Goal: Task Accomplishment & Management: Complete application form

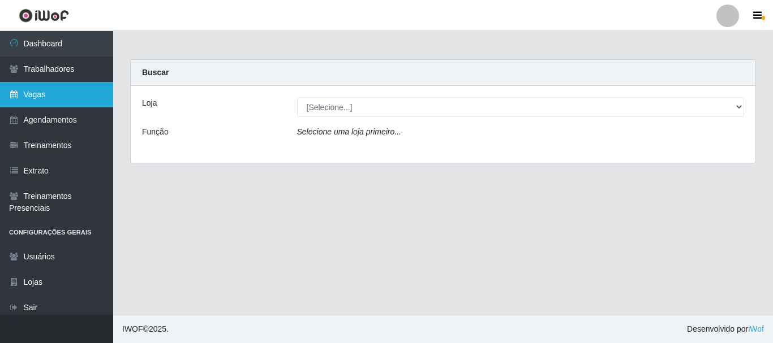
click at [58, 100] on link "Vagas" at bounding box center [56, 94] width 113 height 25
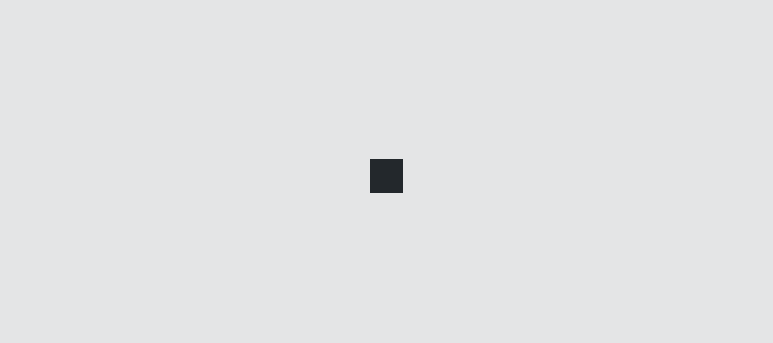
click at [58, 100] on link "Vagas" at bounding box center [56, 94] width 113 height 25
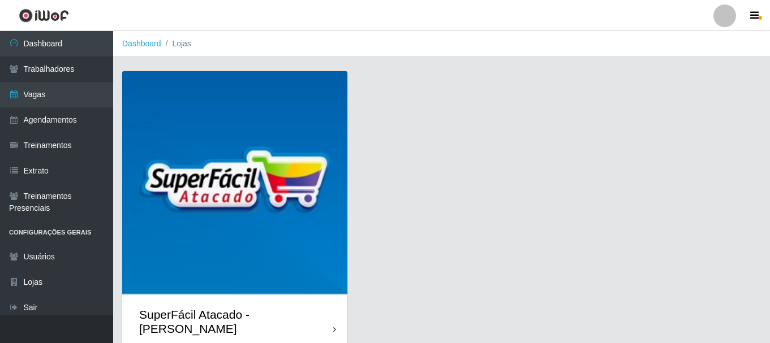
click at [176, 124] on img at bounding box center [234, 183] width 225 height 225
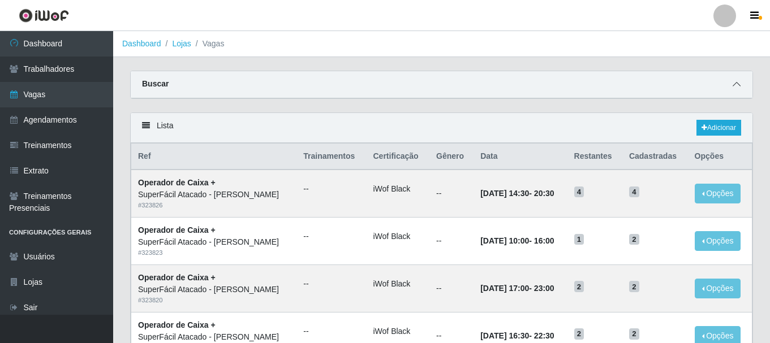
click at [734, 85] on icon at bounding box center [737, 84] width 8 height 8
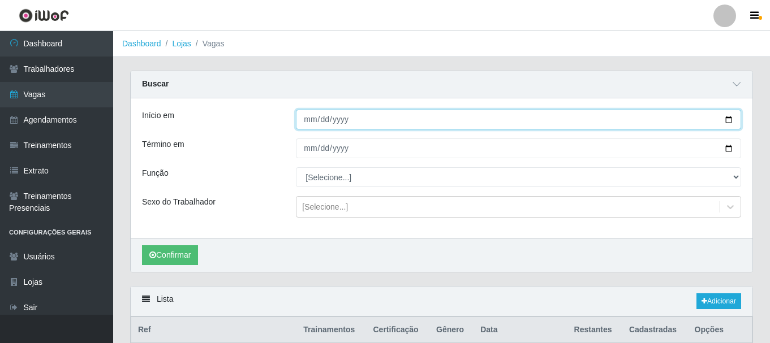
click at [727, 120] on input "Início em" at bounding box center [518, 120] width 445 height 20
type input "[DATE]"
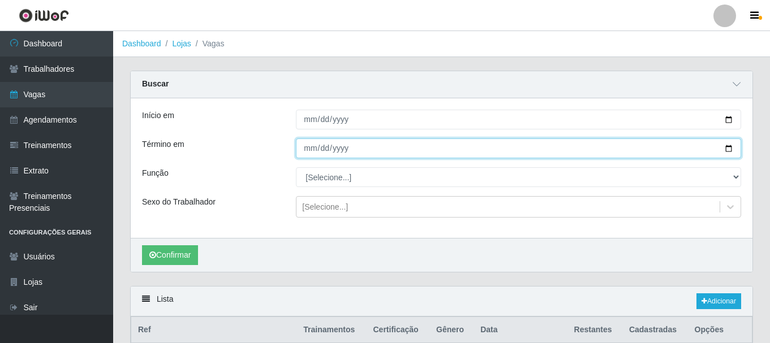
click at [730, 148] on input "Término em" at bounding box center [518, 149] width 445 height 20
type input "[DATE]"
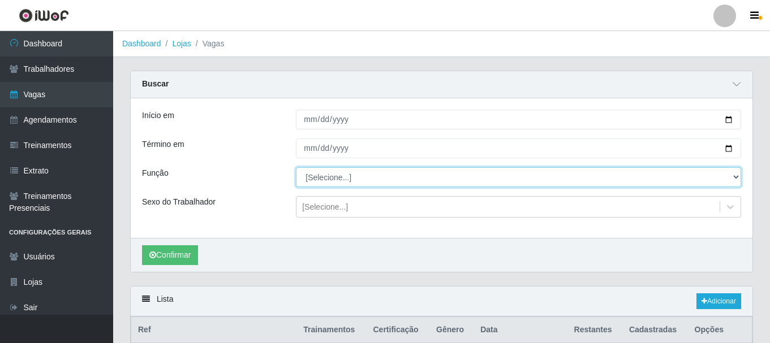
click at [734, 178] on select "[Selecione...] Embalador Embalador + Embalador ++ Operador de Caixa Operador de…" at bounding box center [518, 177] width 445 height 20
select select "1"
click at [296, 168] on select "[Selecione...] Embalador Embalador + Embalador ++ Operador de Caixa Operador de…" at bounding box center [518, 177] width 445 height 20
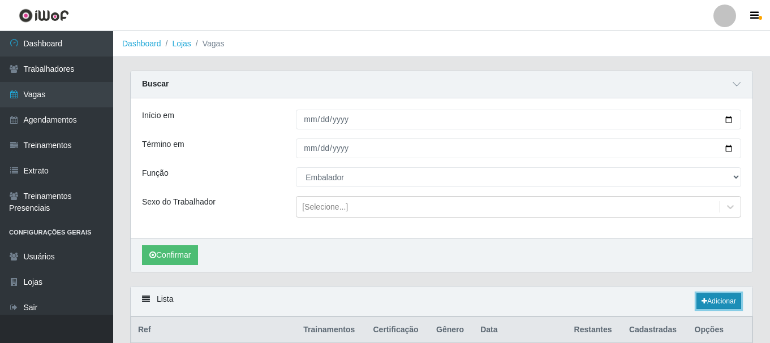
click at [703, 298] on link "Adicionar" at bounding box center [718, 302] width 45 height 16
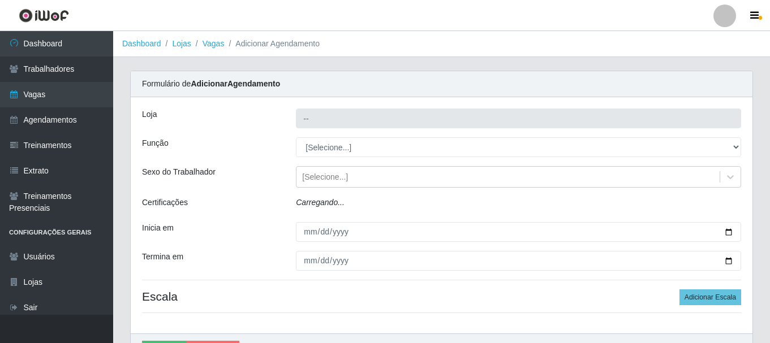
type input "SuperFácil Atacado - [PERSON_NAME]"
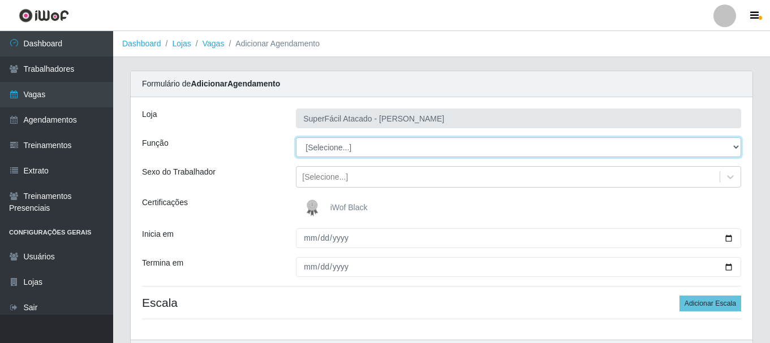
click at [739, 144] on select "[Selecione...] Embalador Embalador + Embalador ++ Operador de Caixa Operador de…" at bounding box center [518, 147] width 445 height 20
select select "1"
click at [296, 137] on select "[Selecione...] Embalador Embalador + Embalador ++ Operador de Caixa Operador de…" at bounding box center [518, 147] width 445 height 20
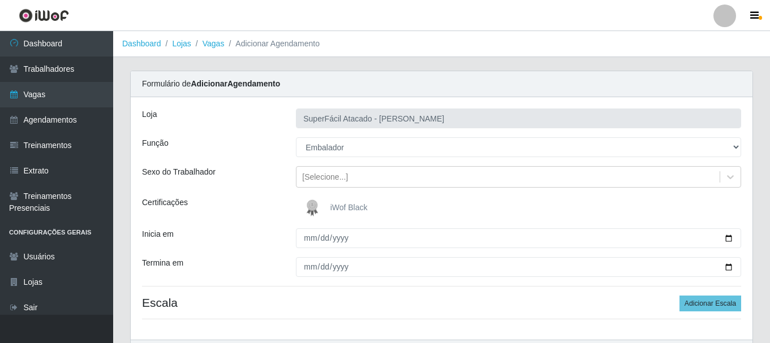
click at [316, 207] on img at bounding box center [314, 208] width 27 height 23
click at [0, 0] on input "iWof Black" at bounding box center [0, 0] width 0 height 0
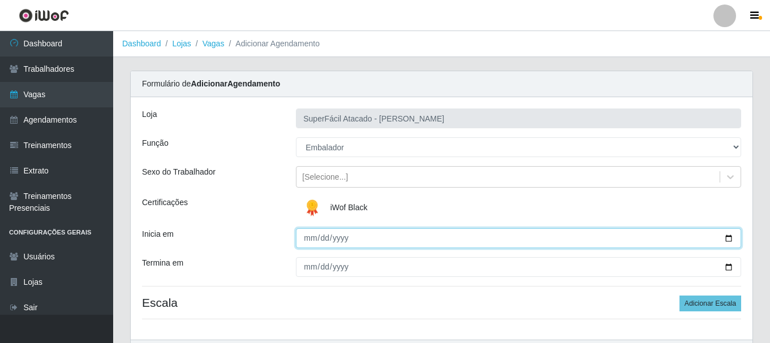
click at [730, 239] on input "Inicia em" at bounding box center [518, 239] width 445 height 20
type input "[DATE]"
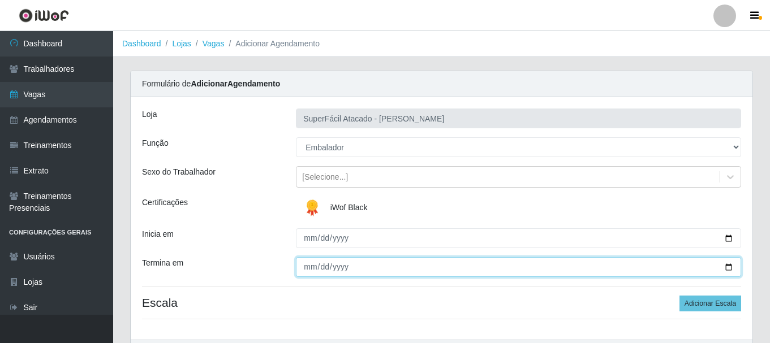
click at [729, 268] on input "Termina em" at bounding box center [518, 267] width 445 height 20
type input "[DATE]"
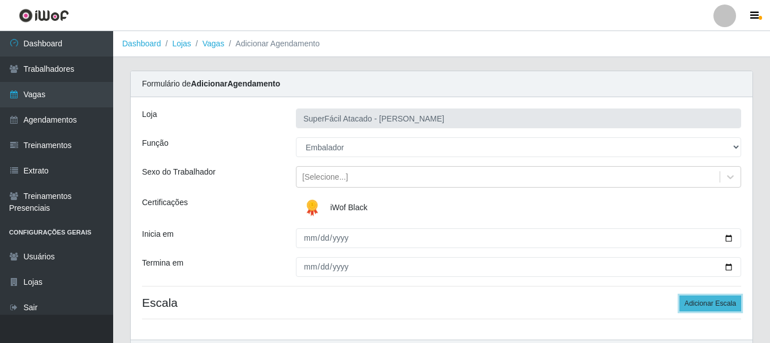
click at [688, 304] on button "Adicionar Escala" at bounding box center [710, 304] width 62 height 16
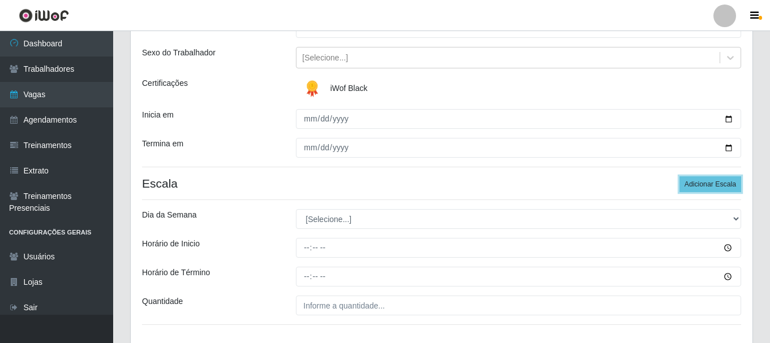
scroll to position [170, 0]
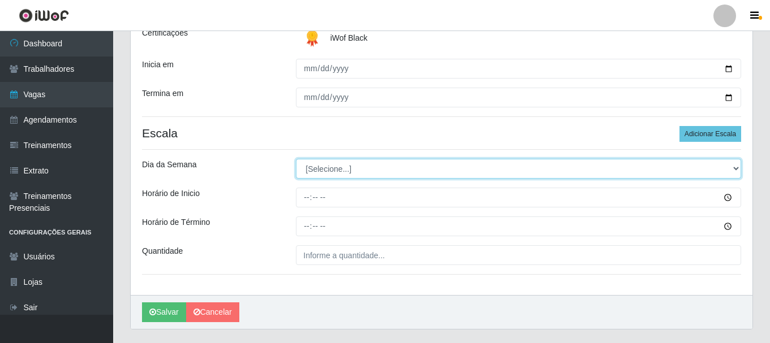
click at [734, 167] on select "[Selecione...] Segunda Terça Quarta Quinta Sexta Sábado Domingo" at bounding box center [518, 169] width 445 height 20
select select "4"
click at [296, 159] on select "[Selecione...] Segunda Terça Quarta Quinta Sexta Sábado Domingo" at bounding box center [518, 169] width 445 height 20
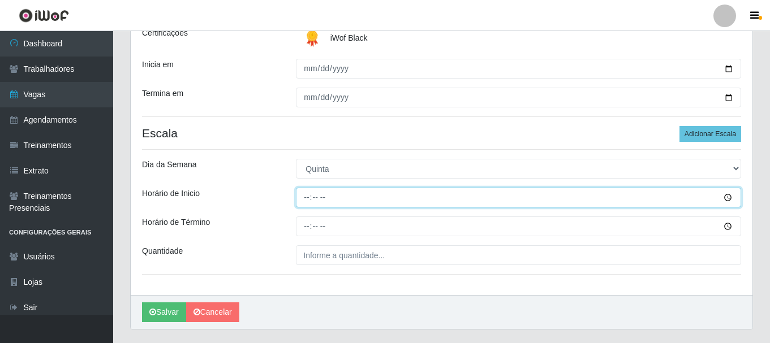
click at [729, 200] on input "Horário de Inicio" at bounding box center [518, 198] width 445 height 20
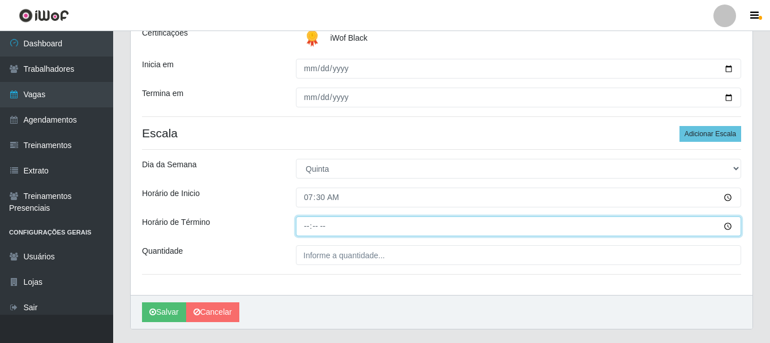
type input "07:30"
click at [729, 227] on input "Horário de Término" at bounding box center [518, 227] width 445 height 20
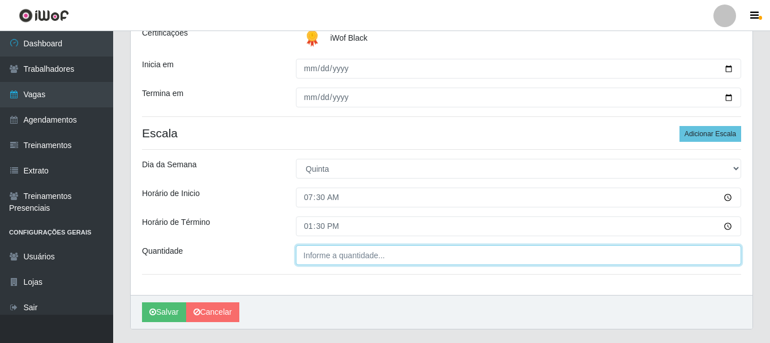
type input "13:30"
click at [331, 255] on input "___" at bounding box center [518, 255] width 445 height 20
type input "01_"
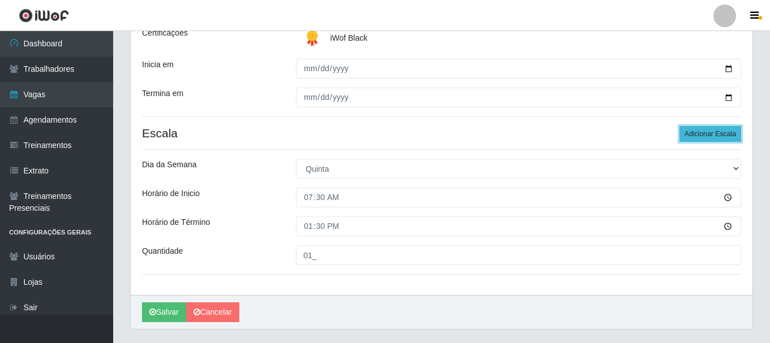
click at [692, 136] on button "Adicionar Escala" at bounding box center [710, 134] width 62 height 16
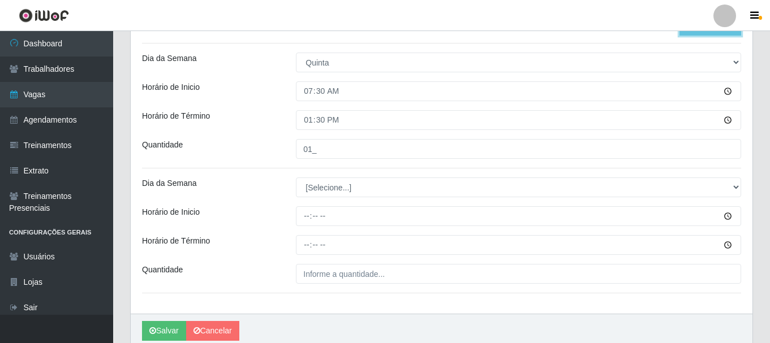
scroll to position [283, 0]
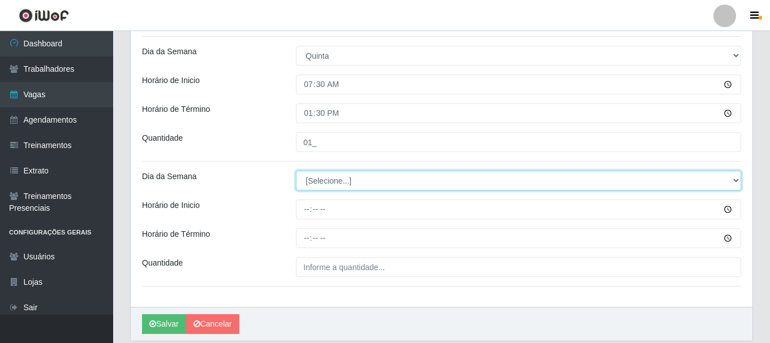
click at [732, 176] on select "[Selecione...] Segunda Terça Quarta Quinta Sexta Sábado Domingo" at bounding box center [518, 181] width 445 height 20
select select "5"
click at [296, 171] on select "[Selecione...] Segunda Terça Quarta Quinta Sexta Sábado Domingo" at bounding box center [518, 181] width 445 height 20
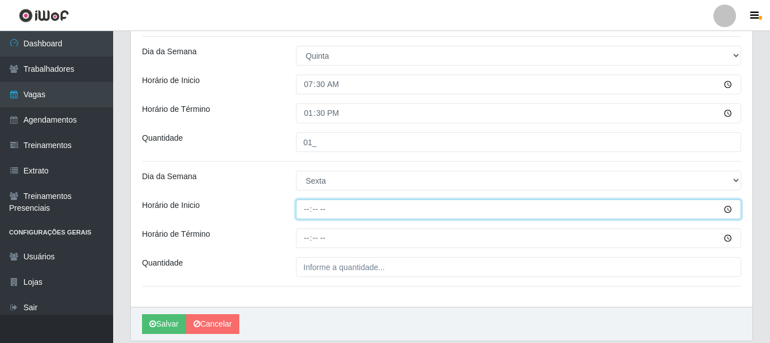
click at [726, 207] on input "Horário de Inicio" at bounding box center [518, 210] width 445 height 20
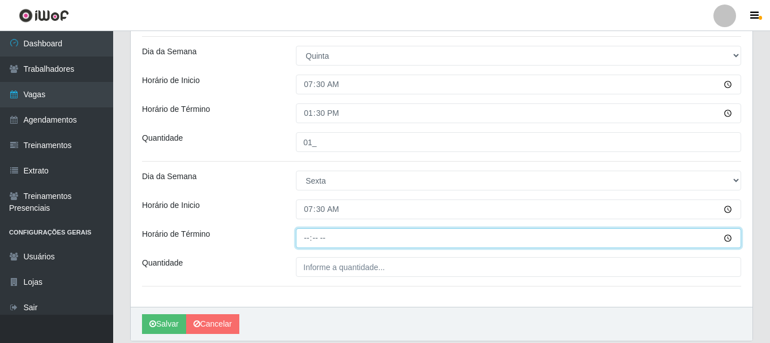
type input "07:30"
click at [729, 236] on input "Horário de Término" at bounding box center [518, 239] width 445 height 20
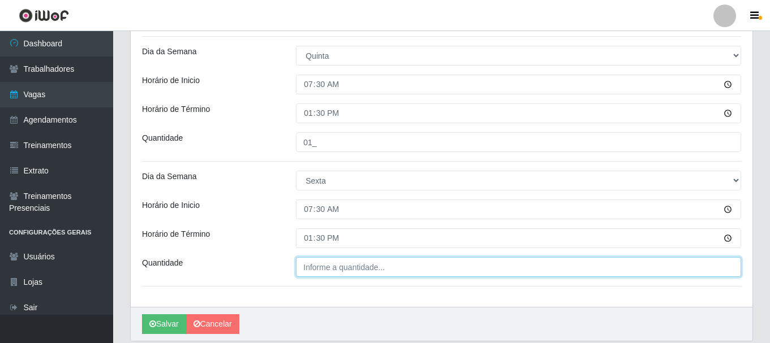
type input "13:30"
click at [335, 271] on input "___" at bounding box center [518, 267] width 445 height 20
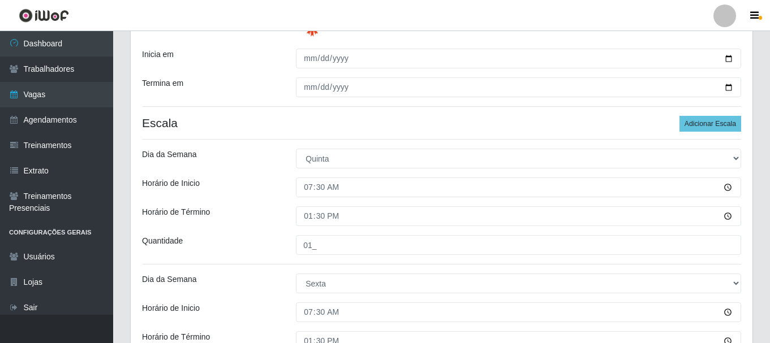
scroll to position [170, 0]
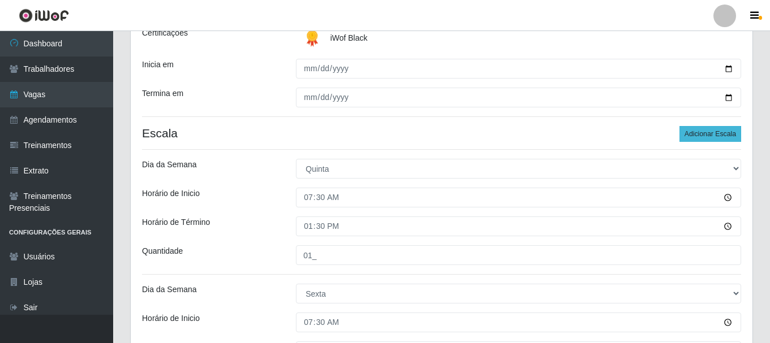
type input "01_"
click at [687, 130] on button "Adicionar Escala" at bounding box center [710, 134] width 62 height 16
click at [696, 139] on button "Adicionar Escala" at bounding box center [710, 134] width 62 height 16
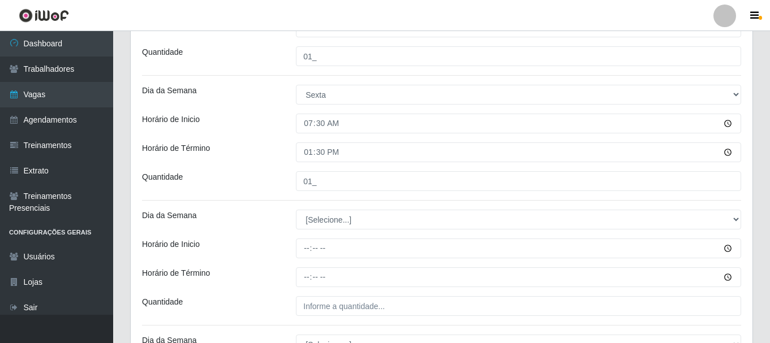
scroll to position [396, 0]
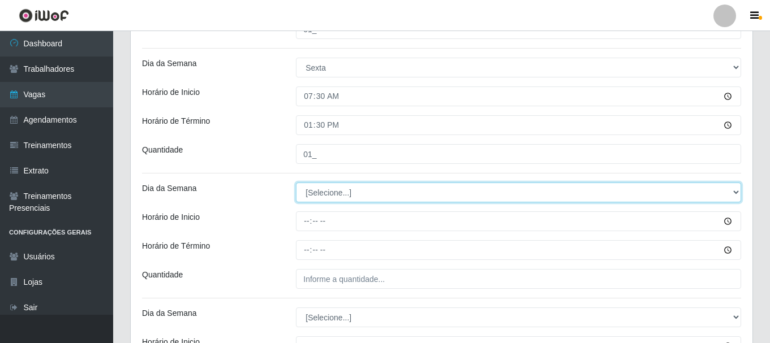
click at [734, 190] on select "[Selecione...] Segunda Terça Quarta Quinta Sexta Sábado Domingo" at bounding box center [518, 193] width 445 height 20
select select "6"
click at [296, 183] on select "[Selecione...] Segunda Terça Quarta Quinta Sexta Sábado Domingo" at bounding box center [518, 193] width 445 height 20
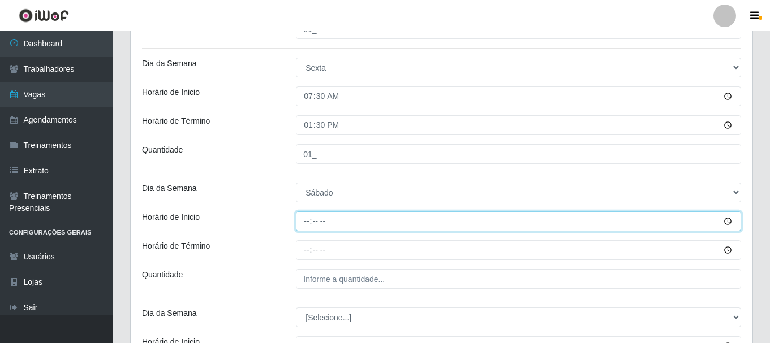
click at [729, 222] on input "Horário de Inicio" at bounding box center [518, 222] width 445 height 20
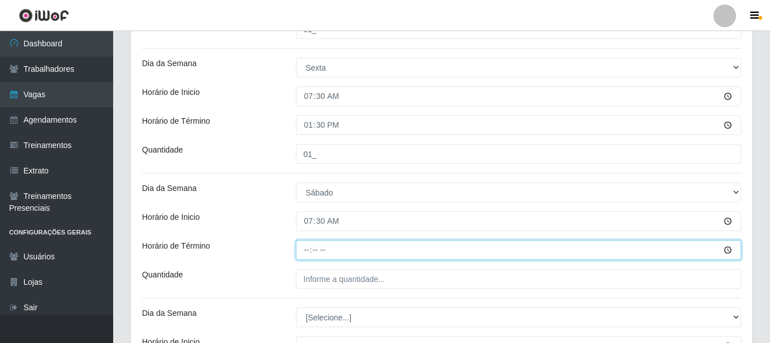
type input "07:30"
click at [725, 249] on input "Horário de Término" at bounding box center [518, 250] width 445 height 20
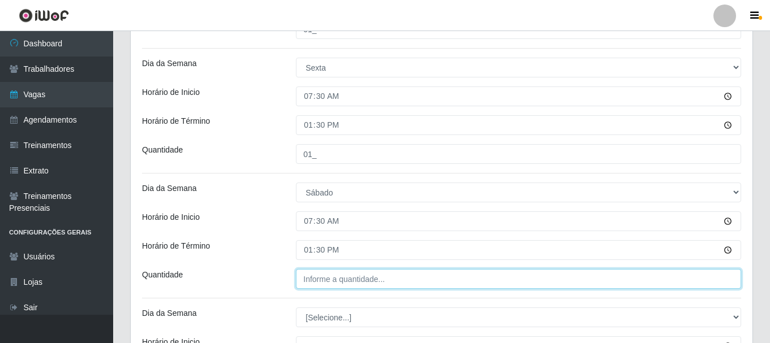
type input "13:30"
click at [319, 281] on input "___" at bounding box center [518, 279] width 445 height 20
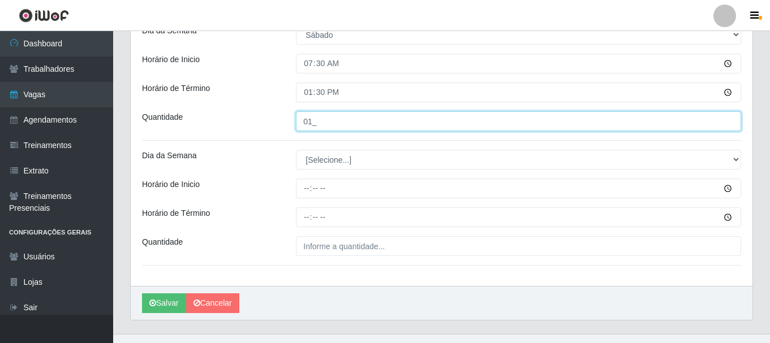
scroll to position [573, 0]
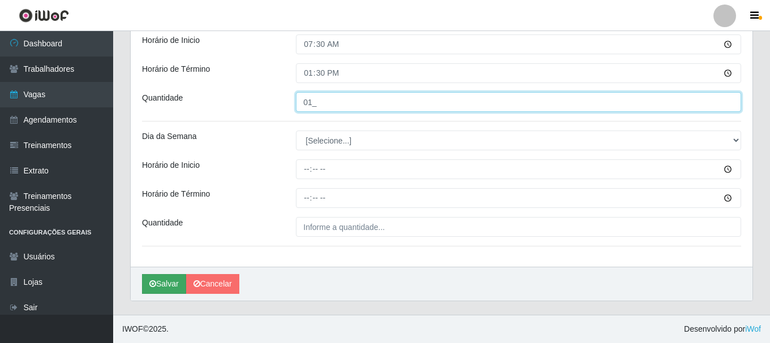
type input "01_"
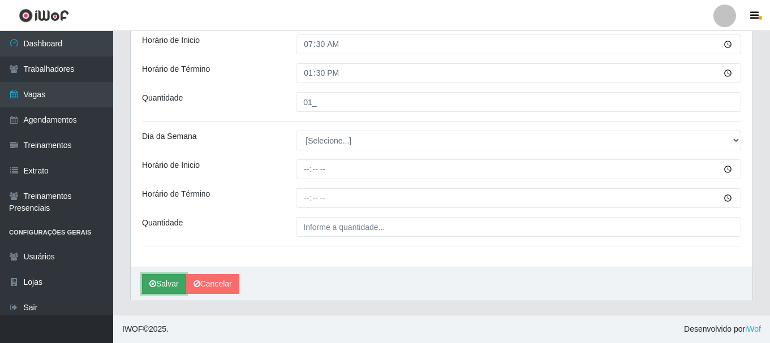
click at [160, 282] on button "Salvar" at bounding box center [164, 284] width 44 height 20
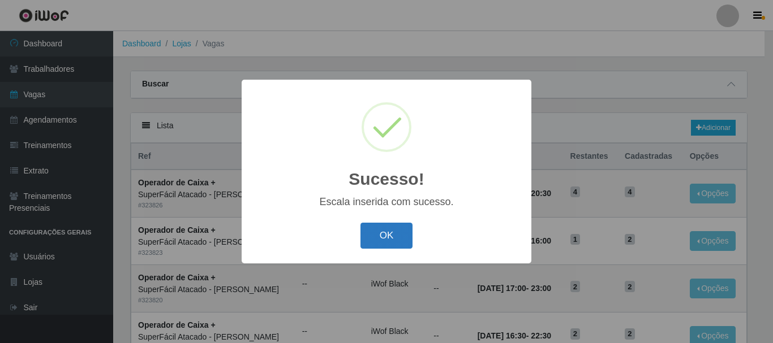
click at [399, 232] on button "OK" at bounding box center [386, 236] width 53 height 27
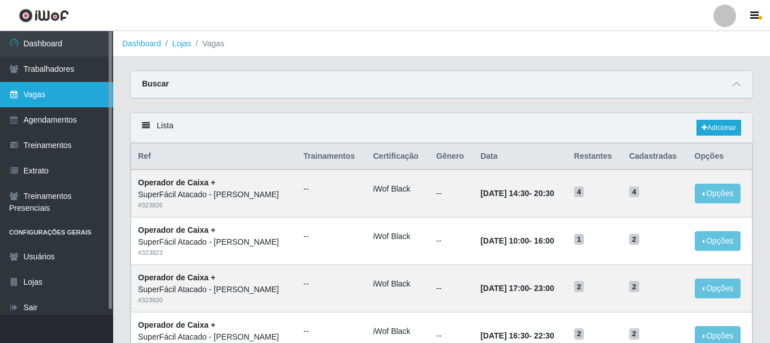
click at [37, 95] on link "Vagas" at bounding box center [56, 94] width 113 height 25
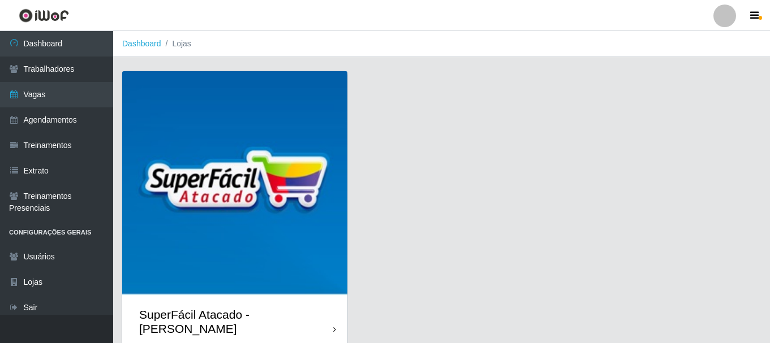
click at [282, 118] on img at bounding box center [234, 183] width 225 height 225
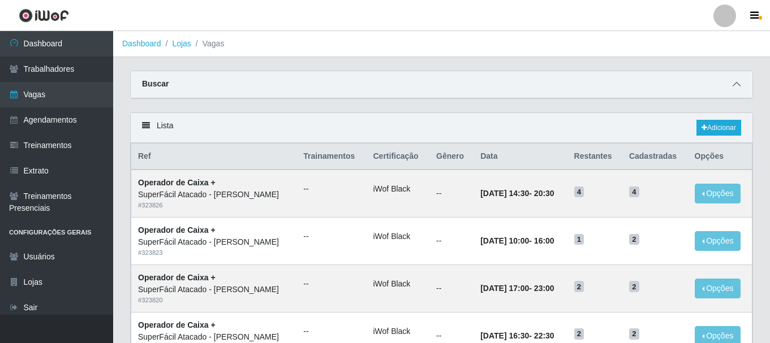
click at [738, 82] on icon at bounding box center [737, 84] width 8 height 8
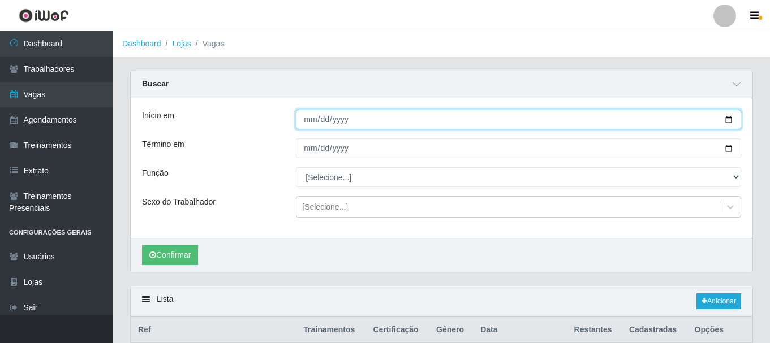
click at [732, 122] on input "Início em" at bounding box center [518, 120] width 445 height 20
type input "[DATE]"
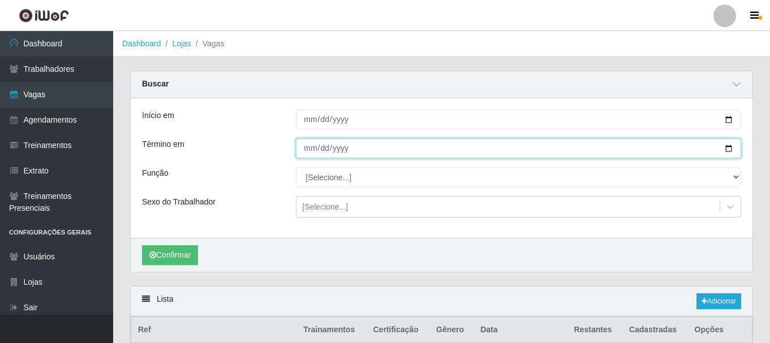
click at [733, 149] on input "Término em" at bounding box center [518, 149] width 445 height 20
type input "[DATE]"
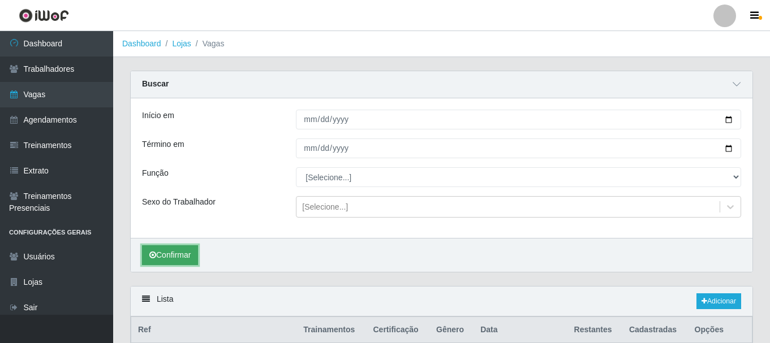
click at [191, 256] on button "Confirmar" at bounding box center [170, 255] width 56 height 20
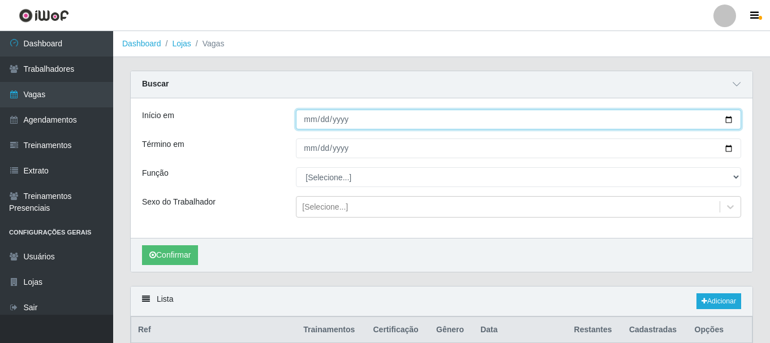
click at [731, 122] on input "[DATE]" at bounding box center [518, 120] width 445 height 20
type input "2025-08-29"
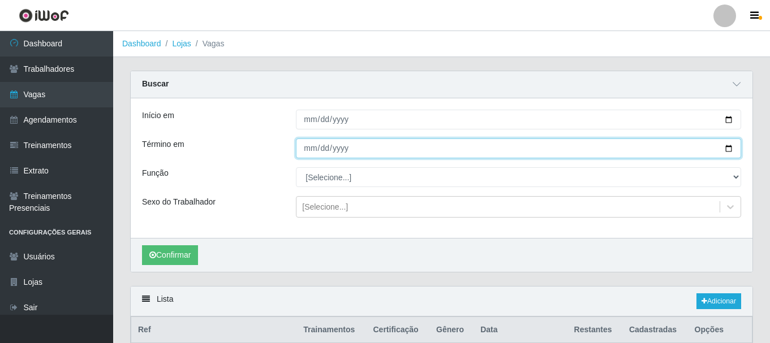
click at [727, 148] on input "[DATE]" at bounding box center [518, 149] width 445 height 20
type input "2025-08-29"
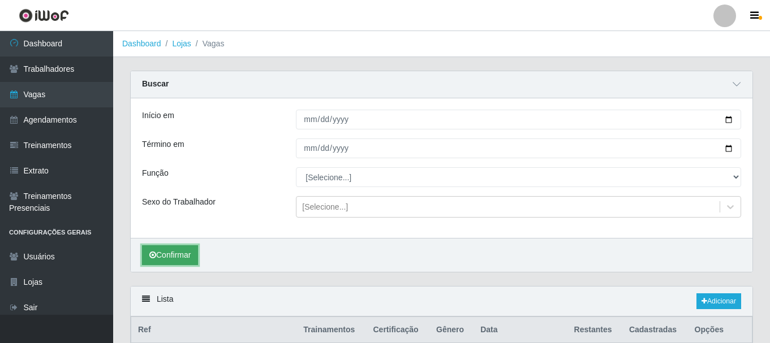
click at [182, 256] on button "Confirmar" at bounding box center [170, 255] width 56 height 20
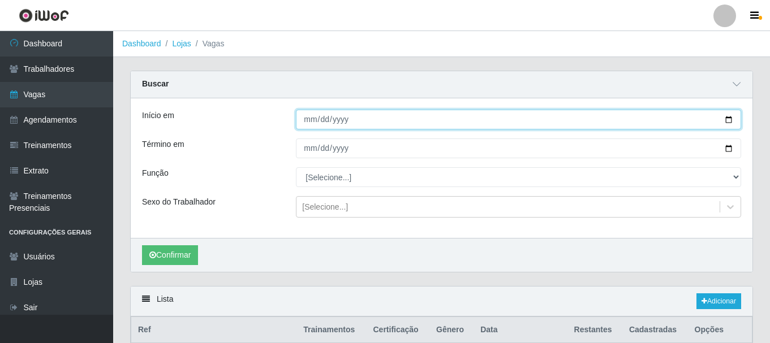
click at [731, 123] on input "2025-08-29" at bounding box center [518, 120] width 445 height 20
type input "[DATE]"
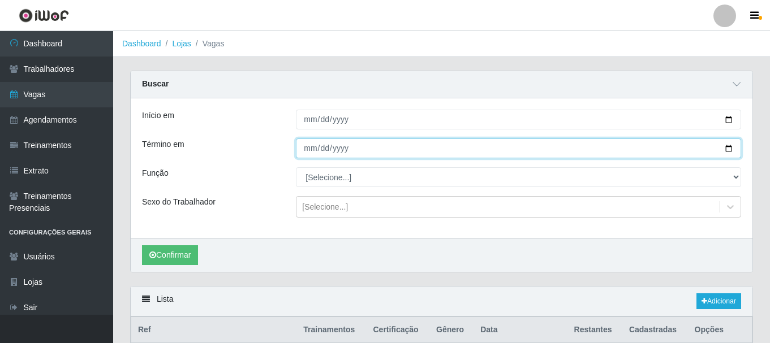
click at [731, 150] on input "2025-08-29" at bounding box center [518, 149] width 445 height 20
type input "[DATE]"
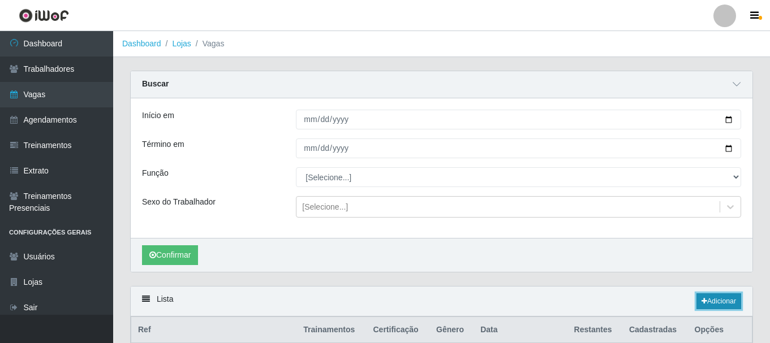
click at [704, 296] on link "Adicionar" at bounding box center [718, 302] width 45 height 16
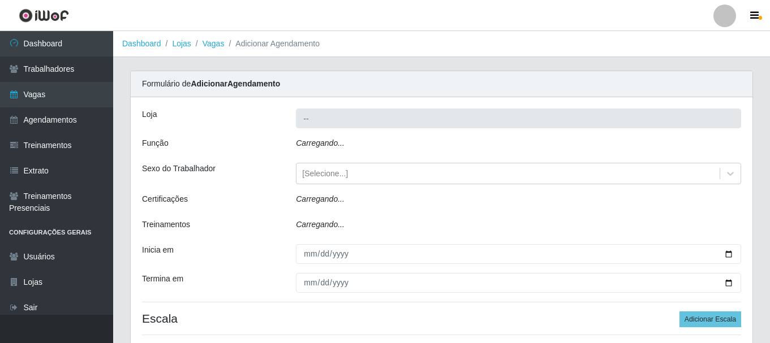
type input "SuperFácil Atacado - [PERSON_NAME]"
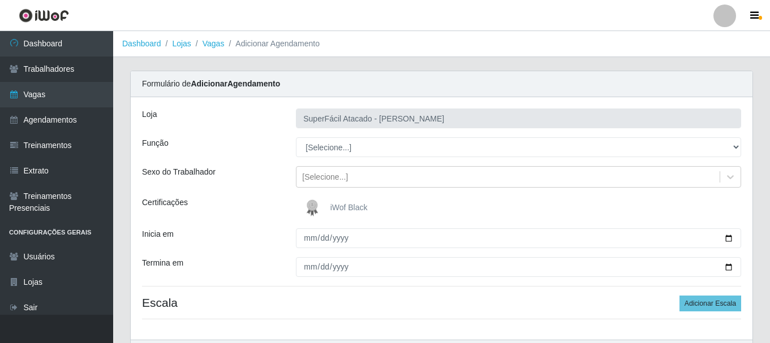
click at [335, 205] on span "iWof Black" at bounding box center [348, 207] width 37 height 9
click at [0, 0] on input "iWof Black" at bounding box center [0, 0] width 0 height 0
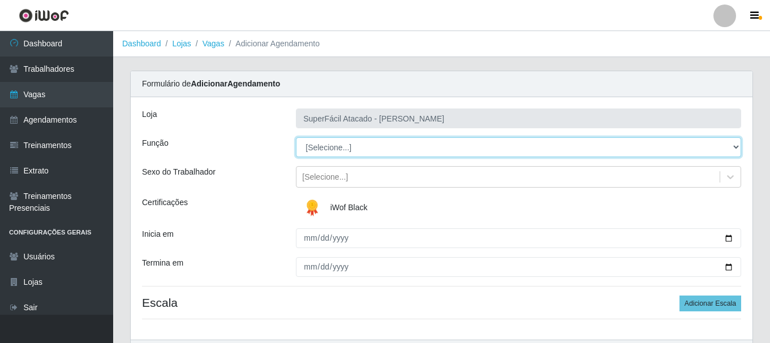
click at [734, 147] on select "[Selecione...] Embalador Embalador + Embalador ++ Operador de Caixa Operador de…" at bounding box center [518, 147] width 445 height 20
select select "1"
click at [296, 137] on select "[Selecione...] Embalador Embalador + Embalador ++ Operador de Caixa Operador de…" at bounding box center [518, 147] width 445 height 20
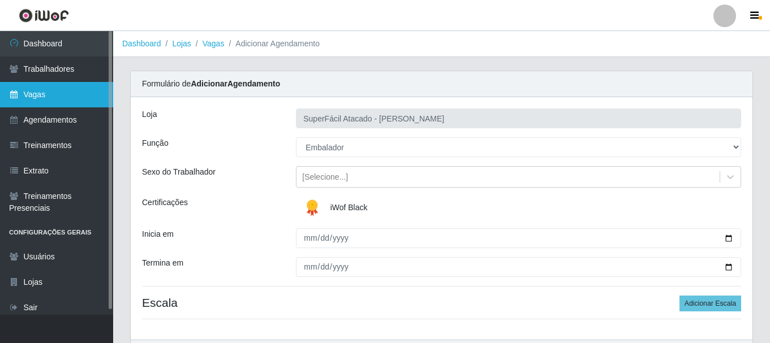
click at [85, 91] on link "Vagas" at bounding box center [56, 94] width 113 height 25
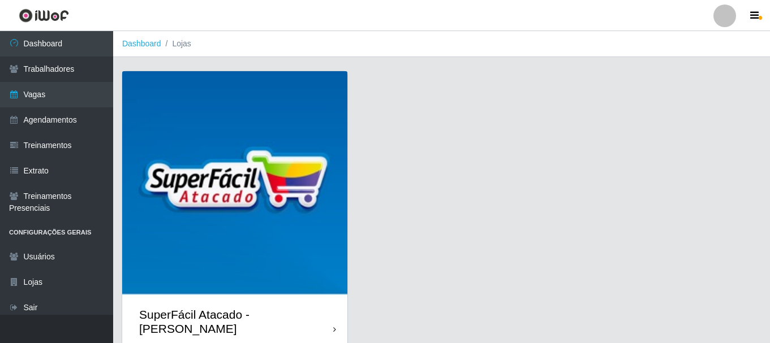
click at [168, 88] on img at bounding box center [234, 183] width 225 height 225
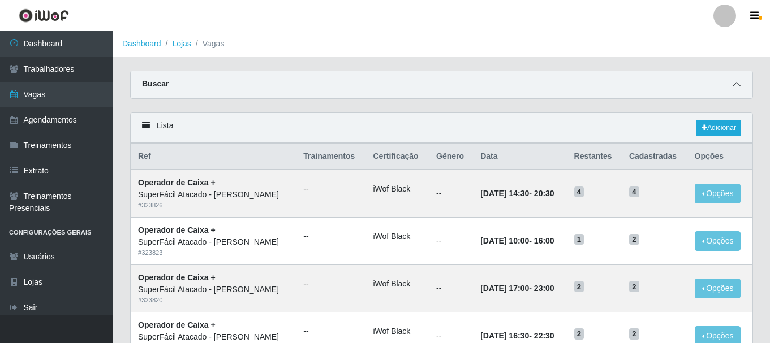
click at [736, 85] on icon at bounding box center [737, 84] width 8 height 8
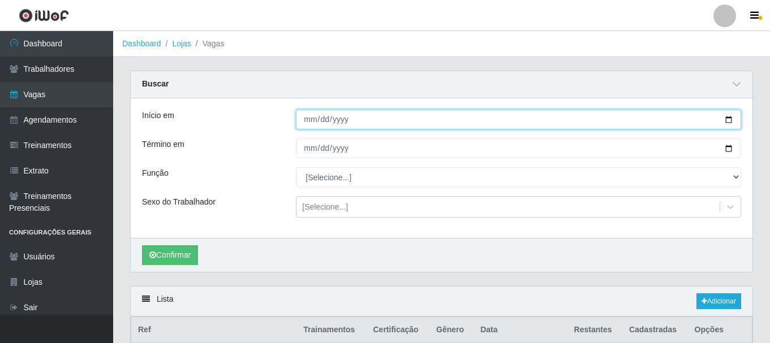
click at [725, 126] on input "Início em" at bounding box center [518, 120] width 445 height 20
click at [726, 118] on input "Início em" at bounding box center [518, 120] width 445 height 20
type input "[DATE]"
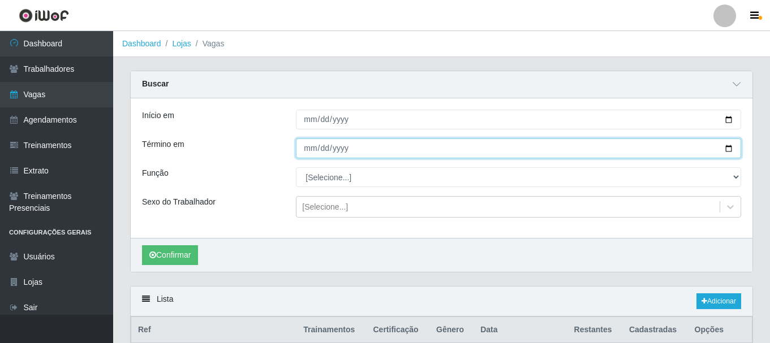
click at [726, 150] on input "Término em" at bounding box center [518, 149] width 445 height 20
type input "[DATE]"
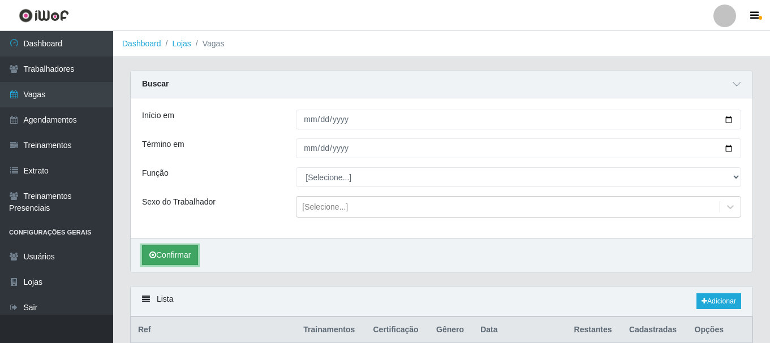
click at [189, 252] on button "Confirmar" at bounding box center [170, 255] width 56 height 20
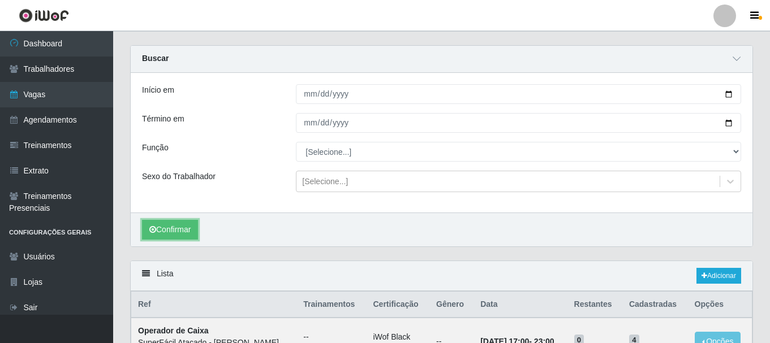
scroll to position [5, 0]
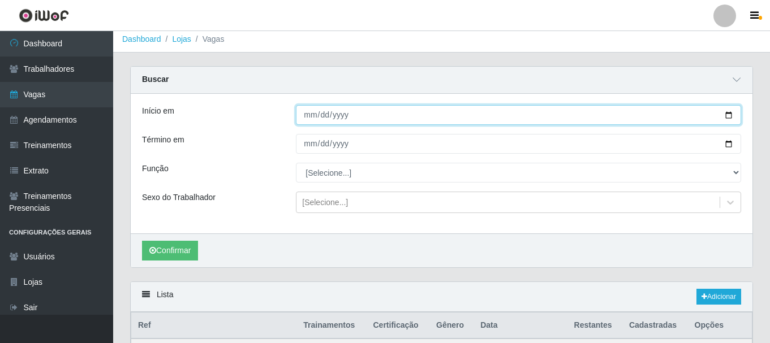
click at [732, 116] on input "[DATE]" at bounding box center [518, 115] width 445 height 20
type input "2025-08-29"
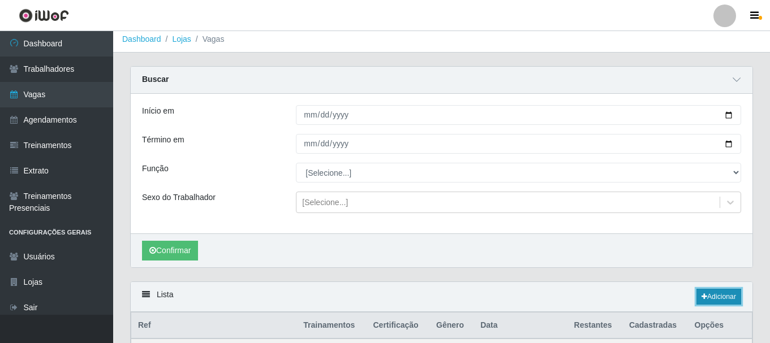
click at [697, 292] on link "Adicionar" at bounding box center [718, 297] width 45 height 16
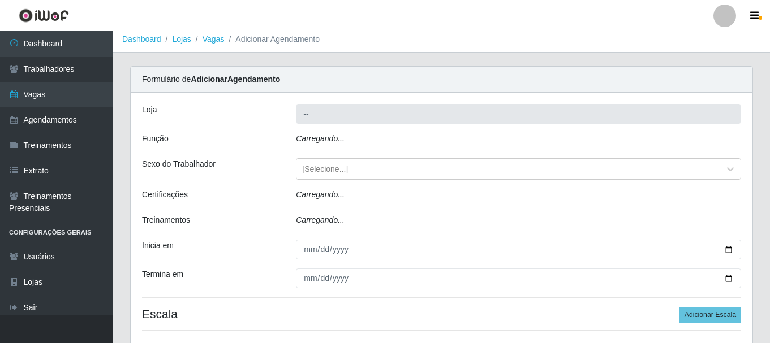
type input "SuperFácil Atacado - [PERSON_NAME]"
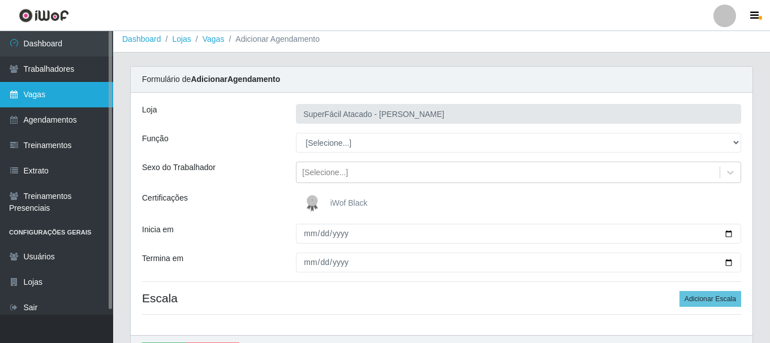
click at [32, 88] on link "Vagas" at bounding box center [56, 94] width 113 height 25
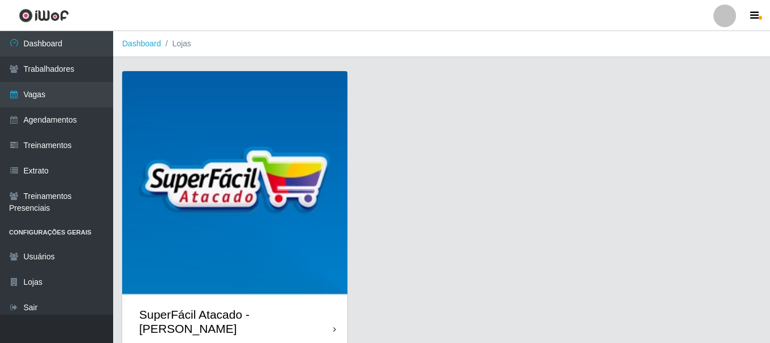
click at [211, 113] on img at bounding box center [234, 183] width 225 height 225
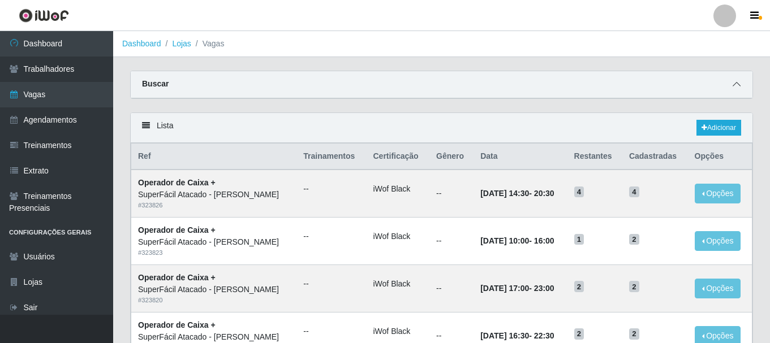
click at [739, 87] on icon at bounding box center [737, 84] width 8 height 8
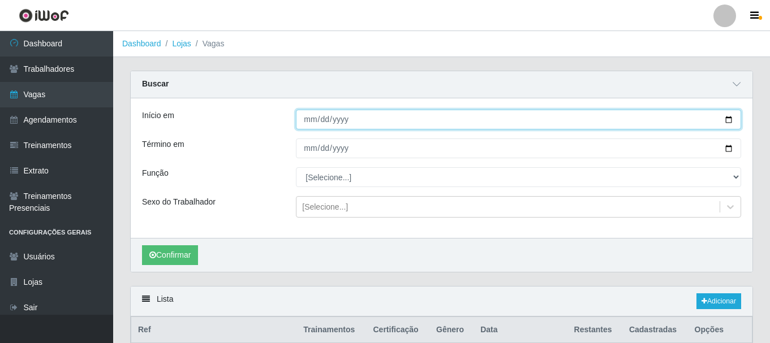
click at [727, 122] on input "Início em" at bounding box center [518, 120] width 445 height 20
type input "2025-08-29"
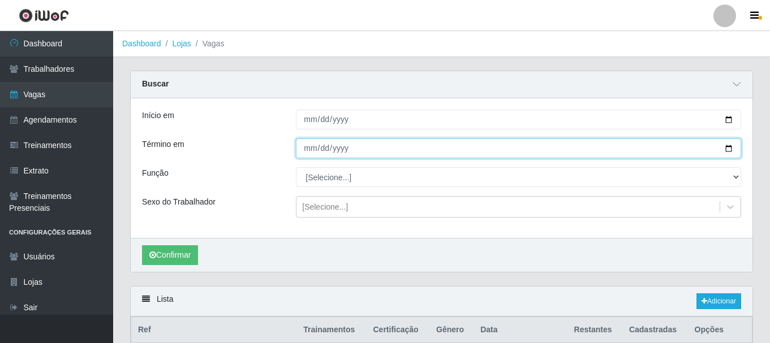
click at [729, 146] on input "Término em" at bounding box center [518, 149] width 445 height 20
type input "2025-08-29"
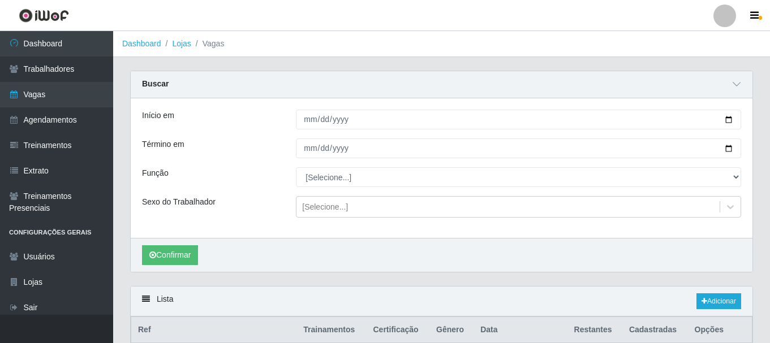
click at [191, 266] on div "Confirmar" at bounding box center [442, 255] width 622 height 34
click at [174, 260] on button "Confirmar" at bounding box center [170, 255] width 56 height 20
click at [707, 300] on link "Adicionar" at bounding box center [718, 302] width 45 height 16
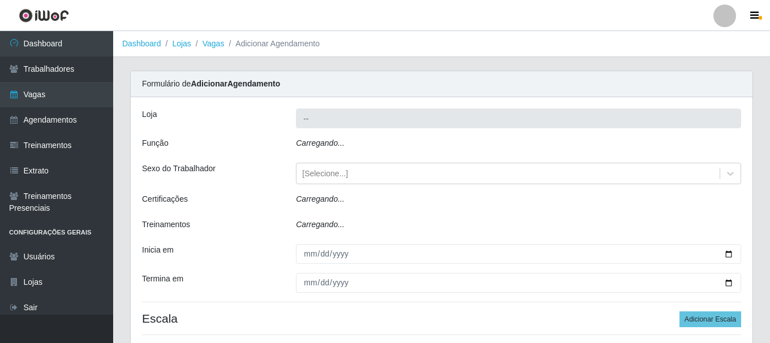
type input "SuperFácil Atacado - [PERSON_NAME]"
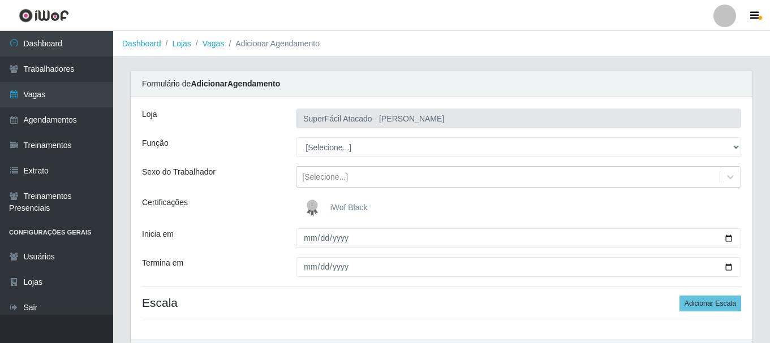
click at [333, 205] on span "iWof Black" at bounding box center [348, 207] width 37 height 9
click at [0, 0] on input "iWof Black" at bounding box center [0, 0] width 0 height 0
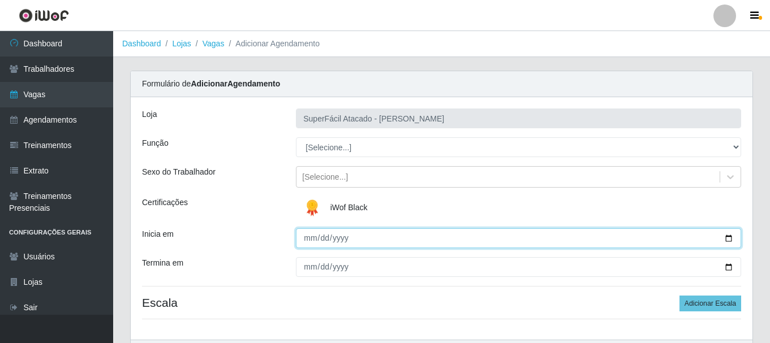
click at [727, 239] on input "Inicia em" at bounding box center [518, 239] width 445 height 20
type input "2025-08-29"
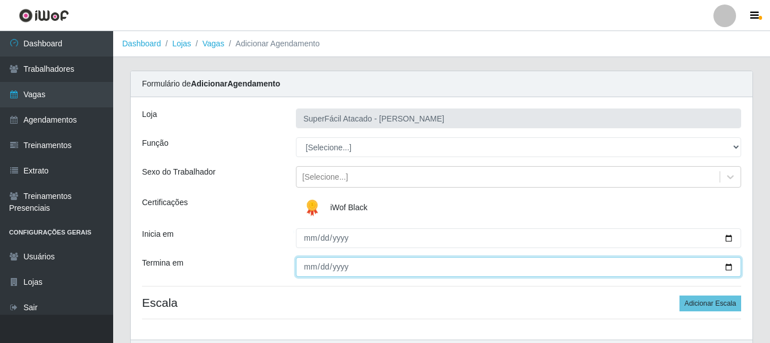
click at [730, 269] on input "Termina em" at bounding box center [518, 267] width 445 height 20
type input "2025-08-29"
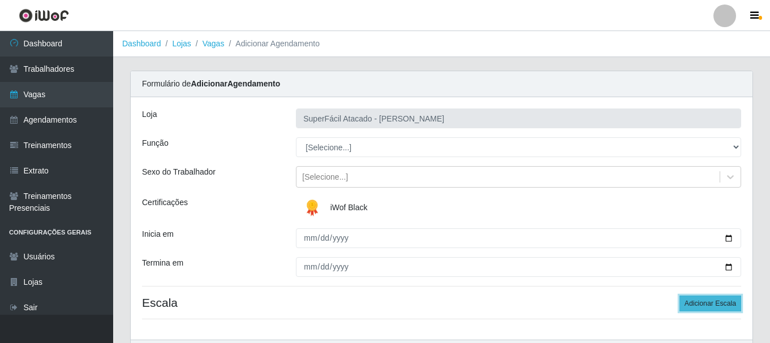
click at [696, 307] on button "Adicionar Escala" at bounding box center [710, 304] width 62 height 16
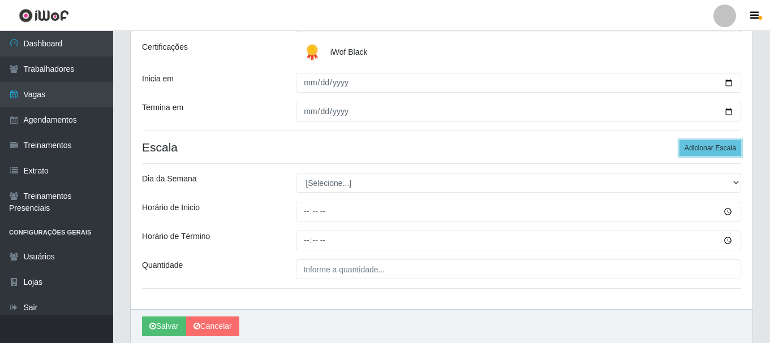
scroll to position [198, 0]
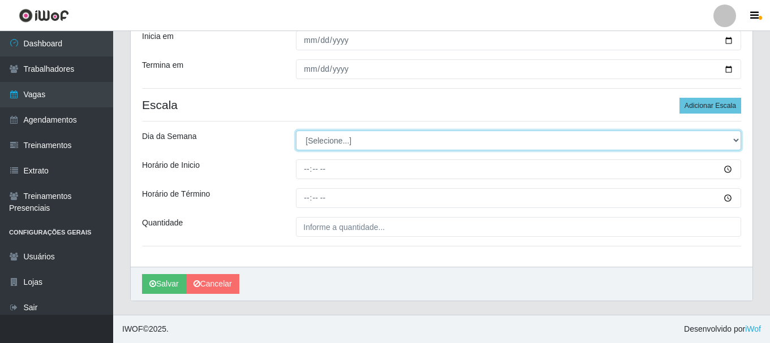
click at [734, 140] on select "[Selecione...] Segunda Terça Quarta Quinta Sexta Sábado Domingo" at bounding box center [518, 141] width 445 height 20
select select "5"
click at [296, 131] on select "[Selecione...] Segunda Terça Quarta Quinta Sexta Sábado Domingo" at bounding box center [518, 141] width 445 height 20
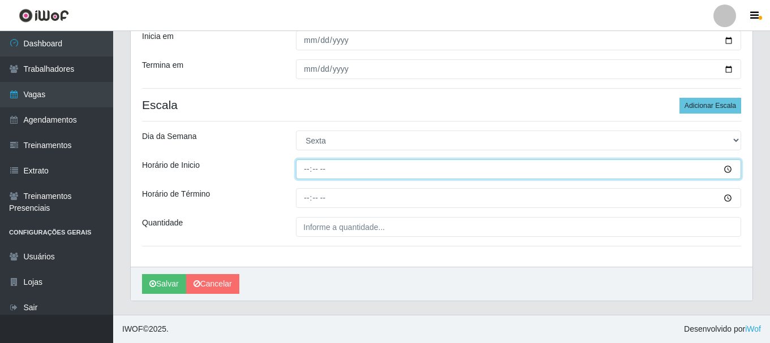
click at [727, 167] on input "Horário de Inicio" at bounding box center [518, 170] width 445 height 20
click at [726, 173] on input "07:28" at bounding box center [518, 170] width 445 height 20
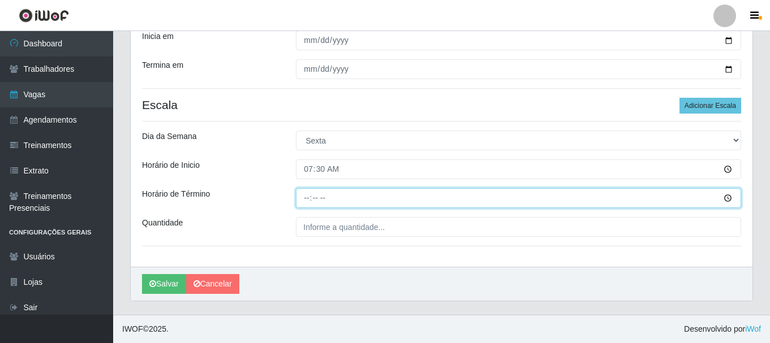
type input "07:30"
click at [729, 199] on input "Horário de Término" at bounding box center [518, 198] width 445 height 20
click at [726, 200] on input "Horário de Término" at bounding box center [518, 198] width 445 height 20
type input "13:30"
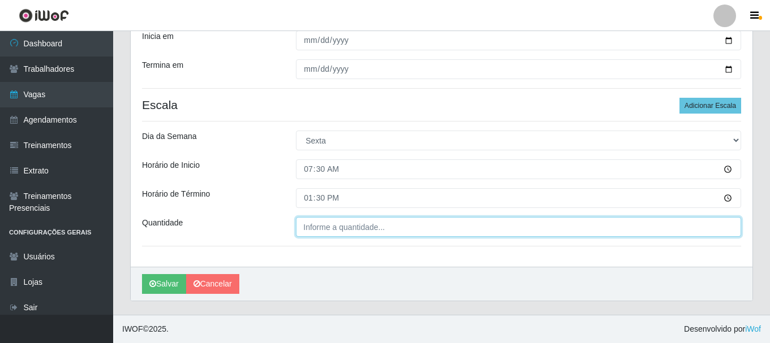
type input "___"
type input "13:30"
click at [332, 231] on input "___" at bounding box center [518, 227] width 445 height 20
type input "01_"
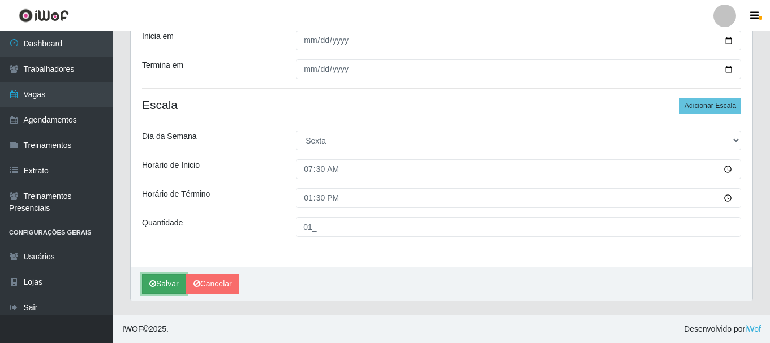
click at [161, 288] on button "Salvar" at bounding box center [164, 284] width 44 height 20
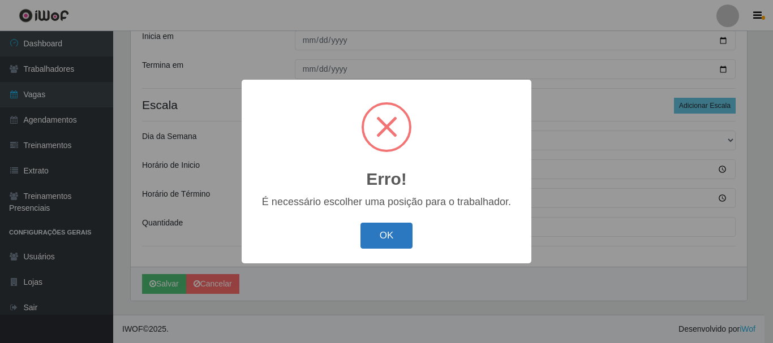
click at [378, 235] on button "OK" at bounding box center [386, 236] width 53 height 27
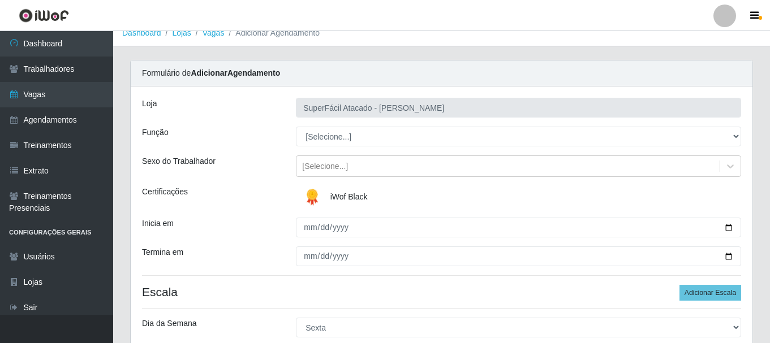
scroll to position [0, 0]
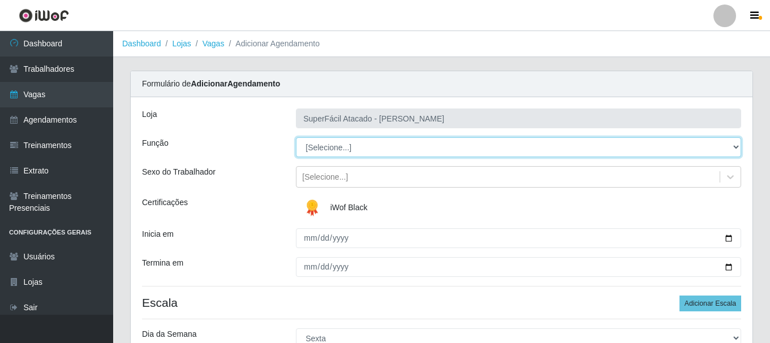
click at [734, 148] on select "[Selecione...] Embalador Embalador + Embalador ++ Operador de Caixa Operador de…" at bounding box center [518, 147] width 445 height 20
select select "1"
click at [296, 137] on select "[Selecione...] Embalador Embalador + Embalador ++ Operador de Caixa Operador de…" at bounding box center [518, 147] width 445 height 20
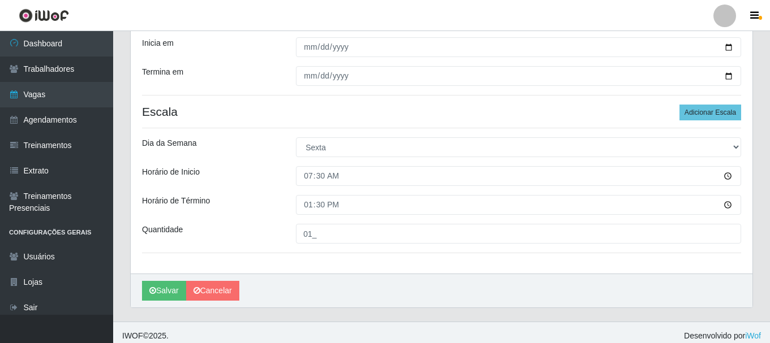
scroll to position [198, 0]
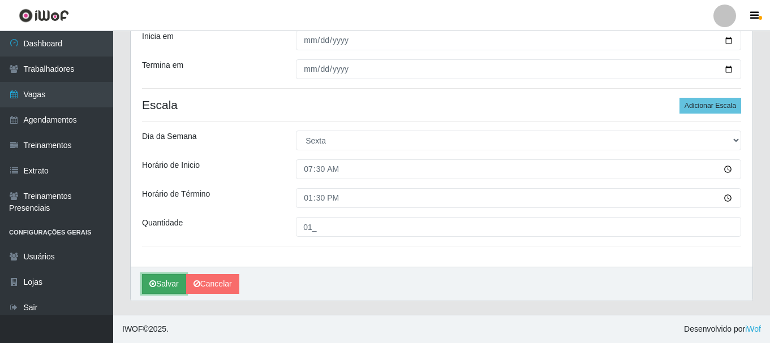
click at [167, 283] on button "Salvar" at bounding box center [164, 284] width 44 height 20
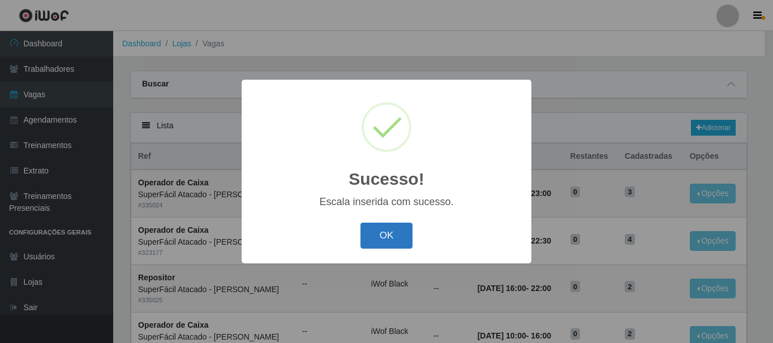
click at [392, 243] on button "OK" at bounding box center [386, 236] width 53 height 27
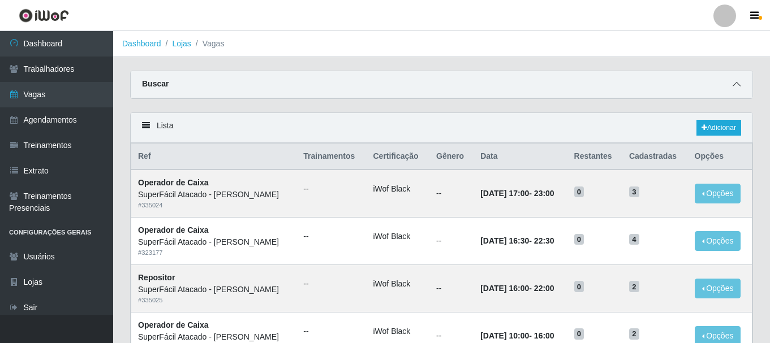
click at [742, 88] on span at bounding box center [737, 84] width 14 height 13
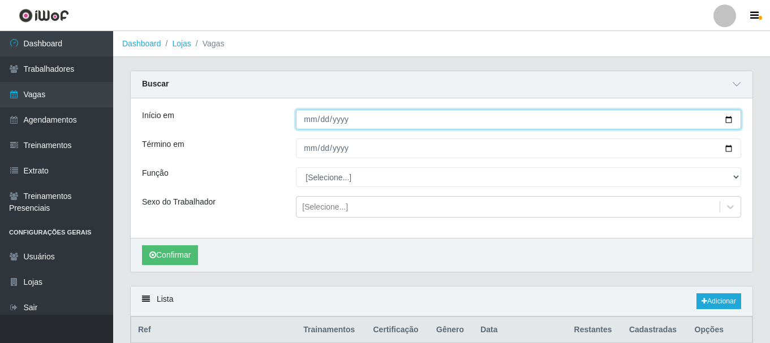
click at [733, 123] on input "2025-08-29" at bounding box center [518, 120] width 445 height 20
type input "2025-08-30"
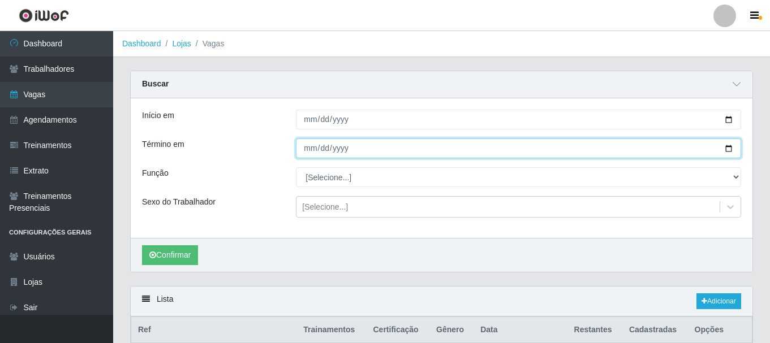
click at [725, 149] on input "2025-08-29" at bounding box center [518, 149] width 445 height 20
type input "2025-08-30"
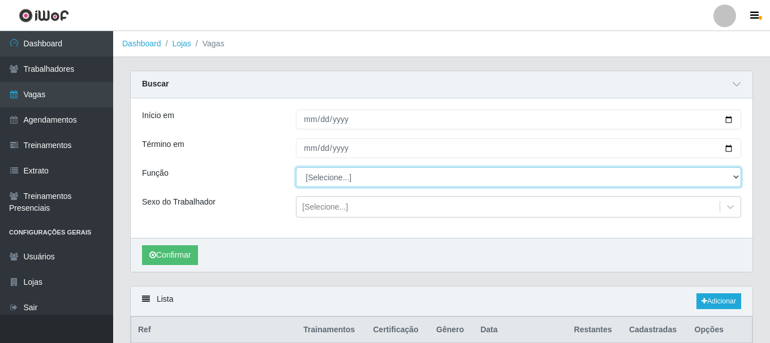
click at [736, 177] on select "[Selecione...] Embalador Embalador + Embalador ++ Operador de Caixa Operador de…" at bounding box center [518, 177] width 445 height 20
select select "1"
click at [296, 168] on select "[Selecione...] Embalador Embalador + Embalador ++ Operador de Caixa Operador de…" at bounding box center [518, 177] width 445 height 20
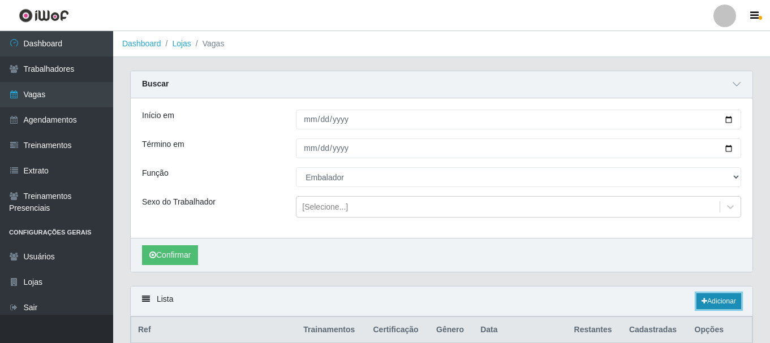
click at [702, 303] on icon at bounding box center [704, 301] width 6 height 7
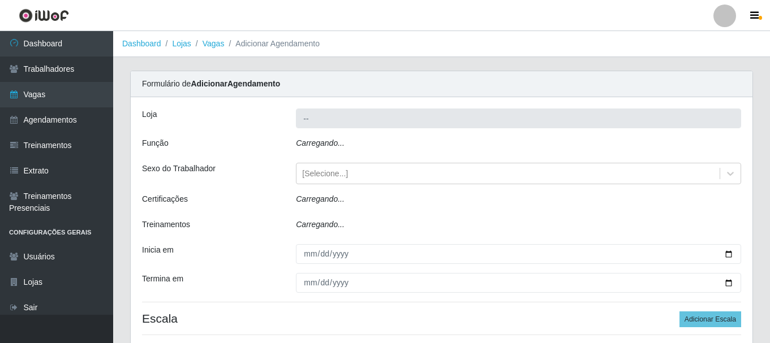
type input "SuperFácil Atacado - [PERSON_NAME]"
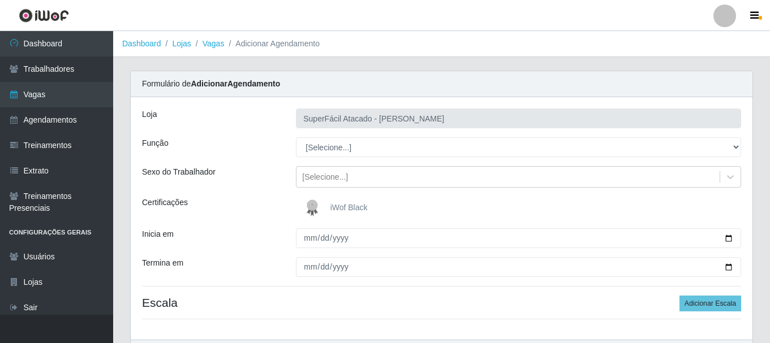
click at [316, 209] on img at bounding box center [314, 208] width 27 height 23
click at [0, 0] on input "iWof Black" at bounding box center [0, 0] width 0 height 0
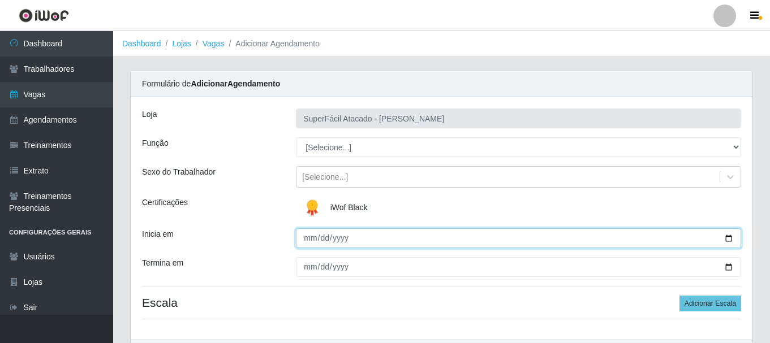
click at [727, 237] on input "Inicia em" at bounding box center [518, 239] width 445 height 20
type input "2025-08-30"
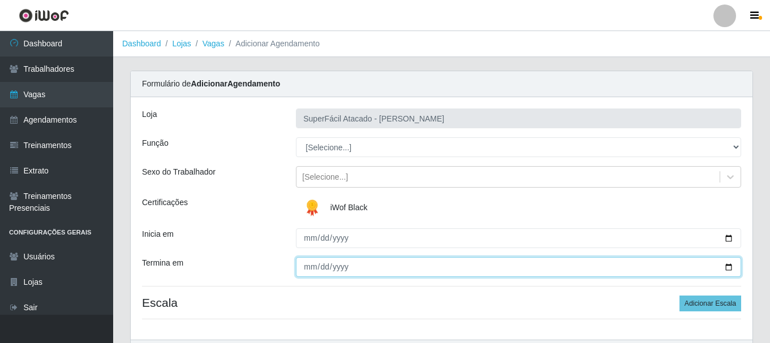
click at [730, 266] on input "Termina em" at bounding box center [518, 267] width 445 height 20
type input "2025-08-30"
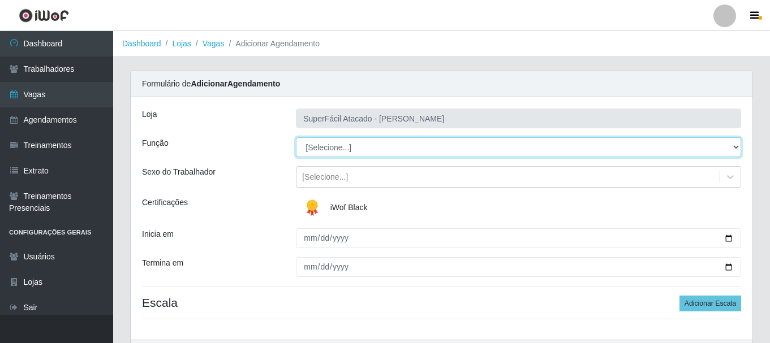
click at [734, 144] on select "[Selecione...] Embalador Embalador + Embalador ++ Operador de Caixa Operador de…" at bounding box center [518, 147] width 445 height 20
select select "1"
click at [296, 137] on select "[Selecione...] Embalador Embalador + Embalador ++ Operador de Caixa Operador de…" at bounding box center [518, 147] width 445 height 20
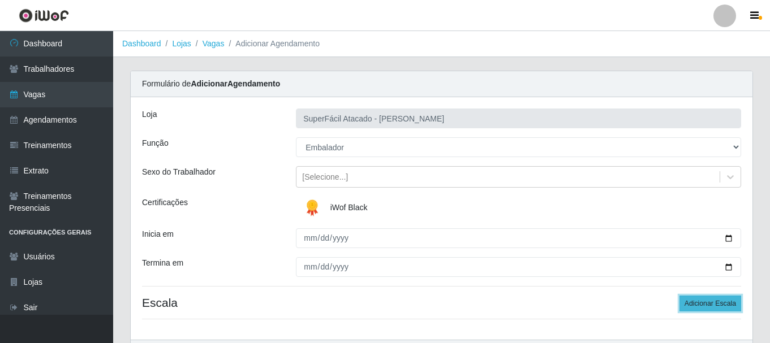
click at [694, 302] on button "Adicionar Escala" at bounding box center [710, 304] width 62 height 16
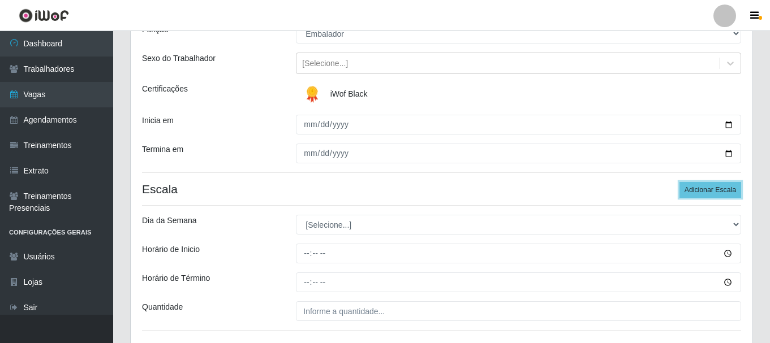
scroll to position [170, 0]
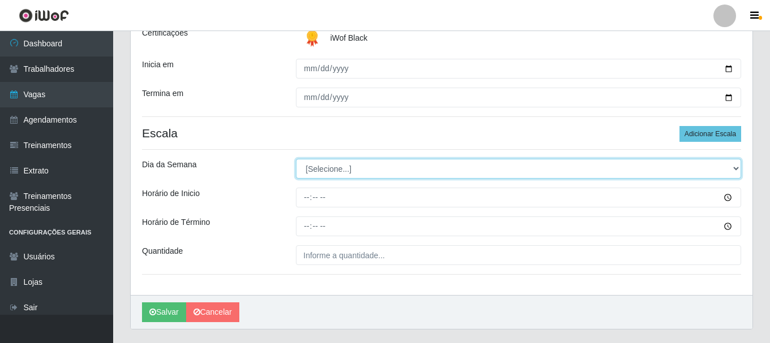
click at [735, 165] on select "[Selecione...] Segunda Terça Quarta Quinta Sexta Sábado Domingo" at bounding box center [518, 169] width 445 height 20
select select "6"
click at [296, 159] on select "[Selecione...] Segunda Terça Quarta Quinta Sexta Sábado Domingo" at bounding box center [518, 169] width 445 height 20
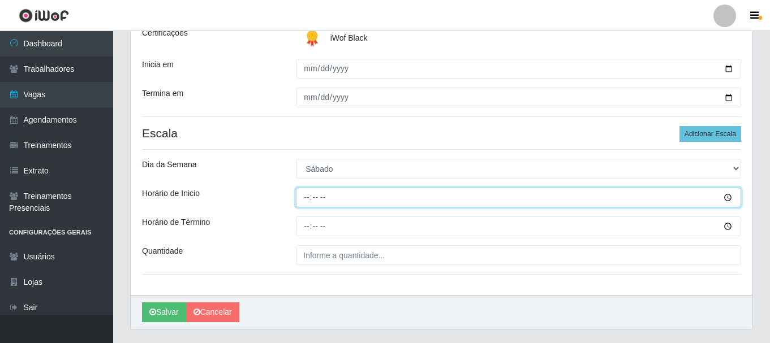
click at [726, 195] on input "Horário de Inicio" at bounding box center [518, 198] width 445 height 20
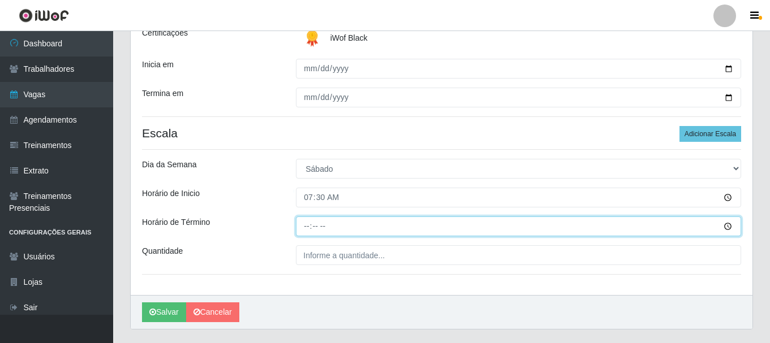
type input "07:30"
click at [724, 225] on input "Horário de Término" at bounding box center [518, 227] width 445 height 20
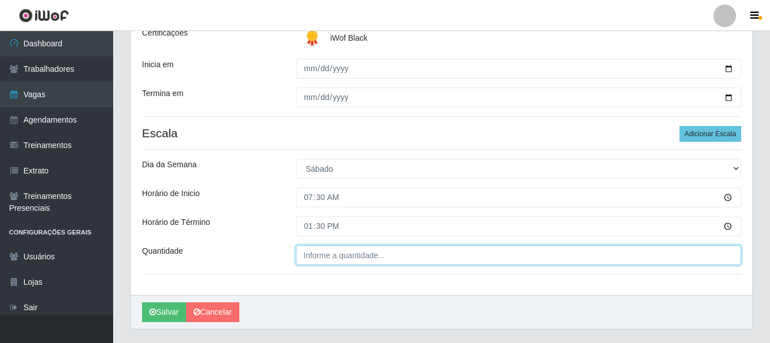
type input "13:30"
click at [380, 254] on input "___" at bounding box center [518, 255] width 445 height 20
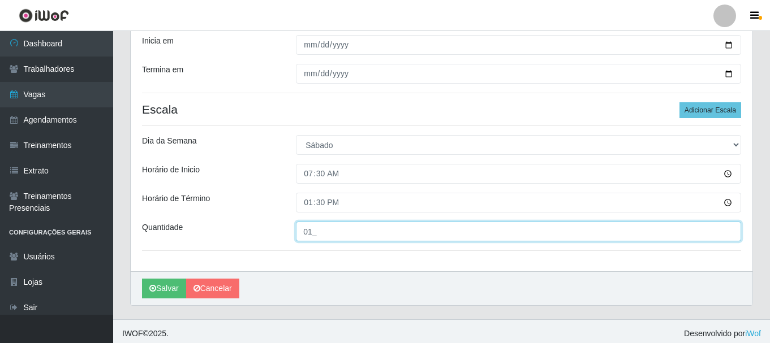
scroll to position [198, 0]
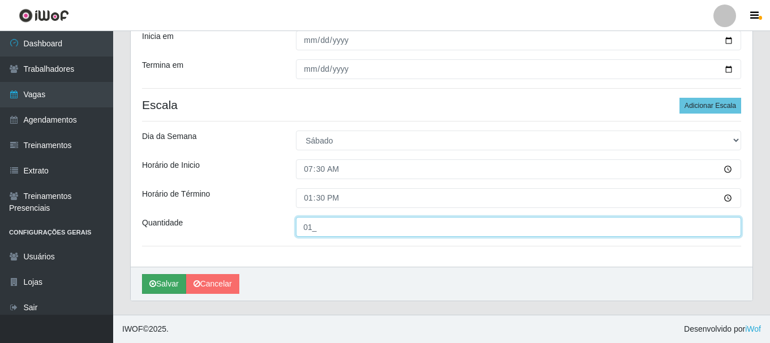
type input "01_"
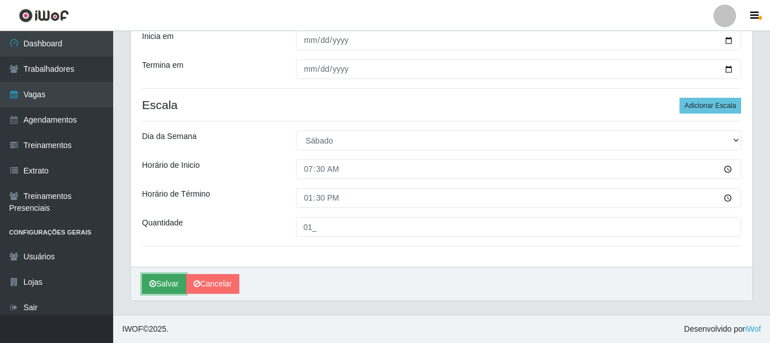
click at [167, 281] on button "Salvar" at bounding box center [164, 284] width 44 height 20
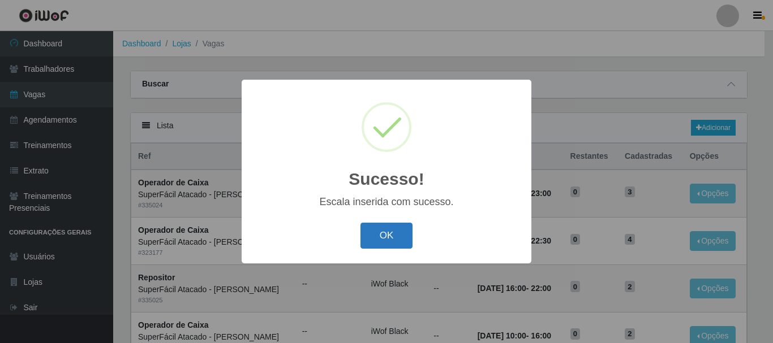
click at [402, 240] on button "OK" at bounding box center [386, 236] width 53 height 27
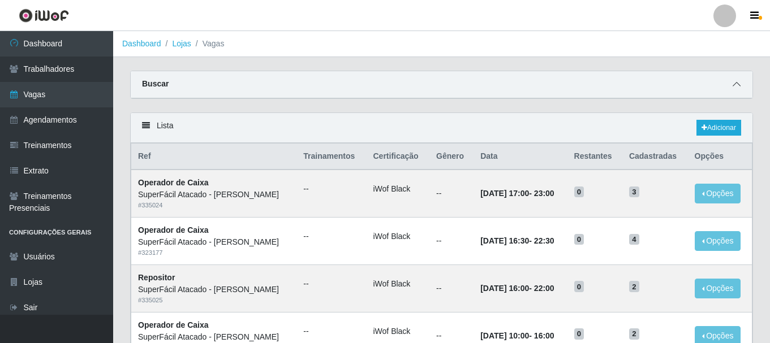
click at [736, 87] on icon at bounding box center [737, 84] width 8 height 8
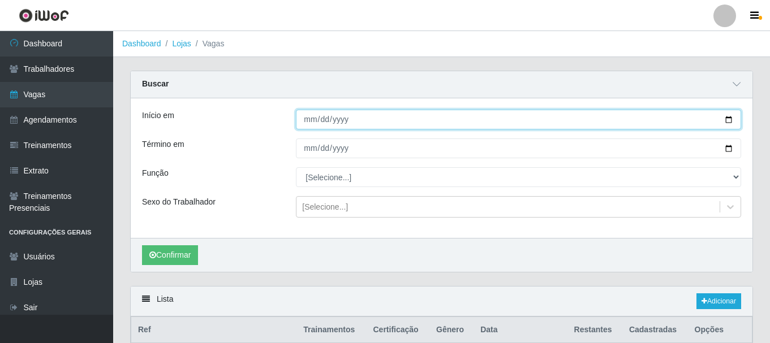
click at [729, 120] on input "2025-08-29" at bounding box center [518, 120] width 445 height 20
type input "[DATE]"
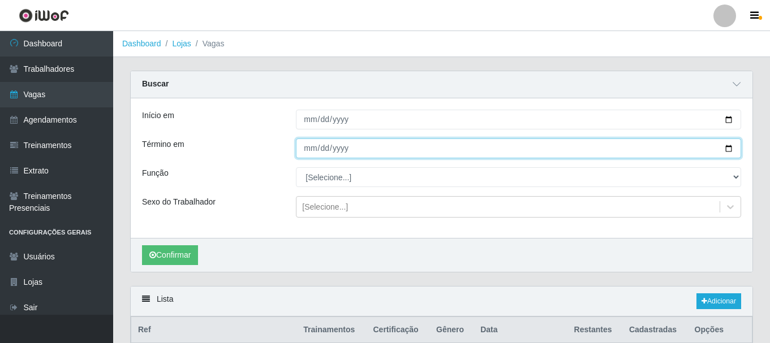
click at [726, 150] on input "2025-08-29" at bounding box center [518, 149] width 445 height 20
type input "[DATE]"
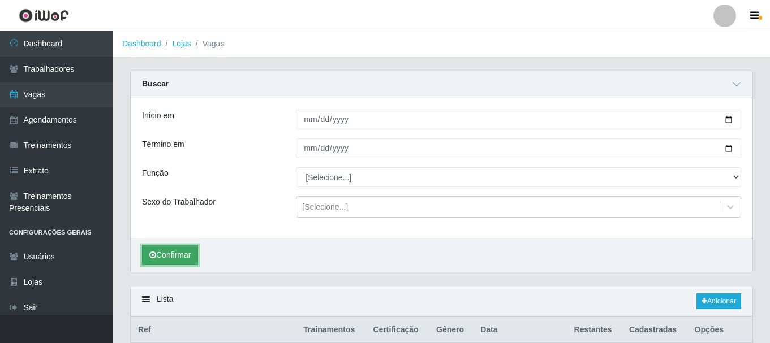
click at [193, 250] on button "Confirmar" at bounding box center [170, 255] width 56 height 20
click at [196, 256] on button "Confirmar" at bounding box center [170, 255] width 56 height 20
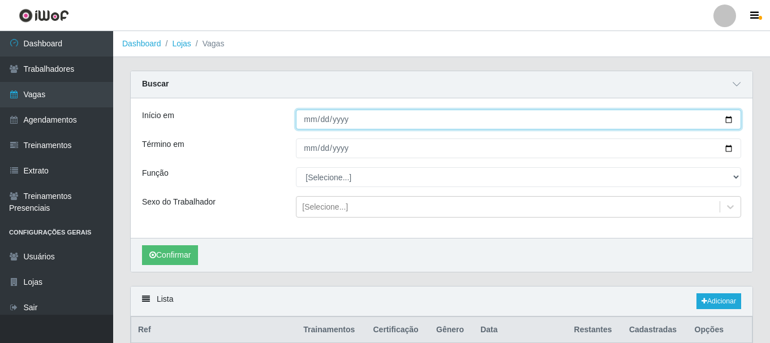
click at [727, 117] on input "[DATE]" at bounding box center [518, 120] width 445 height 20
type input "2025-08-29"
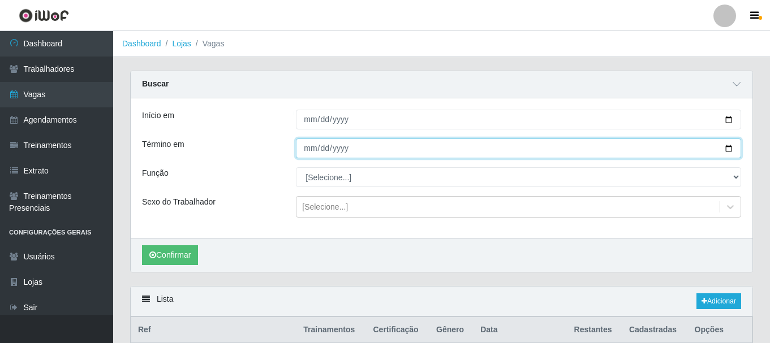
click at [727, 151] on input "[DATE]" at bounding box center [518, 149] width 445 height 20
type input "2025-08-29"
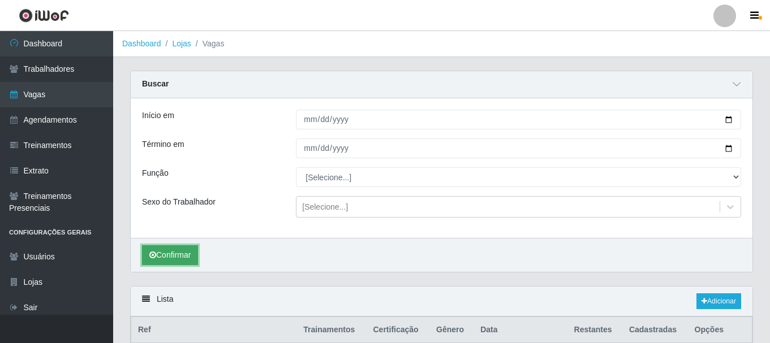
click at [191, 256] on button "Confirmar" at bounding box center [170, 255] width 56 height 20
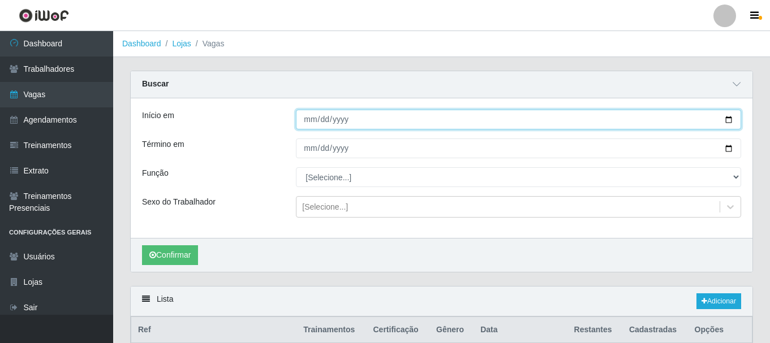
click at [731, 122] on input "2025-08-29" at bounding box center [518, 120] width 445 height 20
type input "2025-08-30"
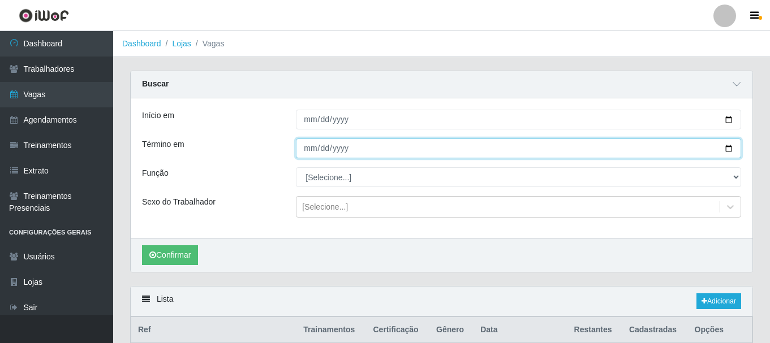
click at [728, 147] on input "2025-08-29" at bounding box center [518, 149] width 445 height 20
type input "2025-08-30"
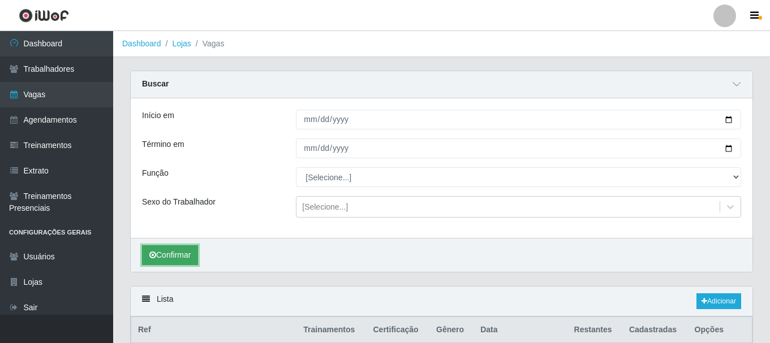
click at [189, 257] on button "Confirmar" at bounding box center [170, 255] width 56 height 20
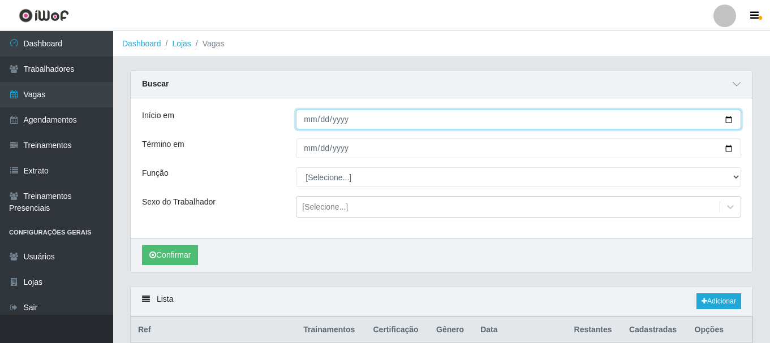
click at [729, 119] on input "2025-08-30" at bounding box center [518, 120] width 445 height 20
type input "[DATE]"
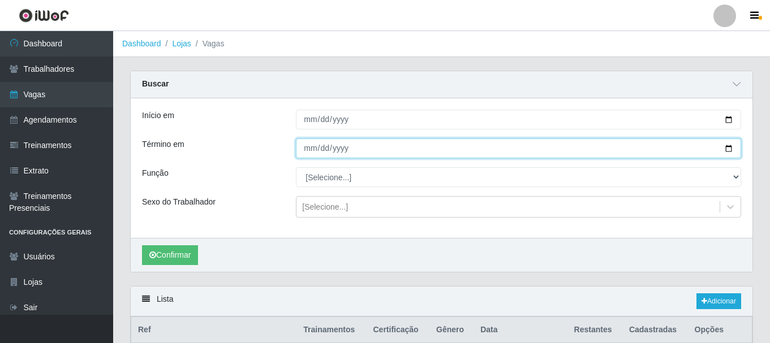
click at [729, 147] on input "2025-08-30" at bounding box center [518, 149] width 445 height 20
type input "[DATE]"
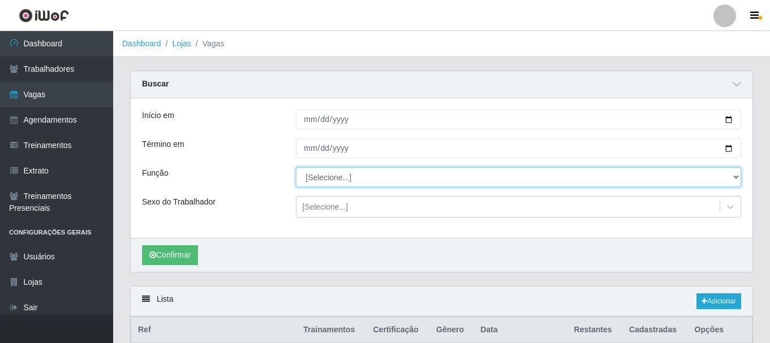
click at [735, 177] on select "[Selecione...] Embalador Embalador + Embalador ++ Operador de Caixa Operador de…" at bounding box center [518, 177] width 445 height 20
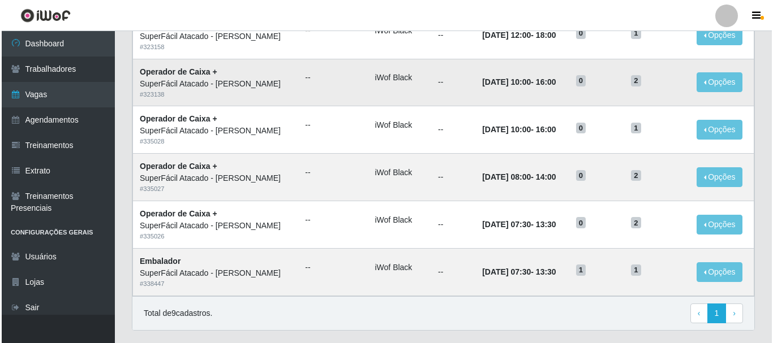
scroll to position [505, 0]
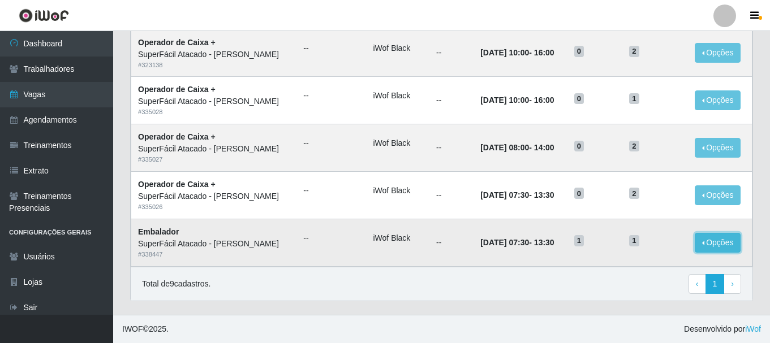
click at [706, 243] on button "Opções" at bounding box center [718, 243] width 46 height 20
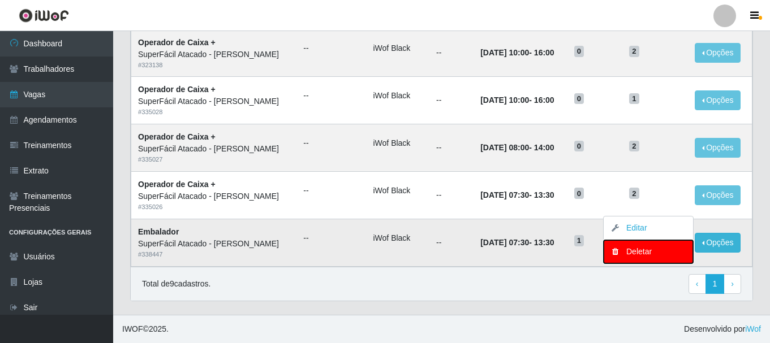
click at [624, 252] on div "Deletar" at bounding box center [648, 252] width 67 height 12
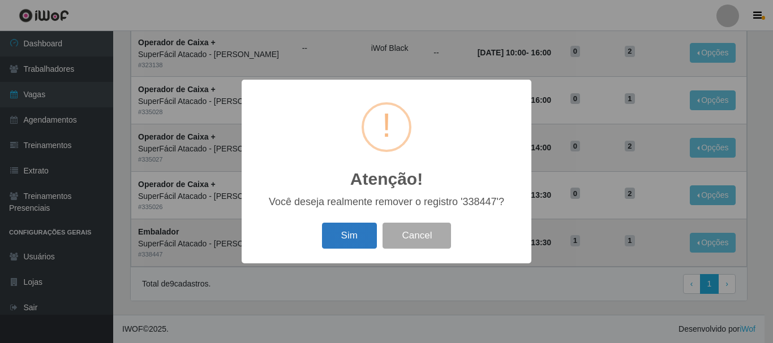
click at [357, 239] on button "Sim" at bounding box center [349, 236] width 55 height 27
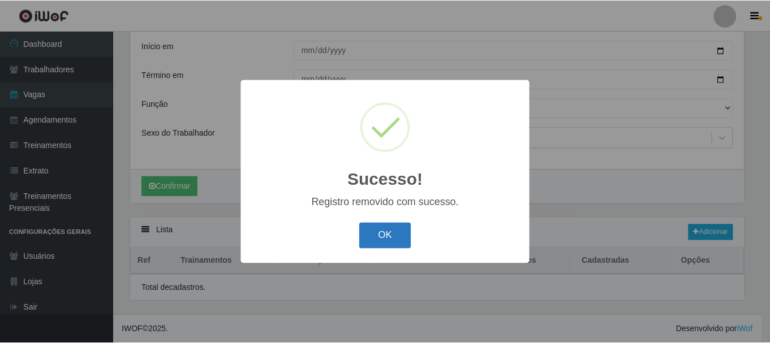
scroll to position [457, 0]
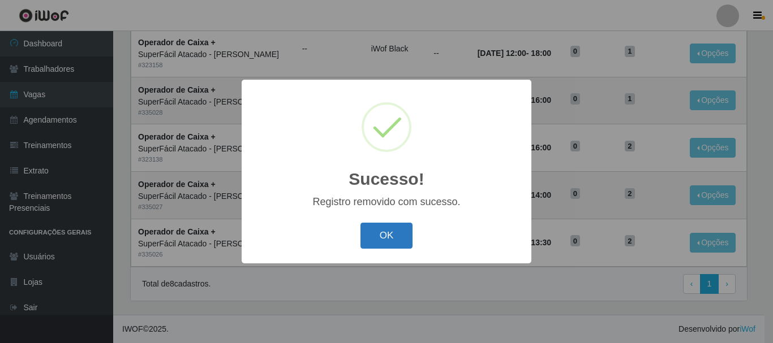
click at [399, 231] on button "OK" at bounding box center [386, 236] width 53 height 27
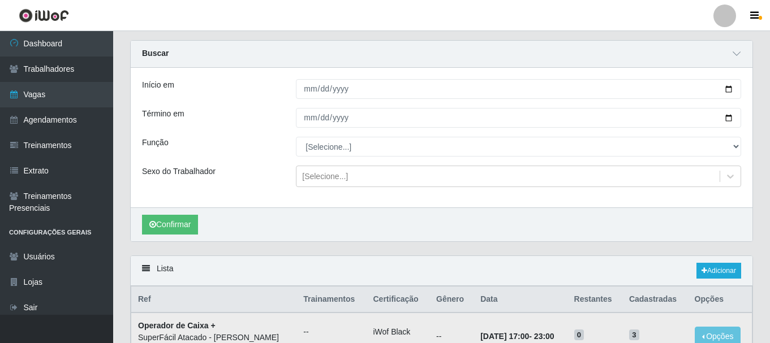
scroll to position [5, 0]
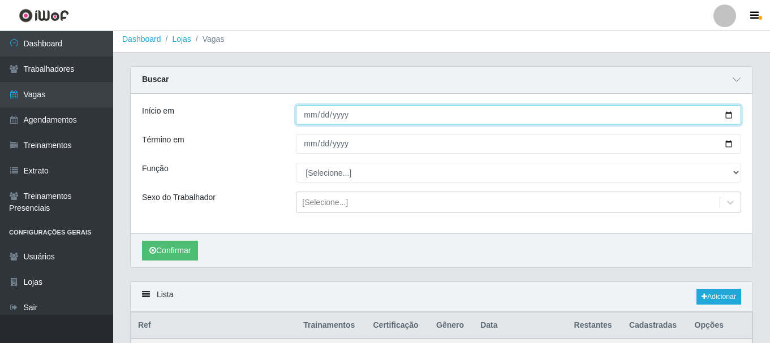
click at [730, 113] on input "[DATE]" at bounding box center [518, 115] width 445 height 20
type input "2025-08-30"
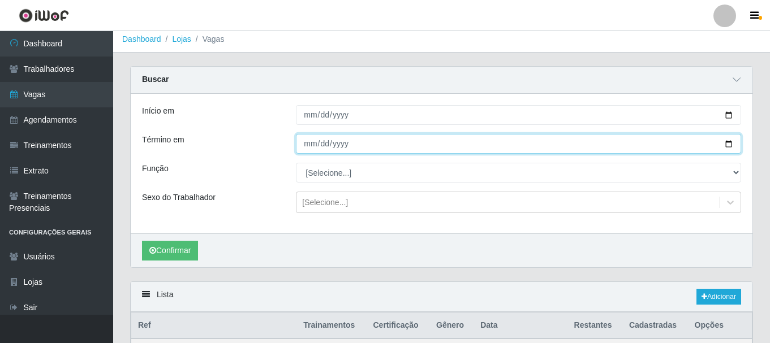
click at [729, 147] on input "[DATE]" at bounding box center [518, 144] width 445 height 20
type input "2025-08-30"
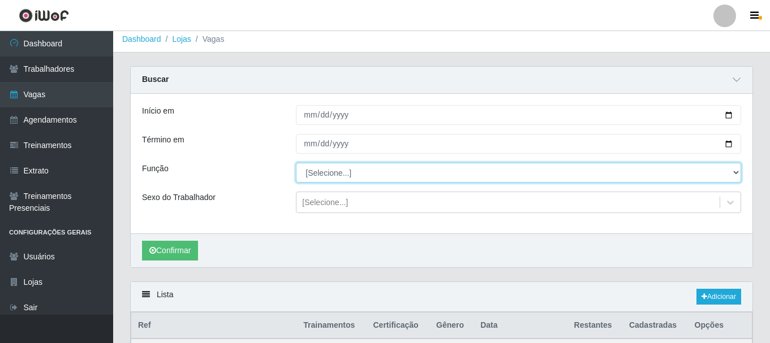
click at [735, 174] on select "[Selecione...] Embalador Embalador + Embalador ++ Operador de Caixa Operador de…" at bounding box center [518, 173] width 445 height 20
select select "70"
click at [296, 163] on select "[Selecione...] Embalador Embalador + Embalador ++ Operador de Caixa Operador de…" at bounding box center [518, 173] width 445 height 20
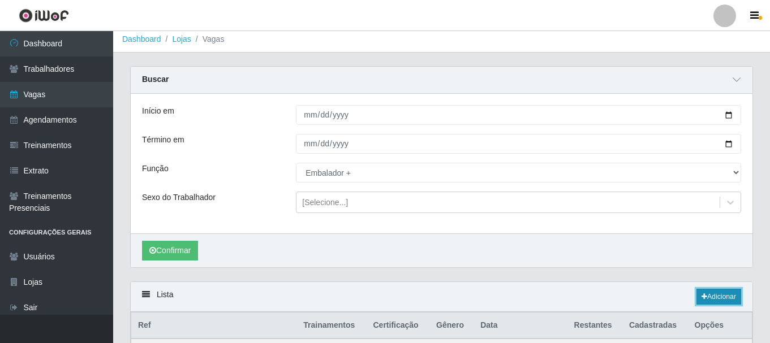
click at [705, 295] on link "Adicionar" at bounding box center [718, 297] width 45 height 16
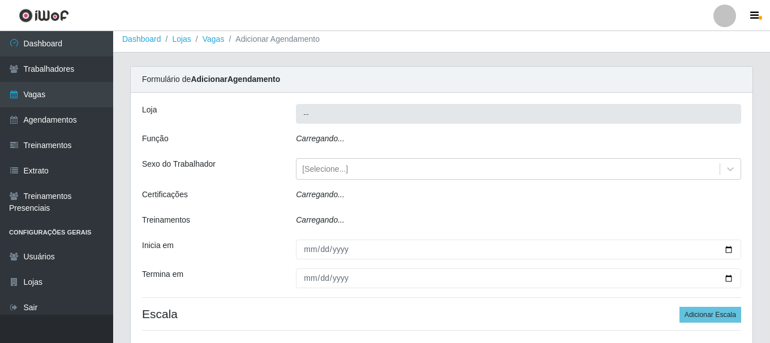
type input "SuperFácil Atacado - [PERSON_NAME]"
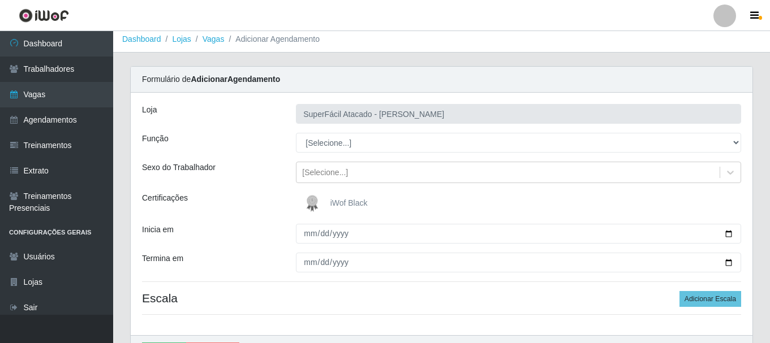
click at [339, 199] on span "iWof Black" at bounding box center [348, 203] width 37 height 9
click at [0, 0] on input "iWof Black" at bounding box center [0, 0] width 0 height 0
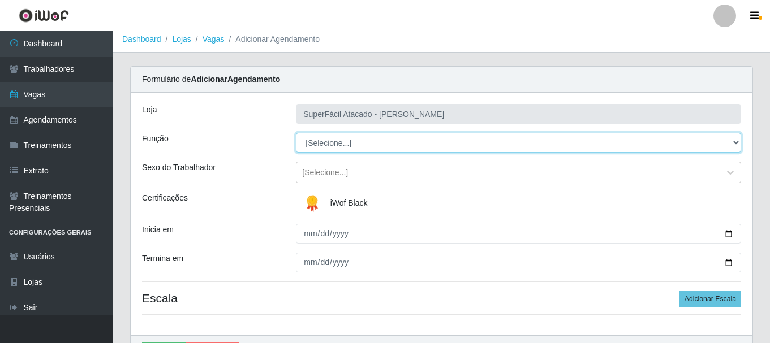
click at [735, 146] on select "[Selecione...] Embalador Embalador + Embalador ++ Operador de Caixa Operador de…" at bounding box center [518, 143] width 445 height 20
select select "70"
click at [296, 133] on select "[Selecione...] Embalador Embalador + Embalador ++ Operador de Caixa Operador de…" at bounding box center [518, 143] width 445 height 20
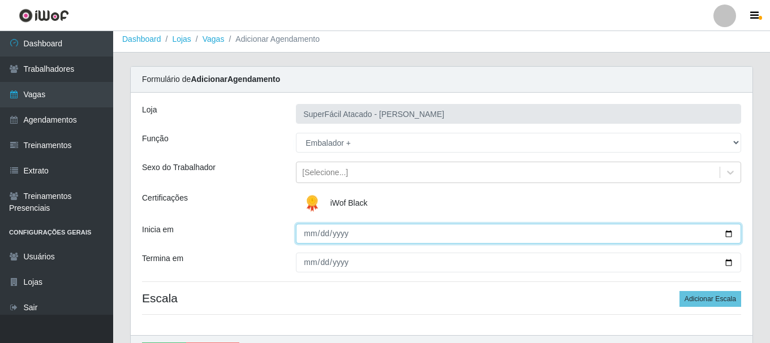
click at [728, 233] on input "Inicia em" at bounding box center [518, 234] width 445 height 20
type input "2025-08-30"
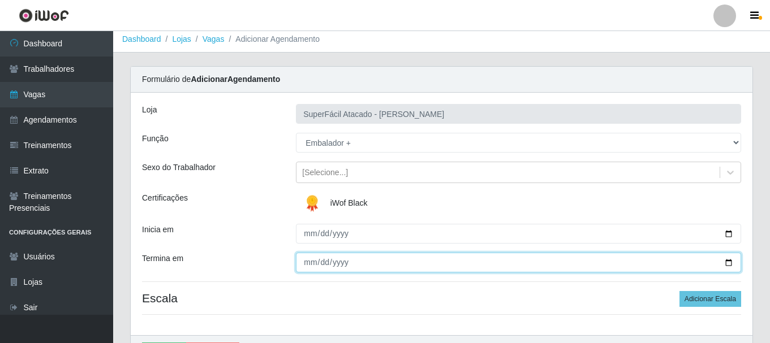
click at [730, 265] on input "Termina em" at bounding box center [518, 263] width 445 height 20
type input "2025-08-30"
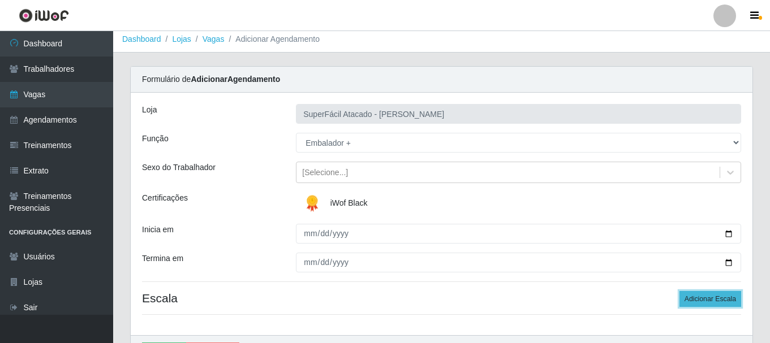
click at [694, 299] on button "Adicionar Escala" at bounding box center [710, 299] width 62 height 16
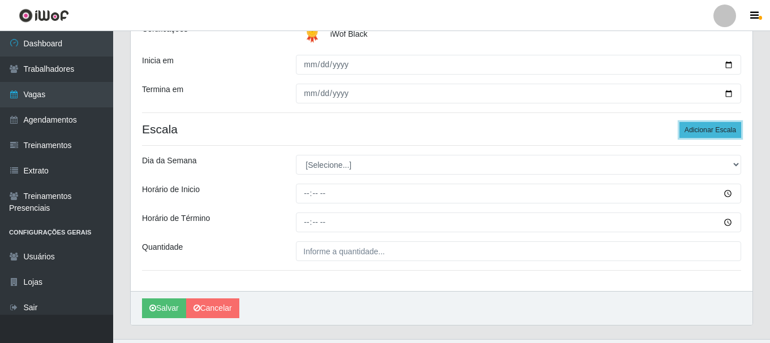
scroll to position [174, 0]
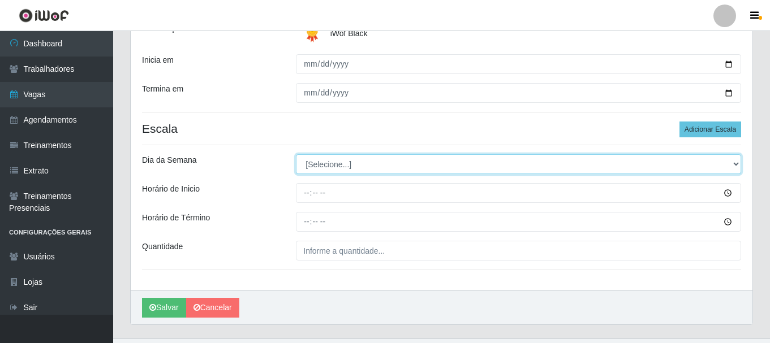
click at [737, 161] on select "[Selecione...] Segunda Terça Quarta Quinta Sexta Sábado Domingo" at bounding box center [518, 164] width 445 height 20
select select "6"
click at [296, 154] on select "[Selecione...] Segunda Terça Quarta Quinta Sexta Sábado Domingo" at bounding box center [518, 164] width 445 height 20
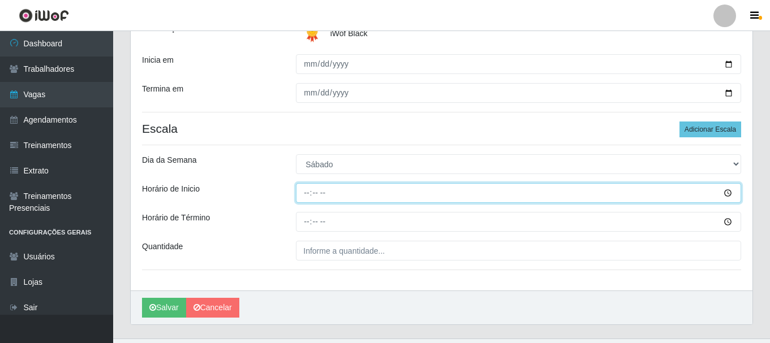
click at [730, 193] on input "Horário de Inicio" at bounding box center [518, 193] width 445 height 20
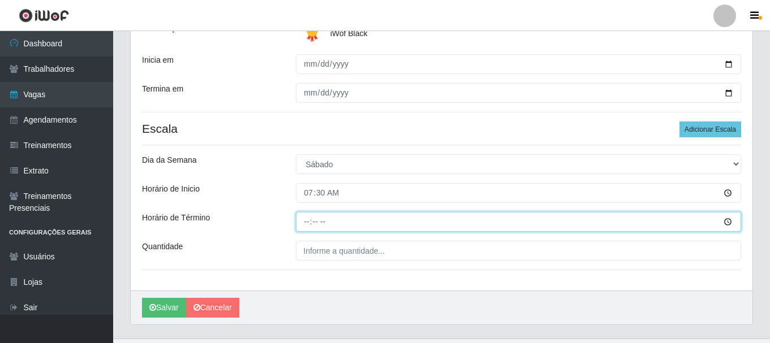
type input "07:30"
click at [725, 221] on input "Horário de Término" at bounding box center [518, 222] width 445 height 20
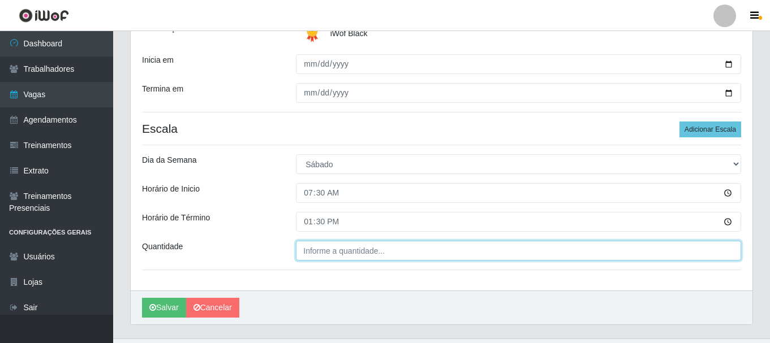
type input "13:30"
click at [334, 251] on input "___" at bounding box center [518, 251] width 445 height 20
type input "01_"
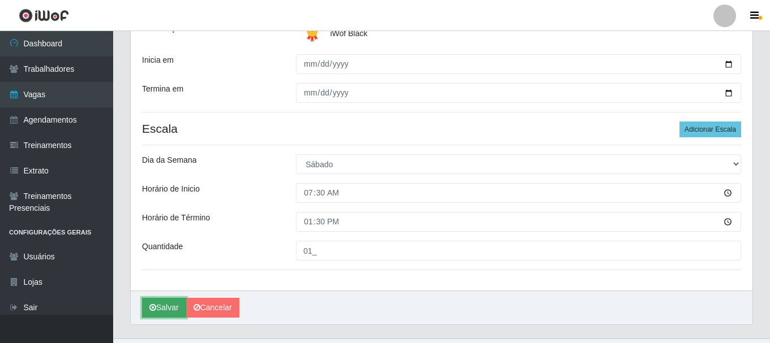
click at [166, 313] on button "Salvar" at bounding box center [164, 308] width 44 height 20
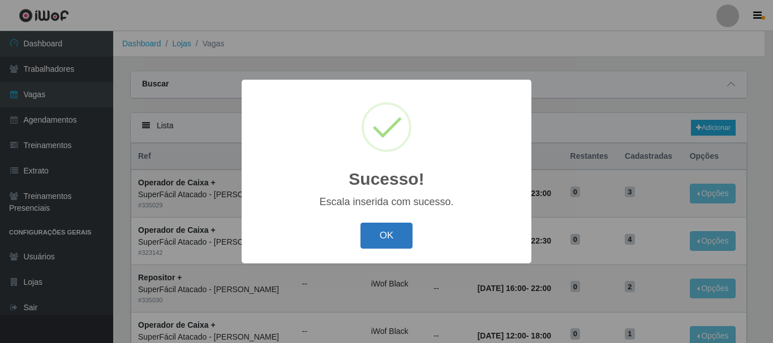
click at [383, 237] on button "OK" at bounding box center [386, 236] width 53 height 27
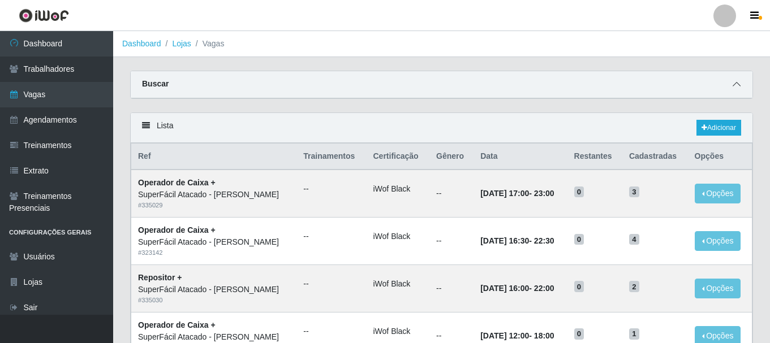
click at [734, 83] on icon at bounding box center [737, 84] width 8 height 8
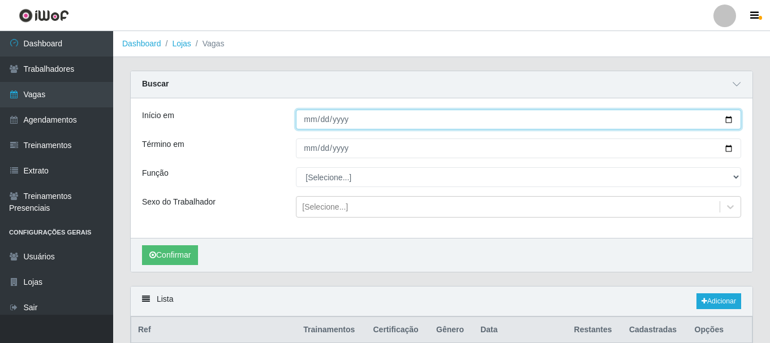
click at [726, 117] on input "2025-08-30" at bounding box center [518, 120] width 445 height 20
type input "[DATE]"
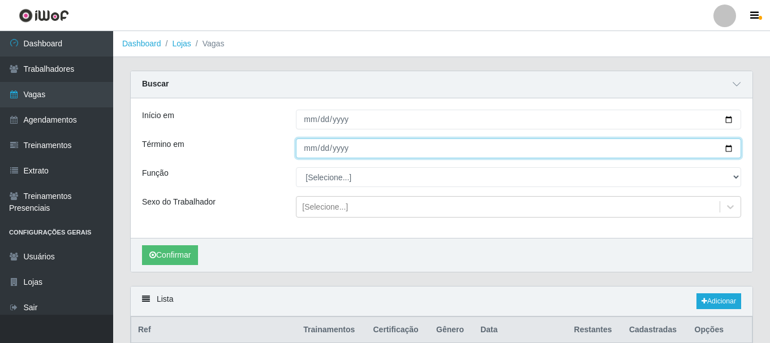
click at [732, 151] on input "2025-08-30" at bounding box center [518, 149] width 445 height 20
type input "[DATE]"
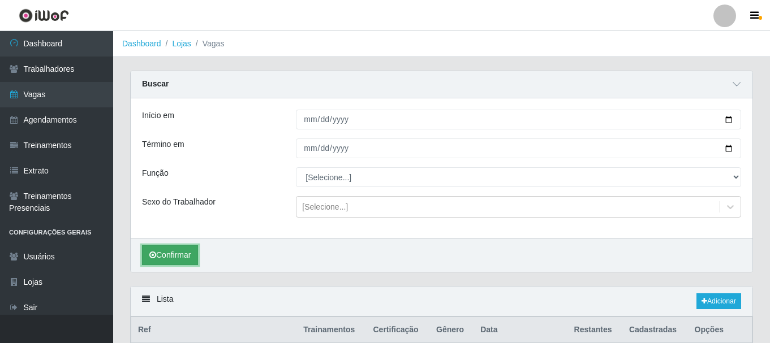
click at [192, 255] on button "Confirmar" at bounding box center [170, 255] width 56 height 20
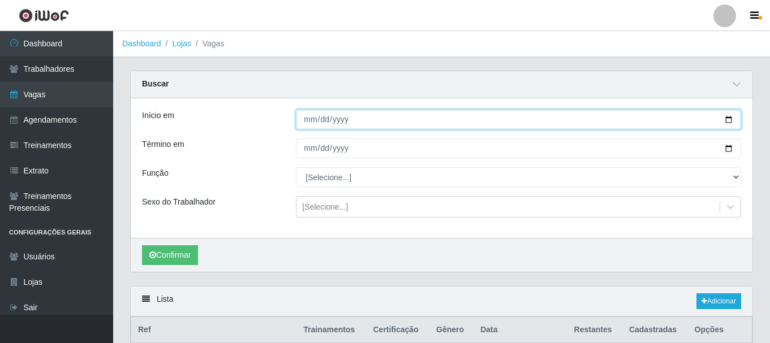
click at [731, 119] on input "[DATE]" at bounding box center [518, 120] width 445 height 20
type input "2025-08-29"
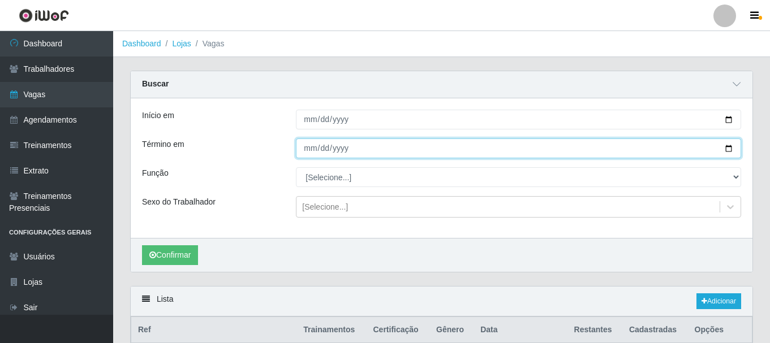
click at [727, 148] on input "[DATE]" at bounding box center [518, 149] width 445 height 20
type input "2025-08-29"
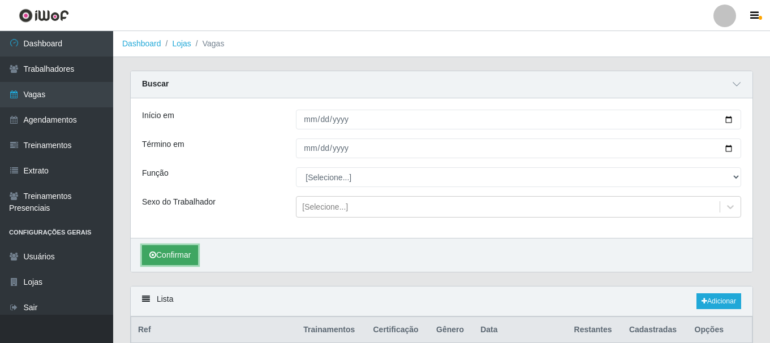
click at [189, 249] on button "Confirmar" at bounding box center [170, 255] width 56 height 20
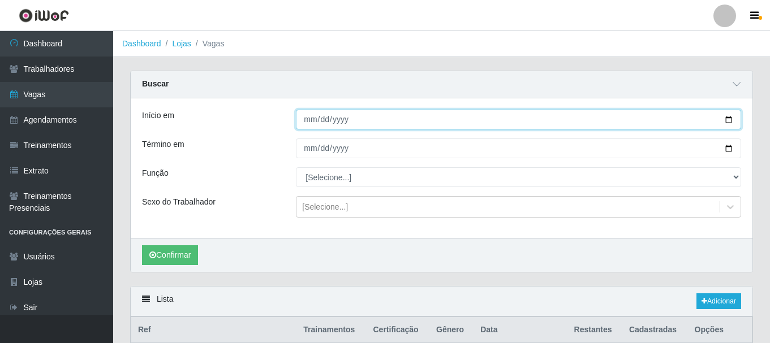
click at [727, 120] on input "2025-08-29" at bounding box center [518, 120] width 445 height 20
type input "2025-08-30"
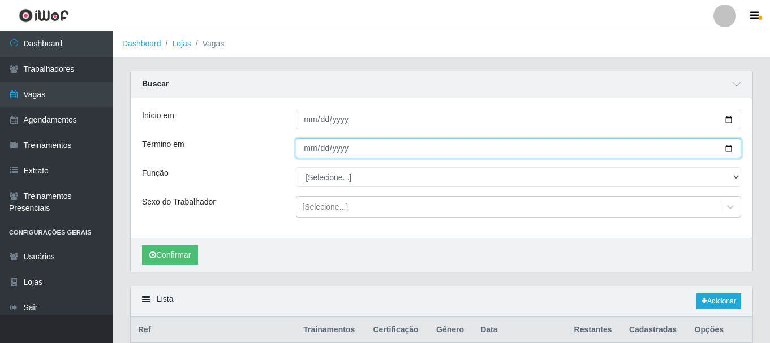
click at [729, 149] on input "2025-08-29" at bounding box center [518, 149] width 445 height 20
type input "2025-08-30"
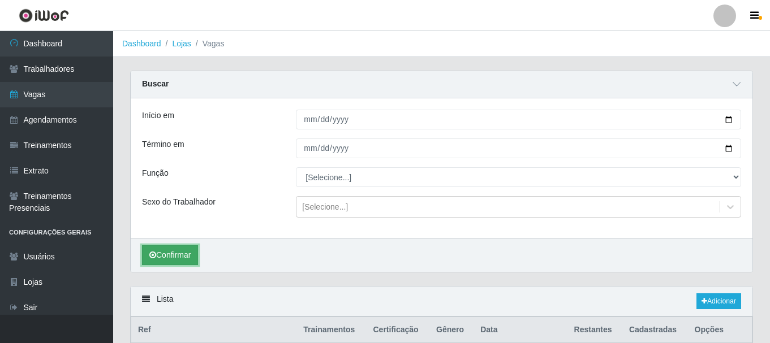
click at [192, 251] on button "Confirmar" at bounding box center [170, 255] width 56 height 20
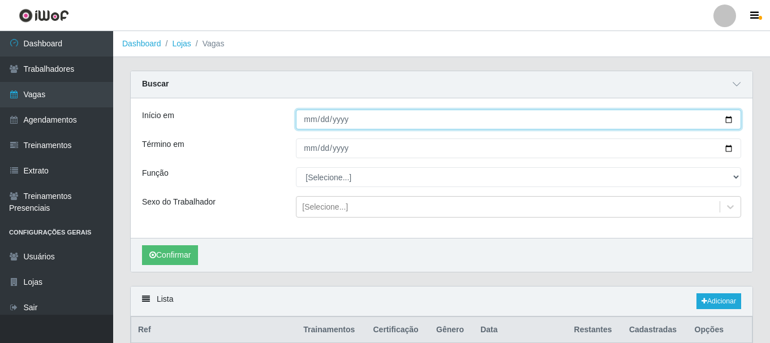
click at [731, 122] on input "2025-08-30" at bounding box center [518, 120] width 445 height 20
type input "[DATE]"
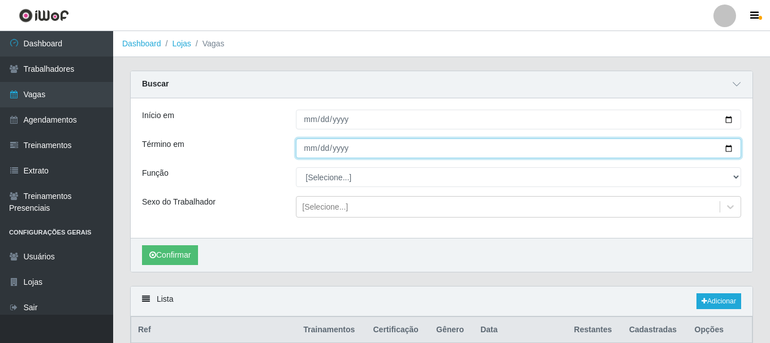
click at [727, 148] on input "2025-08-30" at bounding box center [518, 149] width 445 height 20
type input "[DATE]"
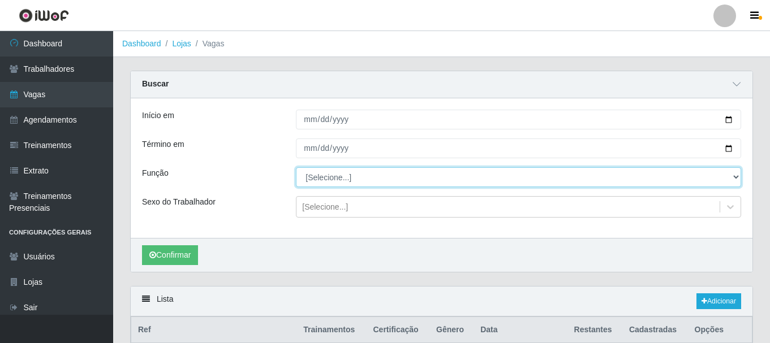
click at [734, 175] on select "[Selecione...] Embalador Embalador + Embalador ++ Operador de Caixa Operador de…" at bounding box center [518, 177] width 445 height 20
select select "1"
click at [296, 168] on select "[Selecione...] Embalador Embalador + Embalador ++ Operador de Caixa Operador de…" at bounding box center [518, 177] width 445 height 20
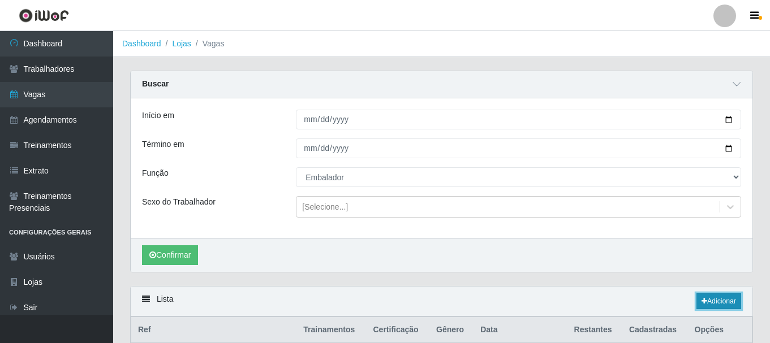
click at [708, 299] on link "Adicionar" at bounding box center [718, 302] width 45 height 16
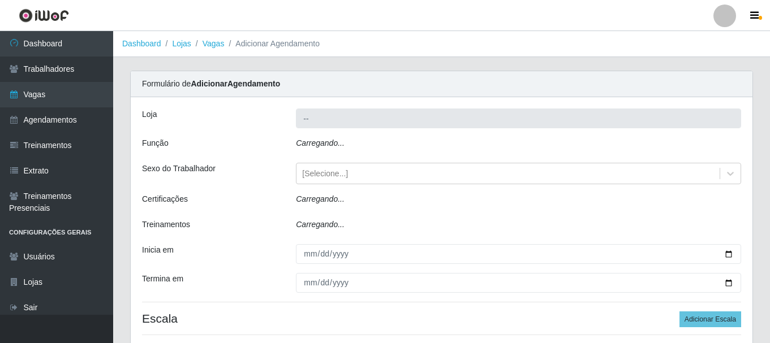
type input "SuperFácil Atacado - [PERSON_NAME]"
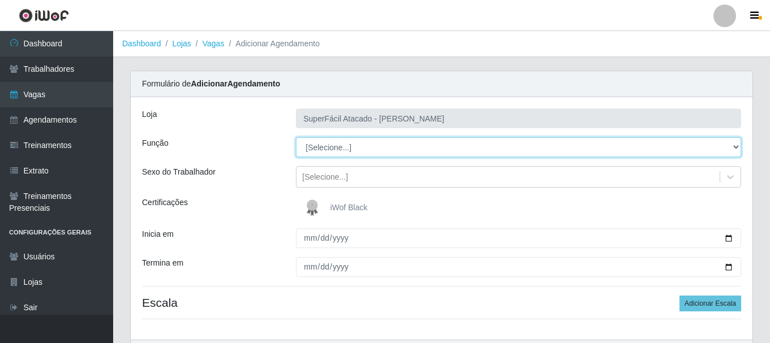
click at [733, 145] on select "[Selecione...] Embalador Embalador + Embalador ++ Operador de Caixa Operador de…" at bounding box center [518, 147] width 445 height 20
select select "1"
click at [296, 137] on select "[Selecione...] Embalador Embalador + Embalador ++ Operador de Caixa Operador de…" at bounding box center [518, 147] width 445 height 20
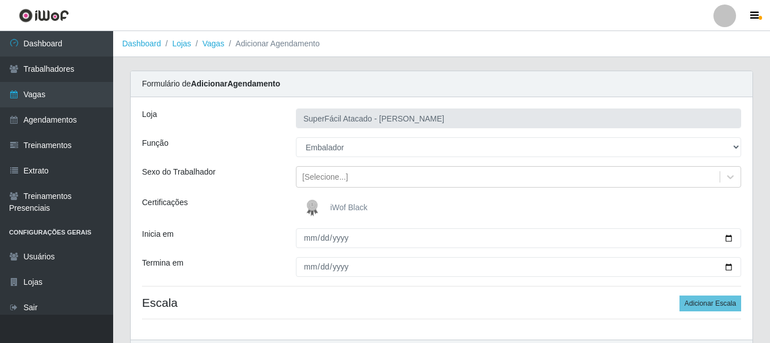
click at [338, 203] on span "iWof Black" at bounding box center [348, 207] width 37 height 9
click at [0, 0] on input "iWof Black" at bounding box center [0, 0] width 0 height 0
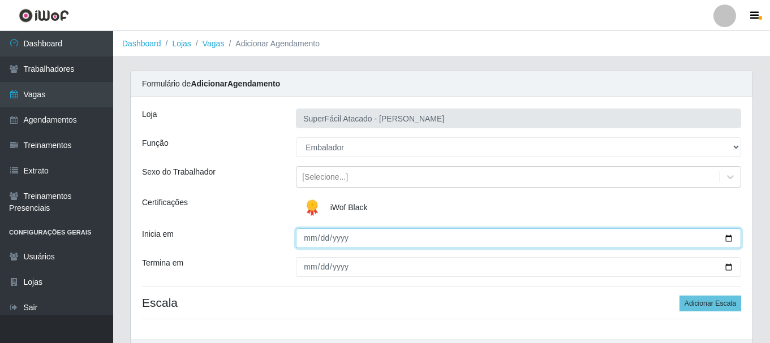
click at [727, 239] on input "Inicia em" at bounding box center [518, 239] width 445 height 20
type input "[DATE]"
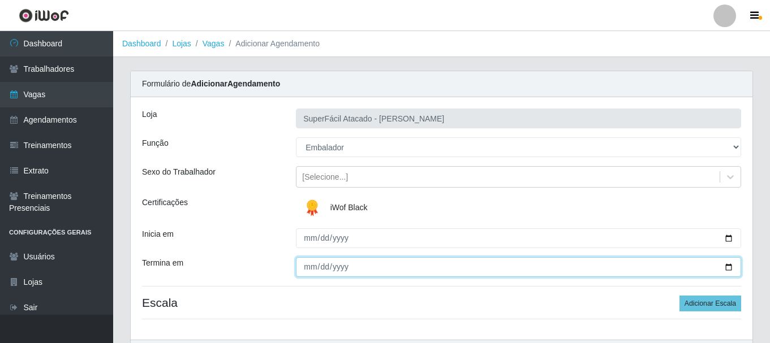
click at [730, 268] on input "Termina em" at bounding box center [518, 267] width 445 height 20
type input "[DATE]"
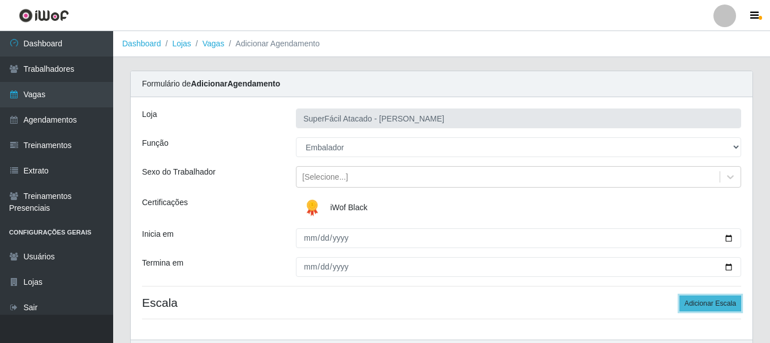
click at [694, 304] on button "Adicionar Escala" at bounding box center [710, 304] width 62 height 16
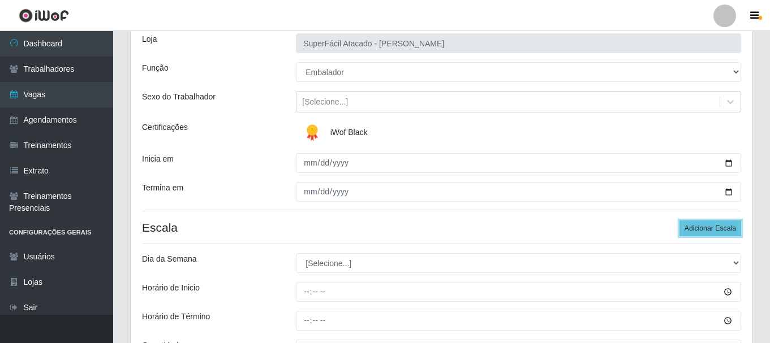
scroll to position [113, 0]
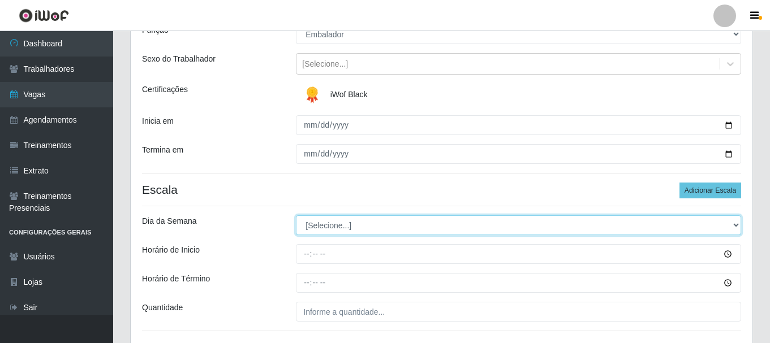
click at [735, 225] on select "[Selecione...] Segunda Terça Quarta Quinta Sexta Sábado Domingo" at bounding box center [518, 226] width 445 height 20
select select "4"
click at [296, 216] on select "[Selecione...] Segunda Terça Quarta Quinta Sexta Sábado Domingo" at bounding box center [518, 226] width 445 height 20
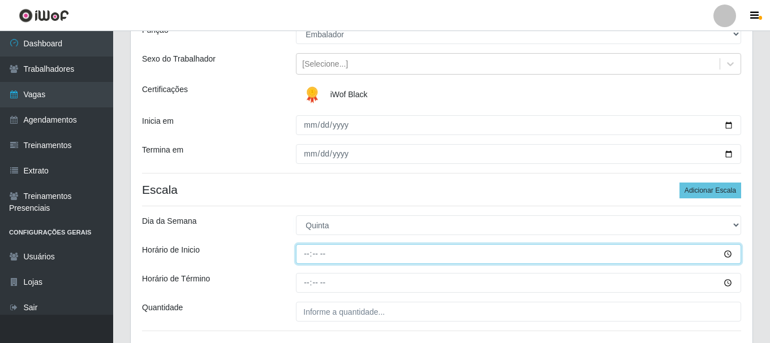
click at [727, 255] on input "Horário de Inicio" at bounding box center [518, 254] width 445 height 20
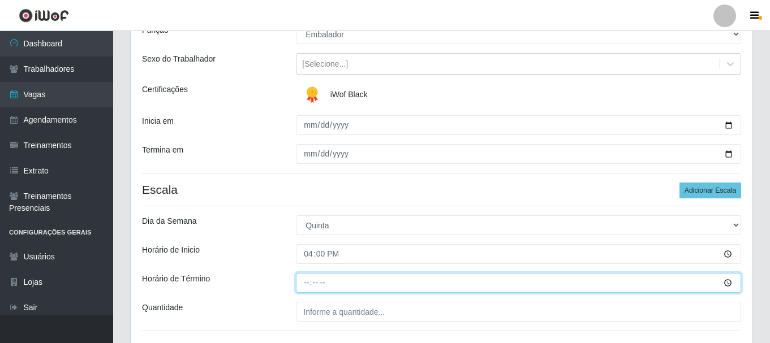
type input "16:00"
click at [729, 283] on input "Horário de Término" at bounding box center [518, 283] width 445 height 20
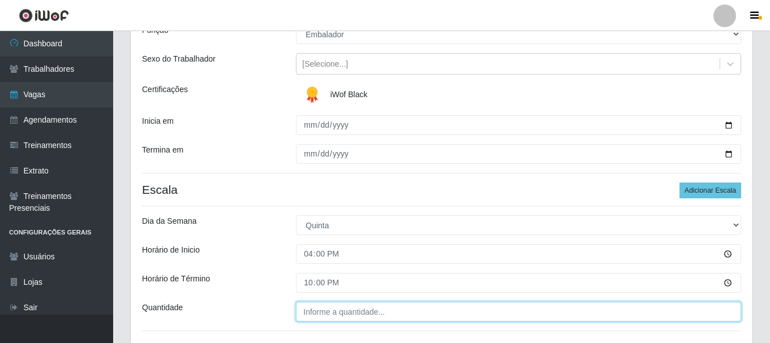
type input "22:00"
click at [340, 318] on input "___" at bounding box center [518, 312] width 445 height 20
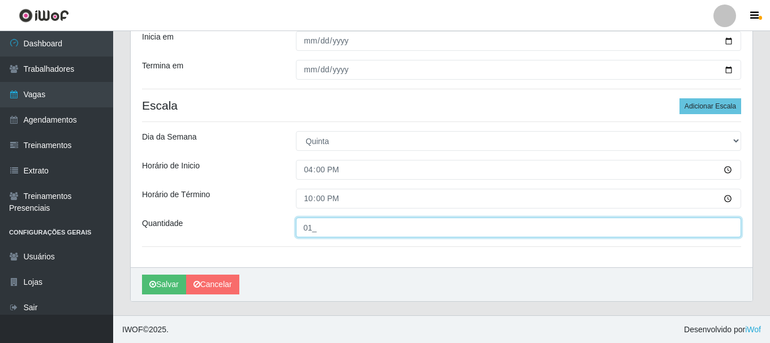
scroll to position [198, 0]
type input "01_"
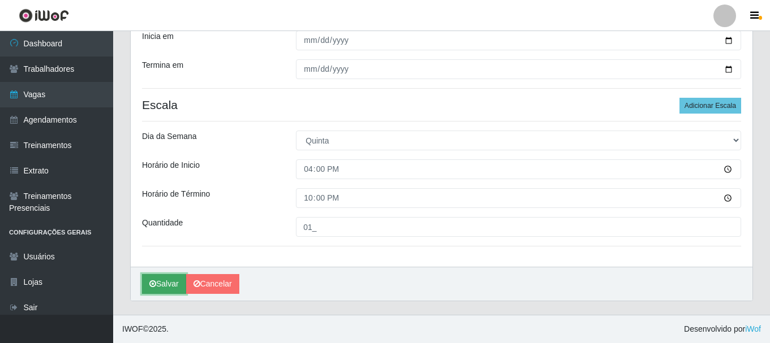
click at [163, 290] on button "Salvar" at bounding box center [164, 284] width 44 height 20
click at [170, 281] on button "Salvar" at bounding box center [164, 284] width 44 height 20
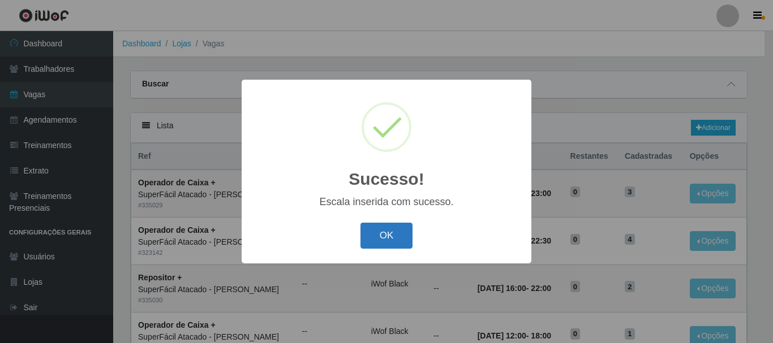
click at [394, 234] on button "OK" at bounding box center [386, 236] width 53 height 27
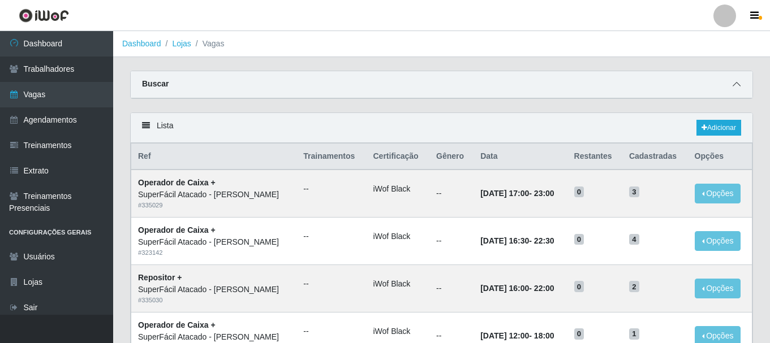
click at [736, 82] on icon at bounding box center [737, 84] width 8 height 8
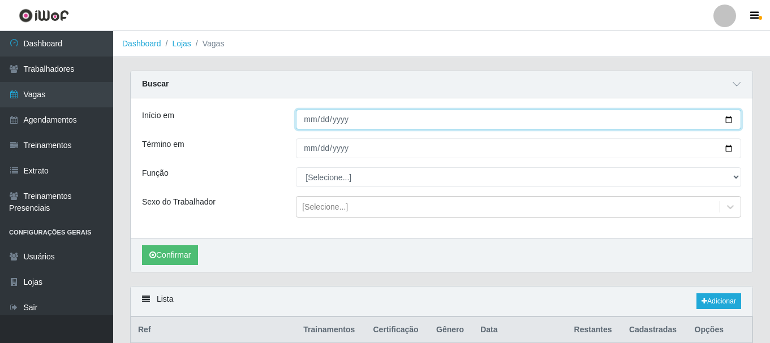
click at [731, 115] on input "2025-08-30" at bounding box center [518, 120] width 445 height 20
type input "[DATE]"
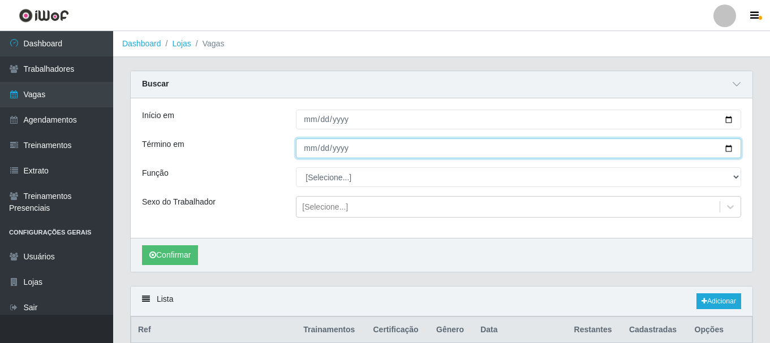
click at [727, 148] on input "2025-08-30" at bounding box center [518, 149] width 445 height 20
type input "[DATE]"
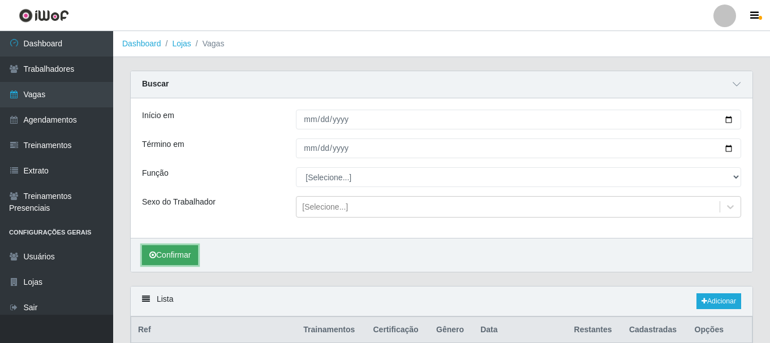
click at [183, 260] on button "Confirmar" at bounding box center [170, 255] width 56 height 20
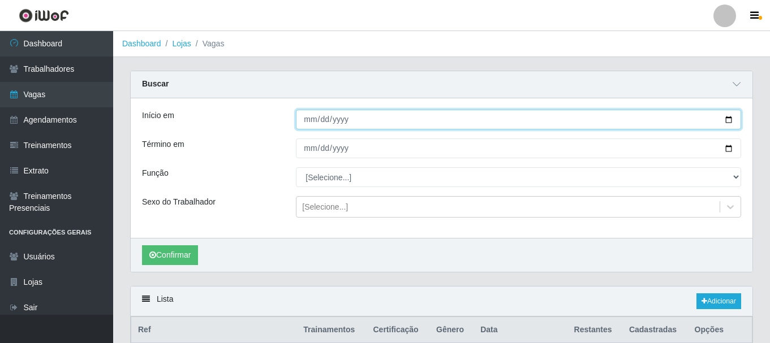
click at [728, 124] on input "[DATE]" at bounding box center [518, 120] width 445 height 20
type input "2025-08-29"
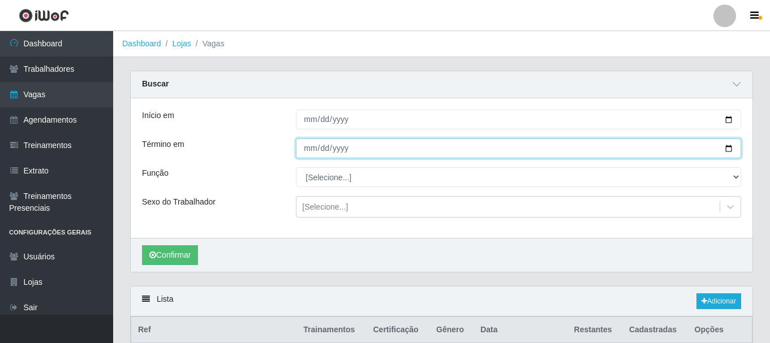
click at [725, 146] on input "[DATE]" at bounding box center [518, 149] width 445 height 20
type input "2025-08-29"
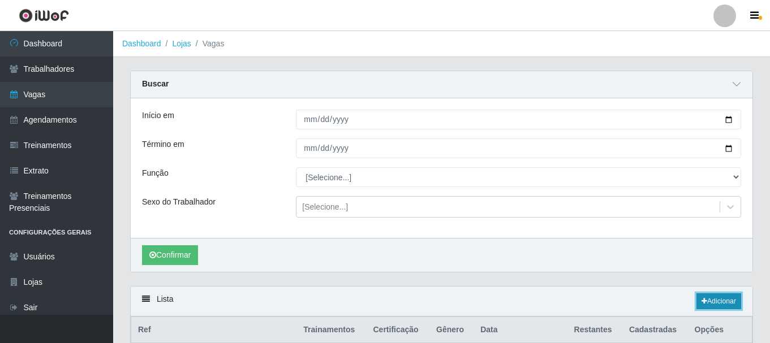
click at [703, 299] on icon at bounding box center [704, 301] width 6 height 7
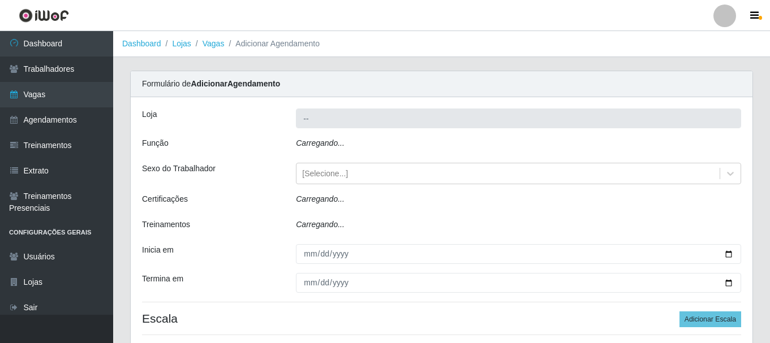
type input "SuperFácil Atacado - [PERSON_NAME]"
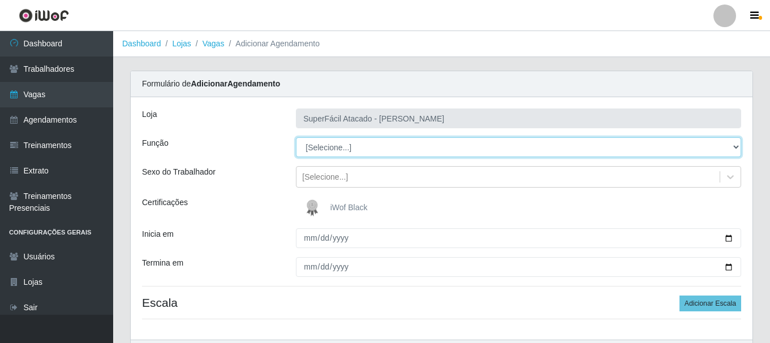
click at [734, 147] on select "[Selecione...] Embalador Embalador + Embalador ++ Operador de Caixa Operador de…" at bounding box center [518, 147] width 445 height 20
select select "70"
click at [296, 137] on select "[Selecione...] Embalador Embalador + Embalador ++ Operador de Caixa Operador de…" at bounding box center [518, 147] width 445 height 20
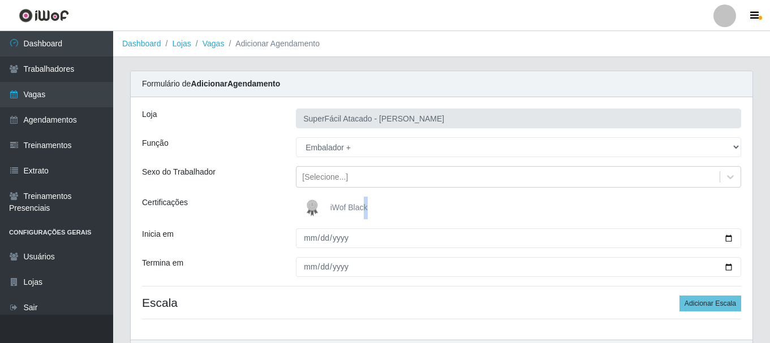
click at [364, 210] on span "iWof Black" at bounding box center [348, 207] width 37 height 9
click at [316, 209] on img at bounding box center [314, 208] width 27 height 23
click at [0, 0] on input "iWof Black" at bounding box center [0, 0] width 0 height 0
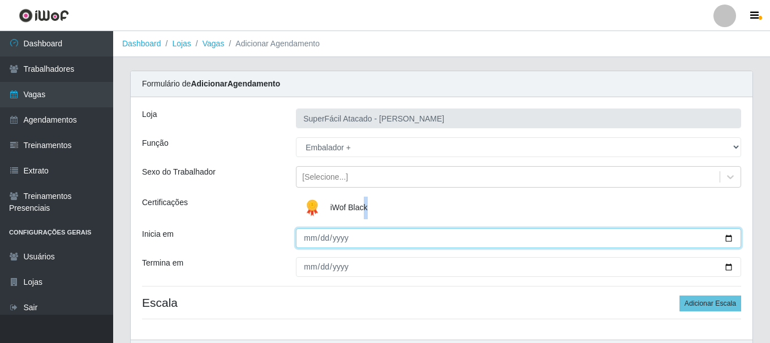
click at [730, 240] on input "Inicia em" at bounding box center [518, 239] width 445 height 20
type input "2025-08-29"
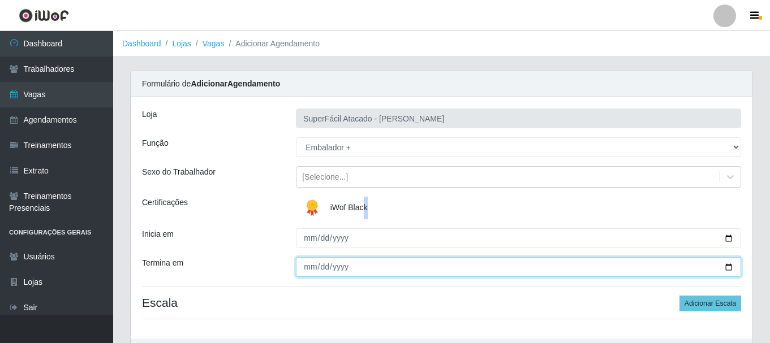
click at [727, 265] on input "Termina em" at bounding box center [518, 267] width 445 height 20
type input "2025-08-29"
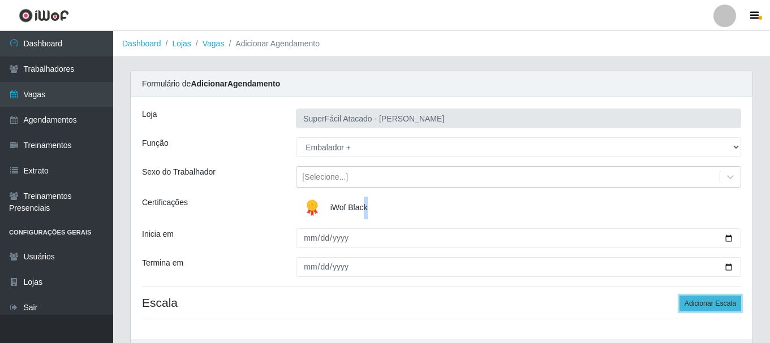
click at [688, 300] on button "Adicionar Escala" at bounding box center [710, 304] width 62 height 16
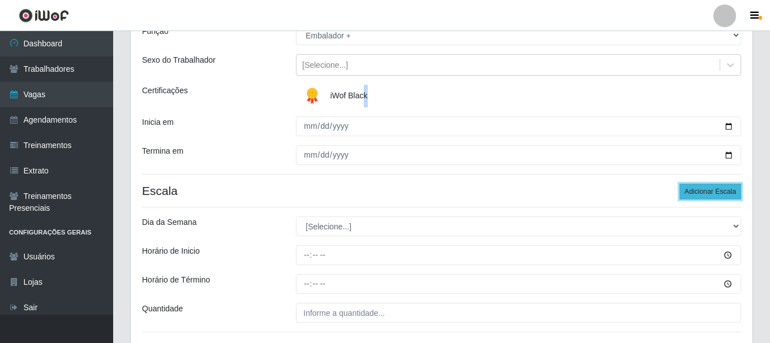
scroll to position [113, 0]
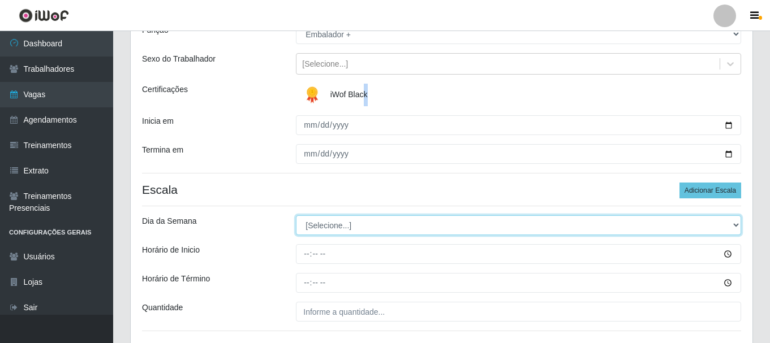
click at [738, 225] on select "[Selecione...] Segunda Terça Quarta Quinta Sexta Sábado Domingo" at bounding box center [518, 226] width 445 height 20
select select "5"
click at [296, 216] on select "[Selecione...] Segunda Terça Quarta Quinta Sexta Sábado Domingo" at bounding box center [518, 226] width 445 height 20
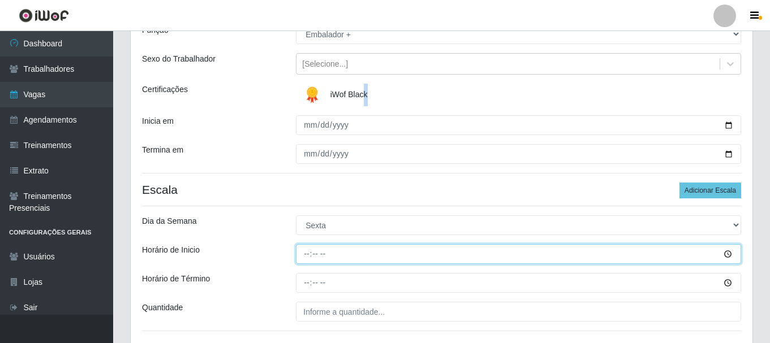
click at [730, 256] on input "Horário de Inicio" at bounding box center [518, 254] width 445 height 20
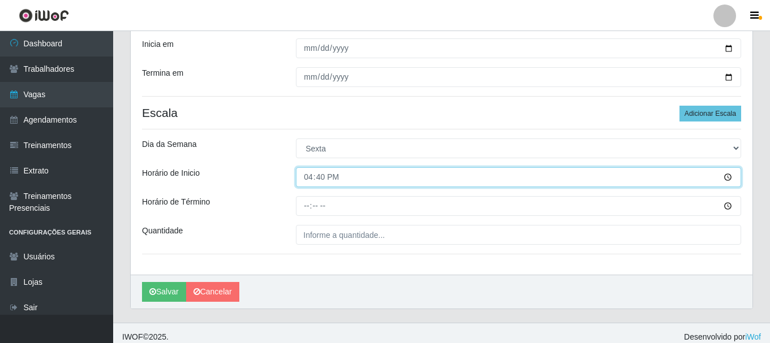
scroll to position [198, 0]
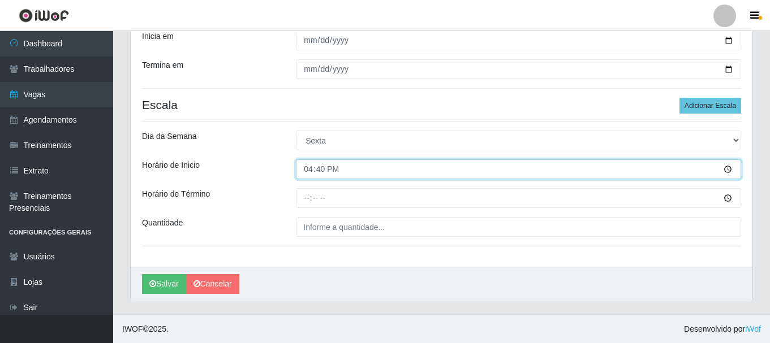
click at [727, 168] on input "16:40" at bounding box center [518, 170] width 445 height 20
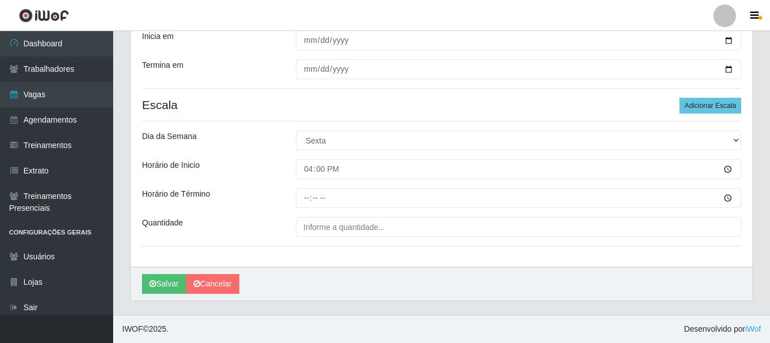
type input "16:00"
click at [614, 268] on div "Salvar Cancelar" at bounding box center [442, 284] width 622 height 34
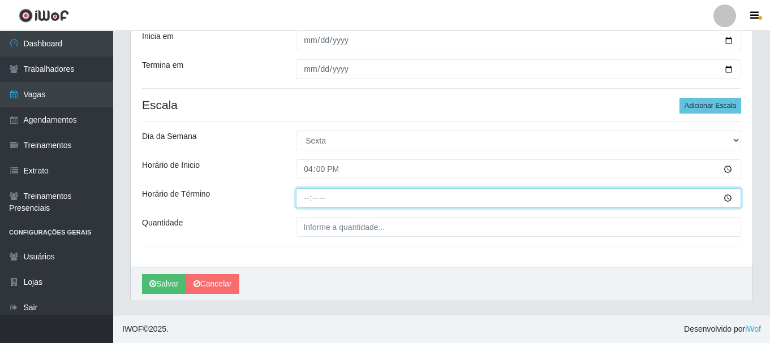
click at [730, 199] on input "Horário de Término" at bounding box center [518, 198] width 445 height 20
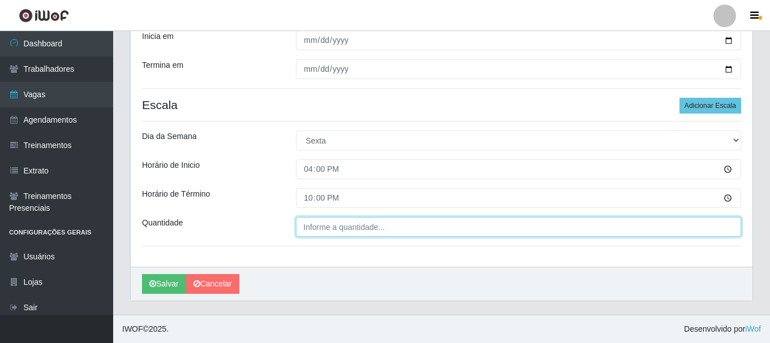
type input "22:00"
click at [360, 225] on input "___" at bounding box center [518, 227] width 445 height 20
type input "01_"
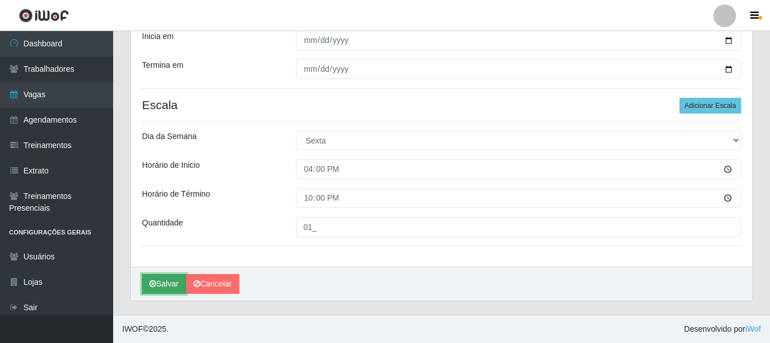
click at [158, 278] on button "Salvar" at bounding box center [164, 284] width 44 height 20
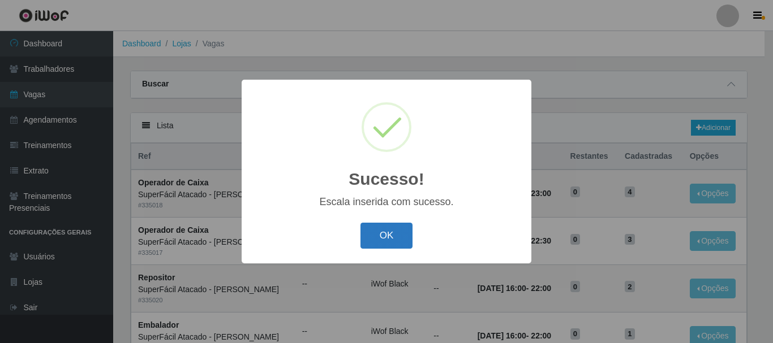
click at [382, 231] on button "OK" at bounding box center [386, 236] width 53 height 27
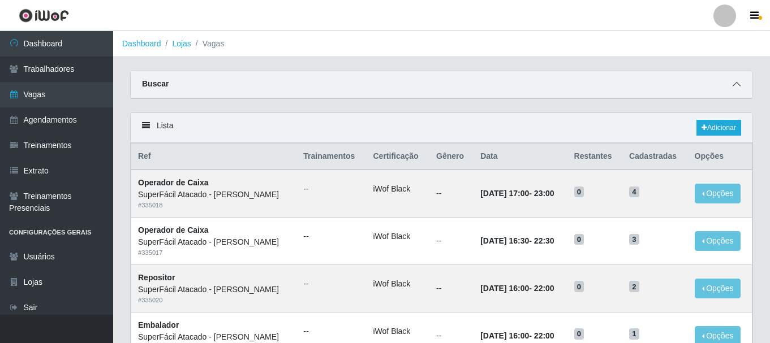
click at [742, 85] on span at bounding box center [737, 84] width 14 height 13
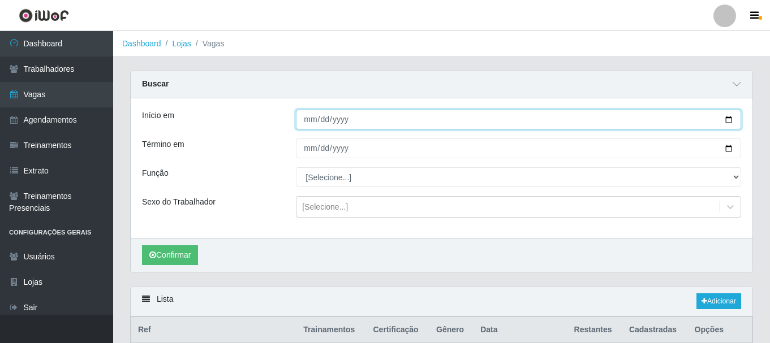
click at [727, 120] on input "[DATE]" at bounding box center [518, 120] width 445 height 20
type input "2025-08-29"
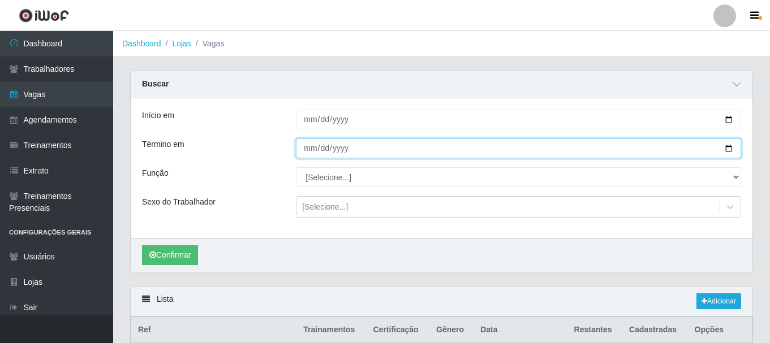
click at [727, 147] on input "[DATE]" at bounding box center [518, 149] width 445 height 20
type input "2025-08-29"
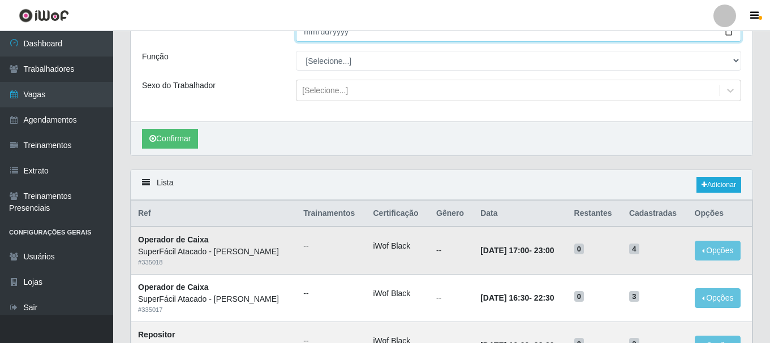
scroll to position [226, 0]
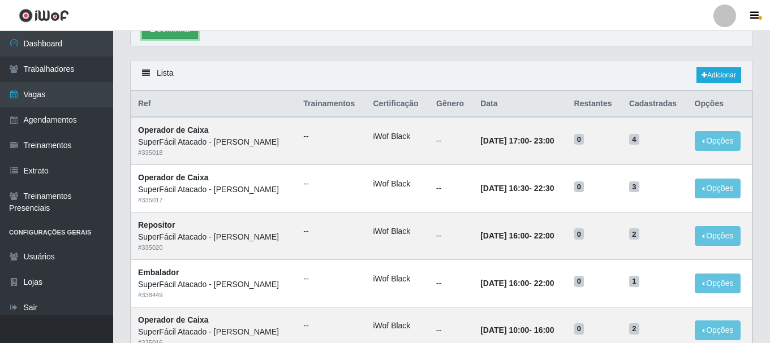
click at [167, 33] on button "Confirmar" at bounding box center [170, 29] width 56 height 20
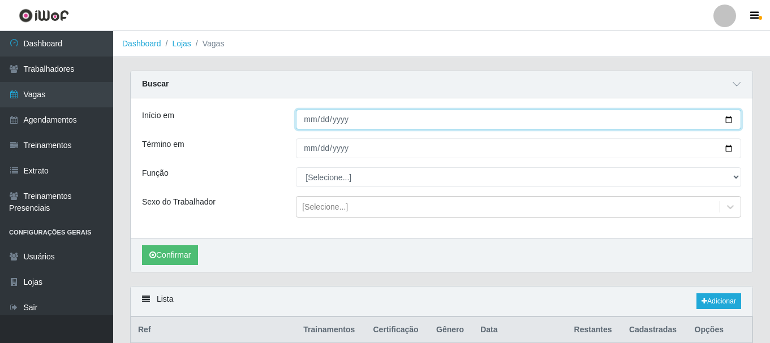
click at [726, 119] on input "2025-08-29" at bounding box center [518, 120] width 445 height 20
type input "2025-08-30"
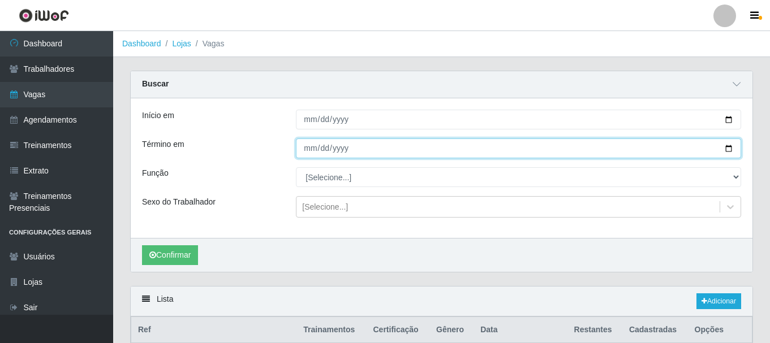
click at [732, 149] on input "2025-08-29" at bounding box center [518, 149] width 445 height 20
type input "2025-08-30"
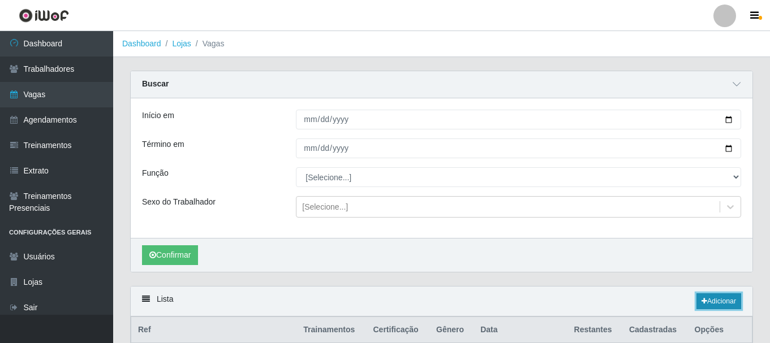
click at [706, 303] on link "Adicionar" at bounding box center [718, 302] width 45 height 16
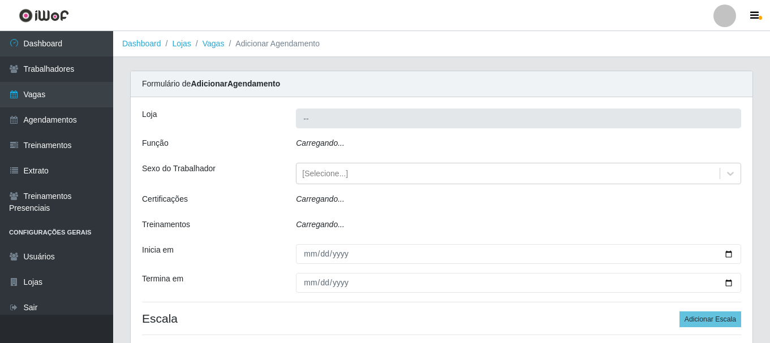
type input "SuperFácil Atacado - [PERSON_NAME]"
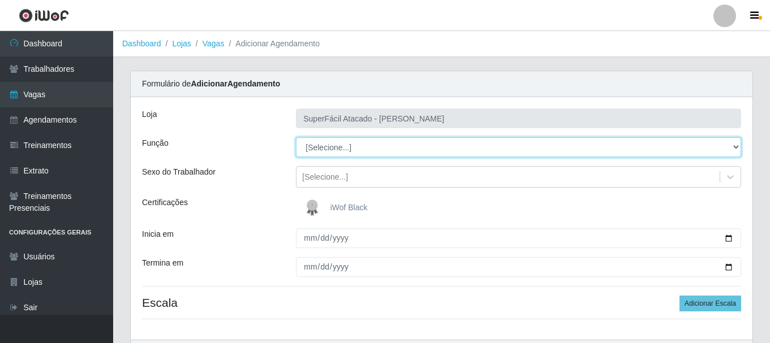
click at [735, 147] on select "[Selecione...] Embalador Embalador + Embalador ++ Operador de Caixa Operador de…" at bounding box center [518, 147] width 445 height 20
select select "70"
click at [296, 137] on select "[Selecione...] Embalador Embalador + Embalador ++ Operador de Caixa Operador de…" at bounding box center [518, 147] width 445 height 20
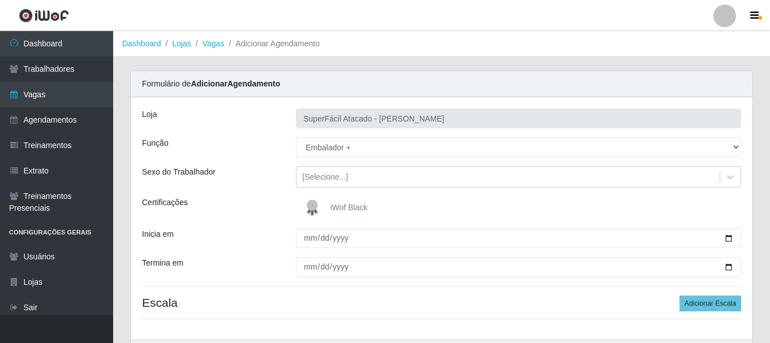
click at [364, 205] on span "iWof Black" at bounding box center [348, 207] width 37 height 9
click at [0, 0] on input "iWof Black" at bounding box center [0, 0] width 0 height 0
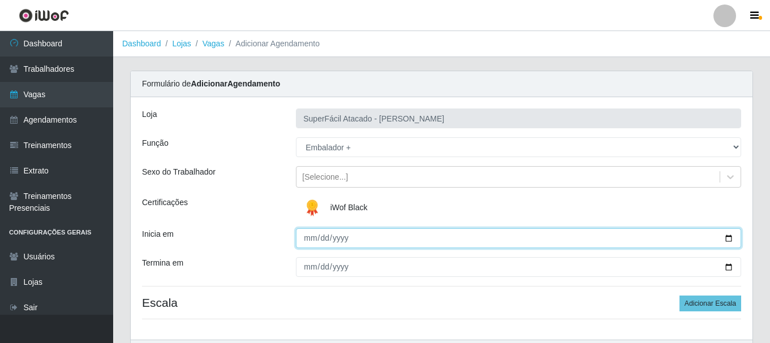
click at [729, 238] on input "Inicia em" at bounding box center [518, 239] width 445 height 20
type input "2025-08-30"
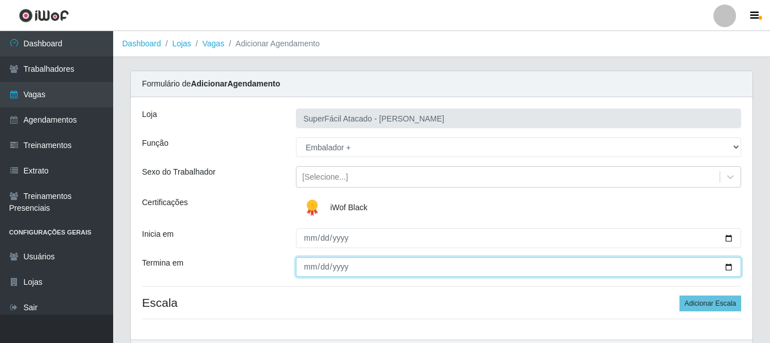
click at [731, 269] on input "Termina em" at bounding box center [518, 267] width 445 height 20
type input "2025-08-30"
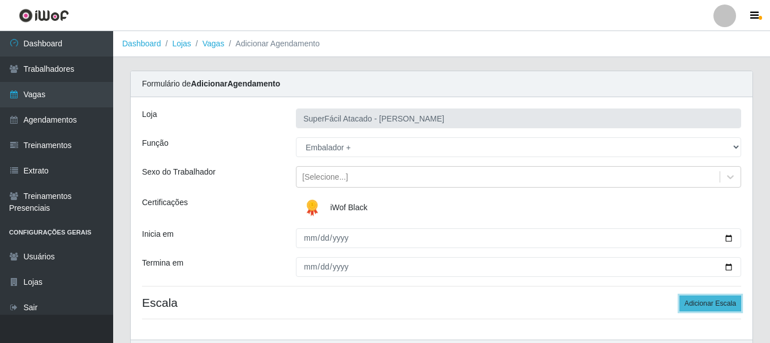
click at [707, 305] on button "Adicionar Escala" at bounding box center [710, 304] width 62 height 16
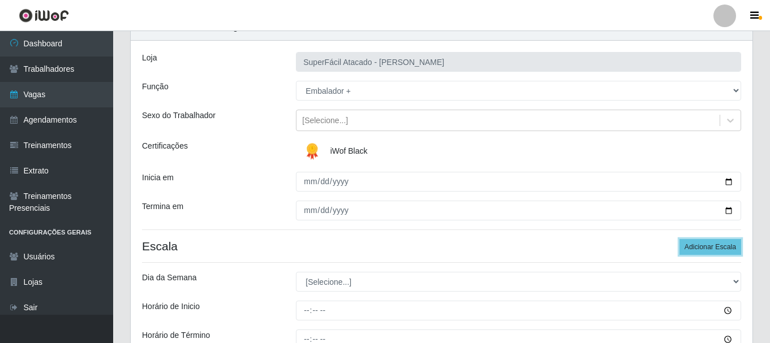
scroll to position [113, 0]
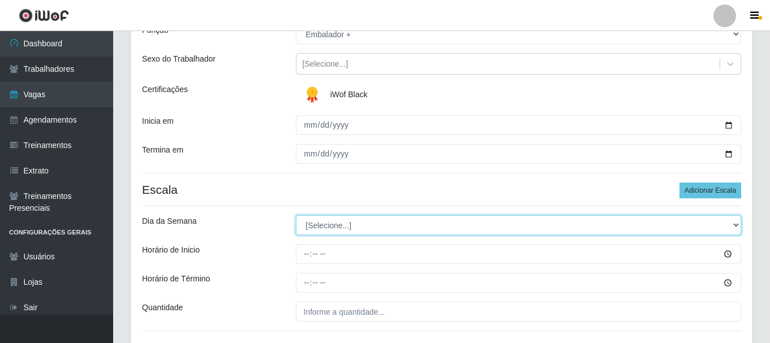
click at [734, 224] on select "[Selecione...] Segunda Terça Quarta Quinta Sexta Sábado Domingo" at bounding box center [518, 226] width 445 height 20
select select "6"
click at [296, 216] on select "[Selecione...] Segunda Terça Quarta Quinta Sexta Sábado Domingo" at bounding box center [518, 226] width 445 height 20
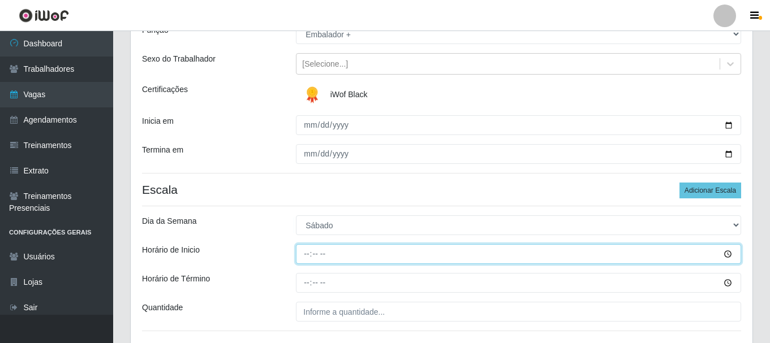
click at [727, 255] on input "Horário de Inicio" at bounding box center [518, 254] width 445 height 20
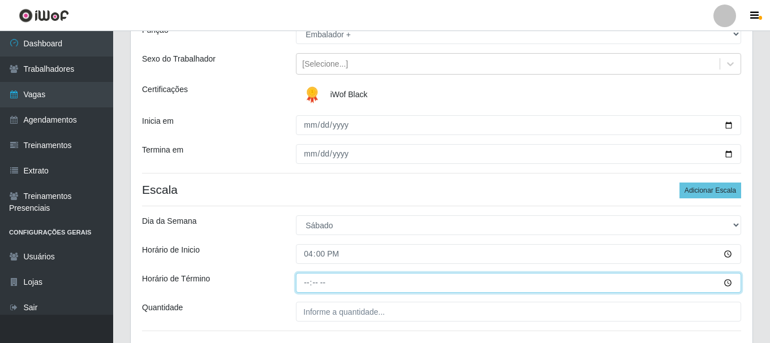
type input "16:00"
click at [728, 283] on input "Horário de Término" at bounding box center [518, 283] width 445 height 20
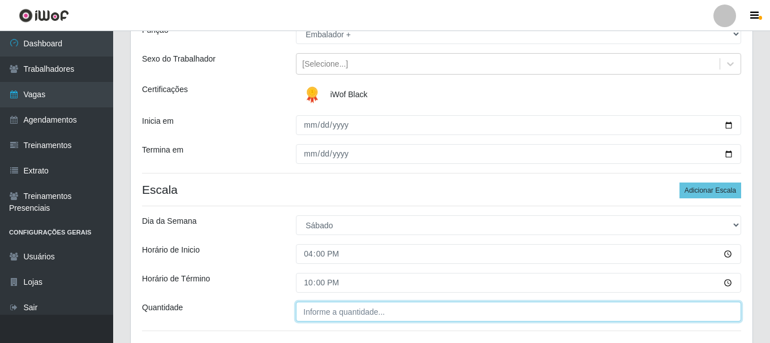
type input "22:00"
click at [367, 307] on input "___" at bounding box center [518, 312] width 445 height 20
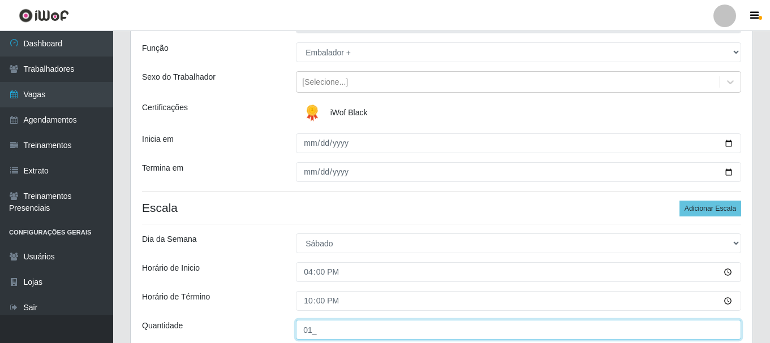
scroll to position [198, 0]
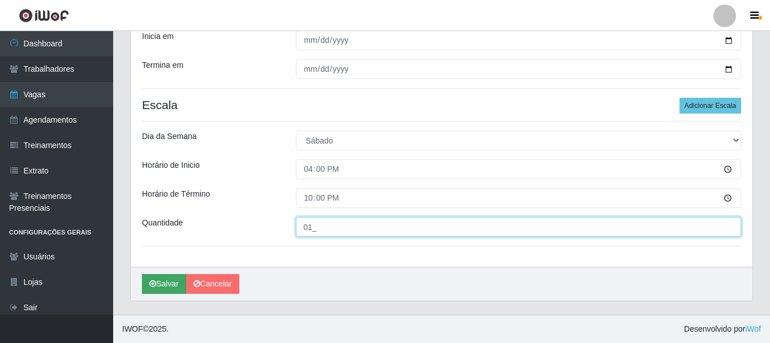
type input "01_"
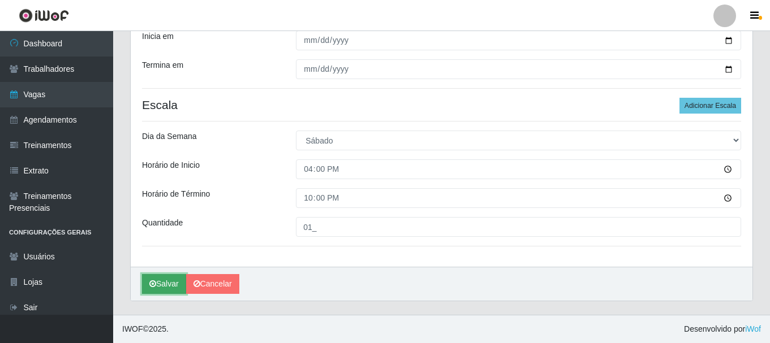
click at [167, 283] on button "Salvar" at bounding box center [164, 284] width 44 height 20
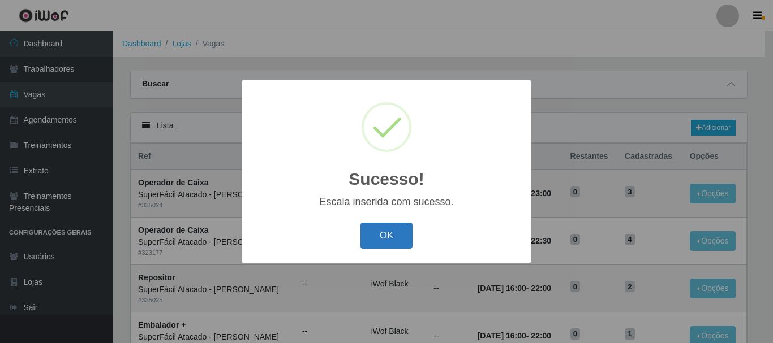
click at [386, 243] on button "OK" at bounding box center [386, 236] width 53 height 27
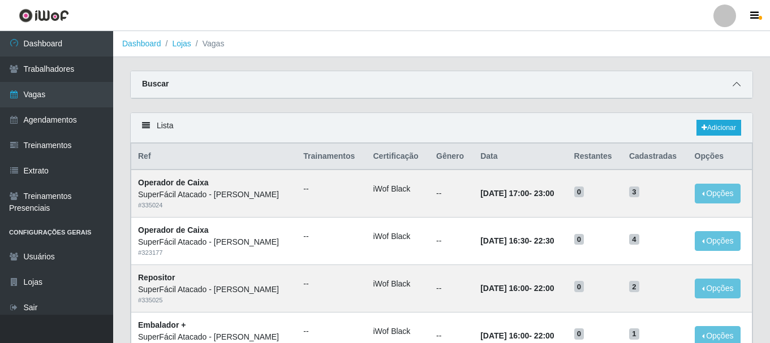
click at [736, 81] on span at bounding box center [737, 84] width 14 height 13
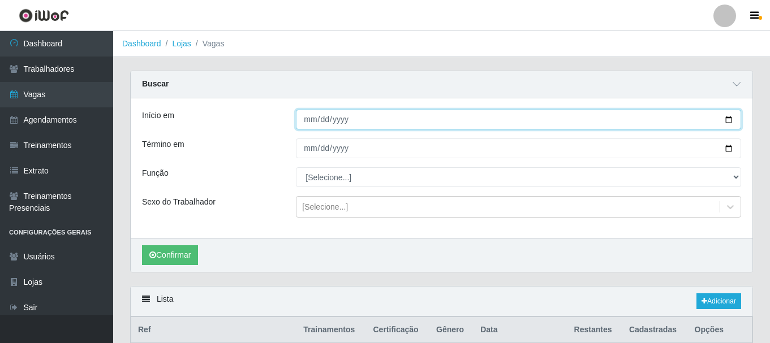
click at [730, 122] on input "2025-08-29" at bounding box center [518, 120] width 445 height 20
type input "2025-08-30"
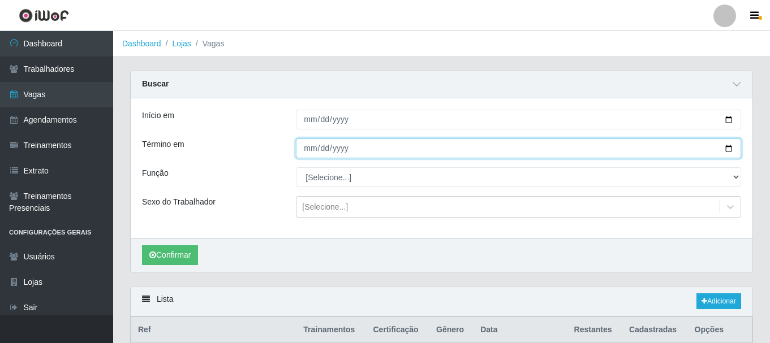
click at [730, 149] on input "2025-08-29" at bounding box center [518, 149] width 445 height 20
type input "2025-08-30"
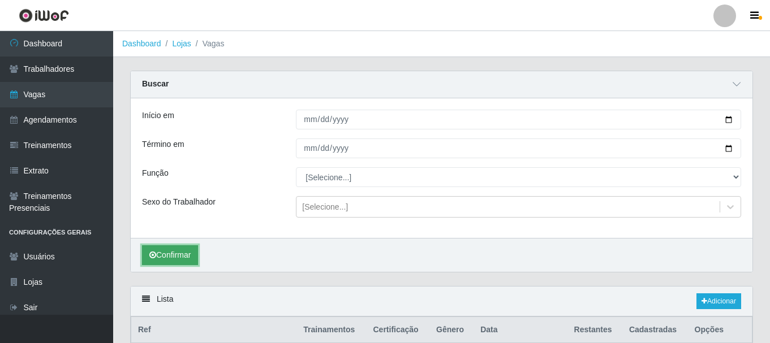
click at [187, 258] on button "Confirmar" at bounding box center [170, 255] width 56 height 20
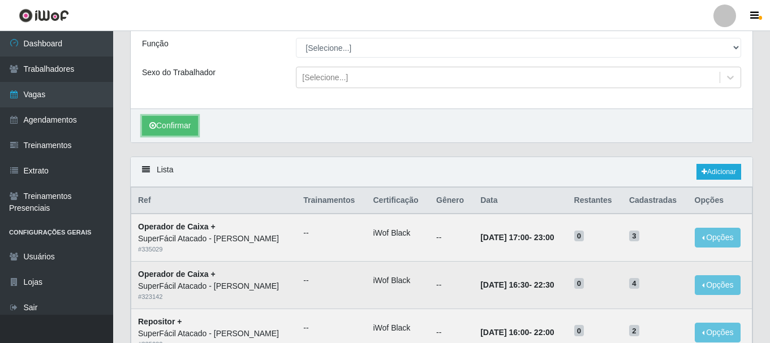
scroll to position [213, 0]
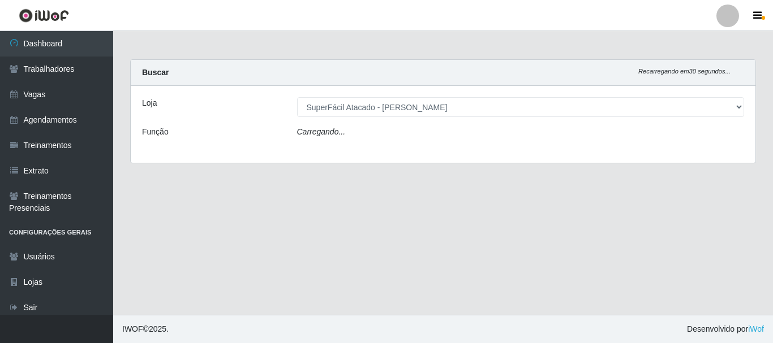
select select "399"
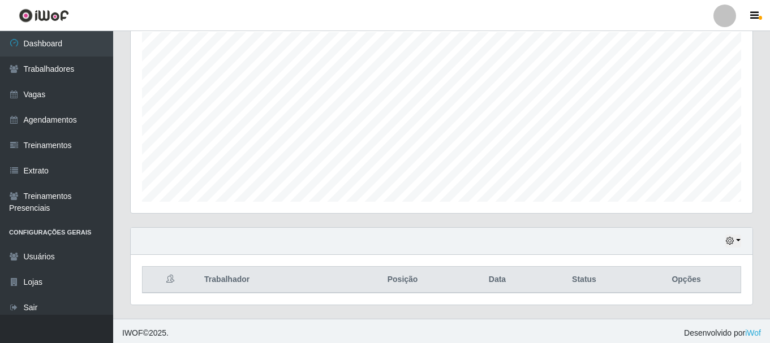
scroll to position [206, 0]
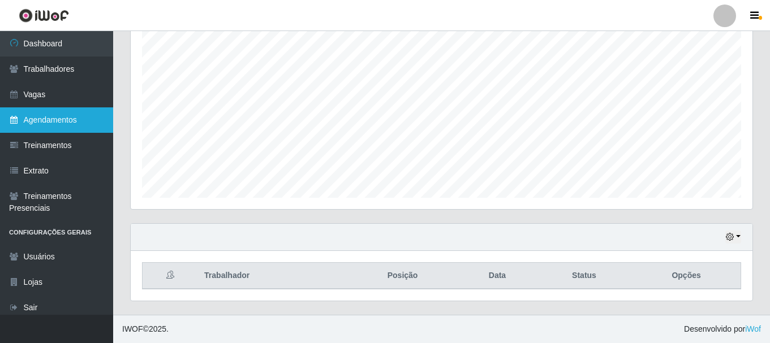
click at [56, 120] on link "Agendamentos" at bounding box center [56, 119] width 113 height 25
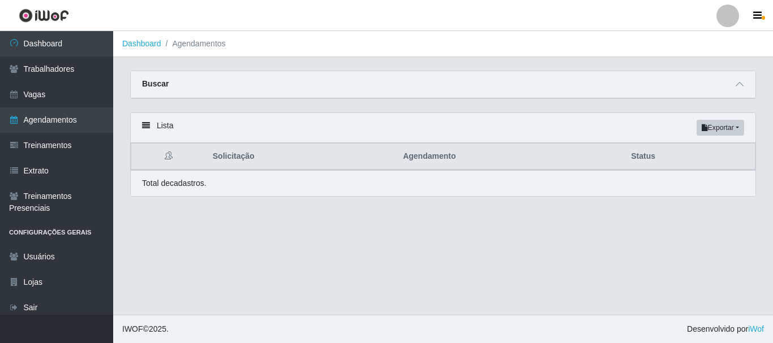
click at [213, 41] on li "Agendamentos" at bounding box center [193, 44] width 64 height 12
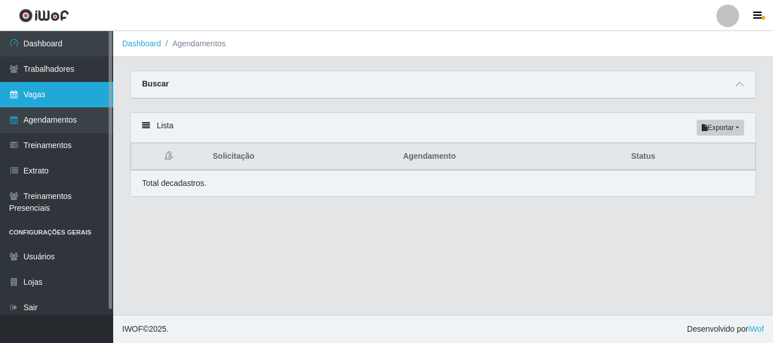
click at [46, 91] on link "Vagas" at bounding box center [56, 94] width 113 height 25
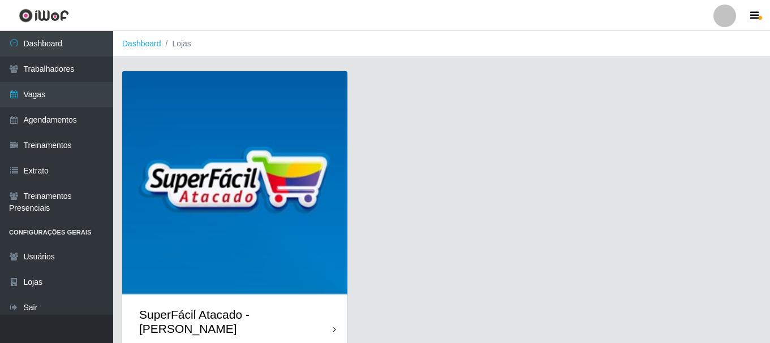
click at [247, 211] on img at bounding box center [234, 183] width 225 height 225
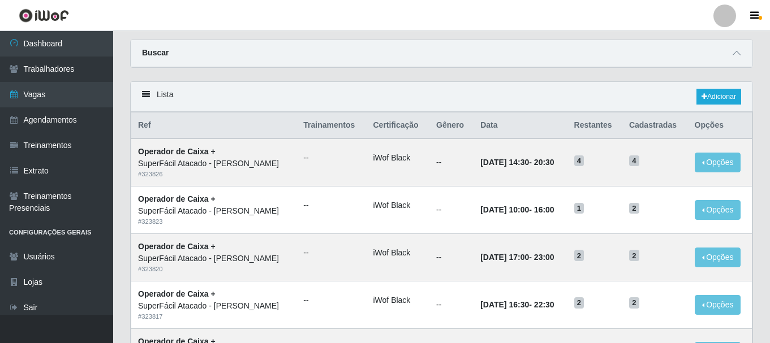
scroll to position [57, 0]
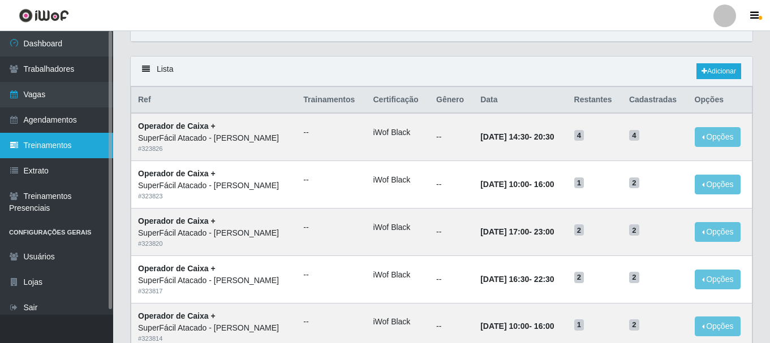
click at [23, 141] on link "Treinamentos" at bounding box center [56, 145] width 113 height 25
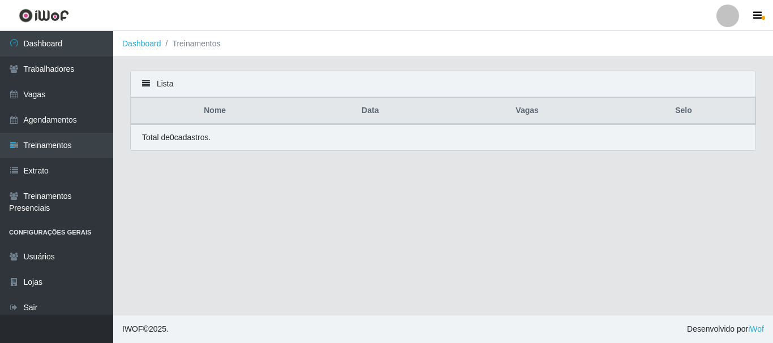
click at [147, 86] on icon at bounding box center [146, 84] width 8 height 8
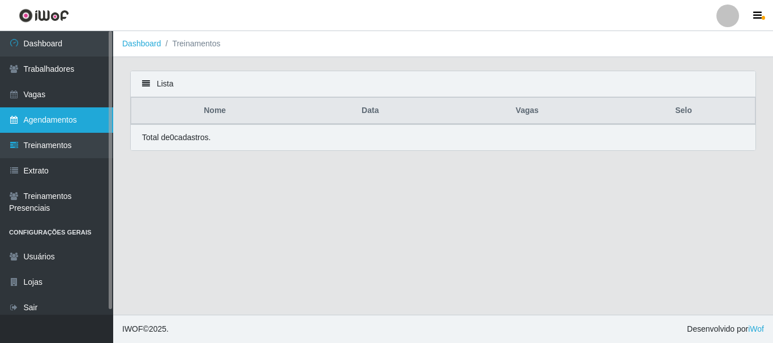
click at [61, 118] on link "Agendamentos" at bounding box center [56, 119] width 113 height 25
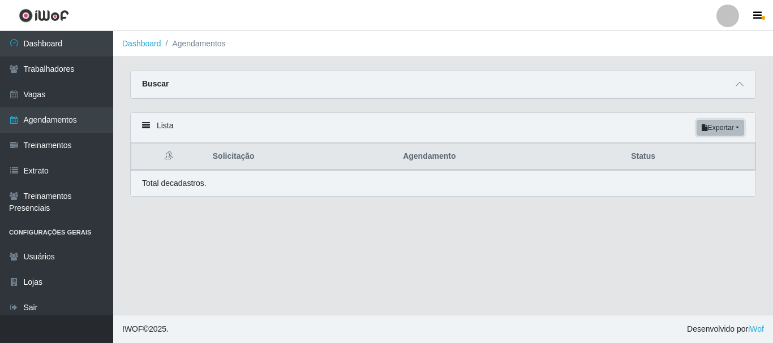
click at [716, 130] on button "Exportar" at bounding box center [720, 128] width 48 height 16
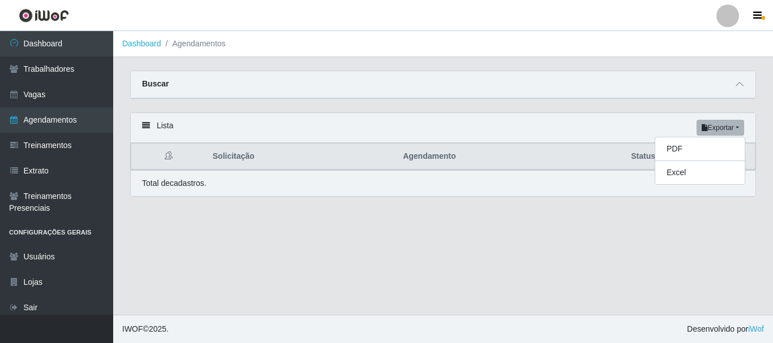
click at [593, 122] on div "Lista Exportar PDF Excel" at bounding box center [443, 128] width 624 height 30
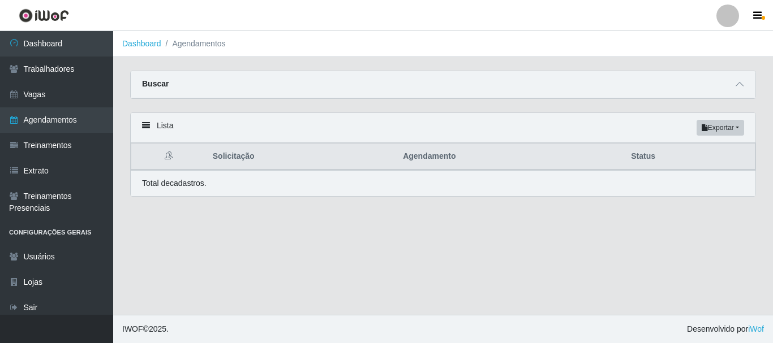
click at [149, 123] on icon at bounding box center [146, 126] width 8 height 8
click at [743, 83] on icon at bounding box center [739, 84] width 8 height 8
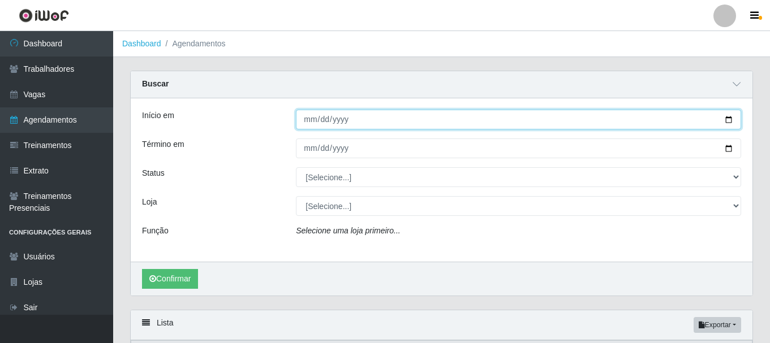
click at [313, 124] on input "Início em" at bounding box center [518, 120] width 445 height 20
click at [729, 122] on input "Início em" at bounding box center [518, 120] width 445 height 20
type input "[DATE]"
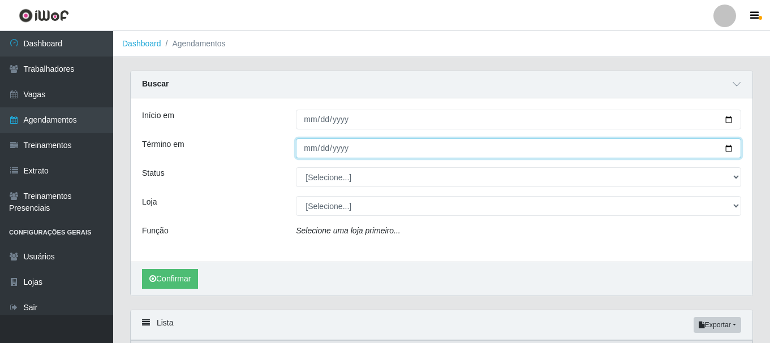
click at [730, 151] on input "Término em" at bounding box center [518, 149] width 445 height 20
type input "[DATE]"
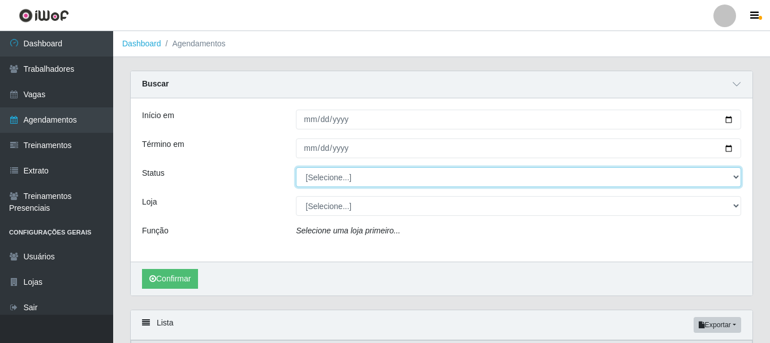
click at [352, 176] on select "[Selecione...] AGENDADO AGUARDANDO LIBERAR EM ANDAMENTO EM REVISÃO FINALIZADO C…" at bounding box center [518, 177] width 445 height 20
select select "AGENDADO"
click at [296, 168] on select "[Selecione...] AGENDADO AGUARDANDO LIBERAR EM ANDAMENTO EM REVISÃO FINALIZADO C…" at bounding box center [518, 177] width 445 height 20
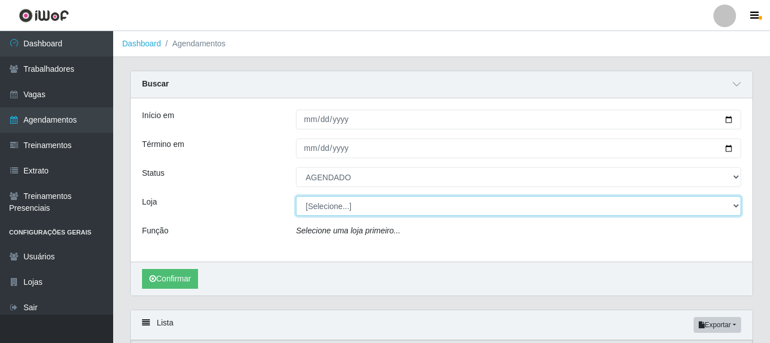
click at [347, 200] on select "[Selecione...] SuperFácil Atacado - [PERSON_NAME]" at bounding box center [518, 206] width 445 height 20
select select "399"
click at [296, 197] on select "[Selecione...] SuperFácil Atacado - [PERSON_NAME]" at bounding box center [518, 206] width 445 height 20
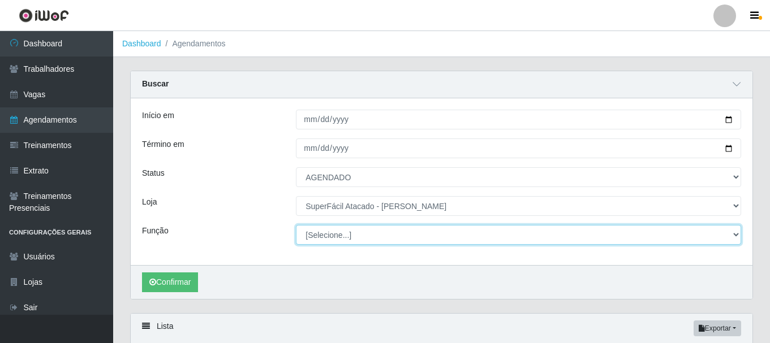
click at [370, 232] on select "[Selecione...] Embalador Embalador + Embalador ++ Operador de Caixa Operador de…" at bounding box center [518, 235] width 445 height 20
select select "24"
click at [296, 226] on select "[Selecione...] Embalador Embalador + Embalador ++ Operador de Caixa Operador de…" at bounding box center [518, 235] width 445 height 20
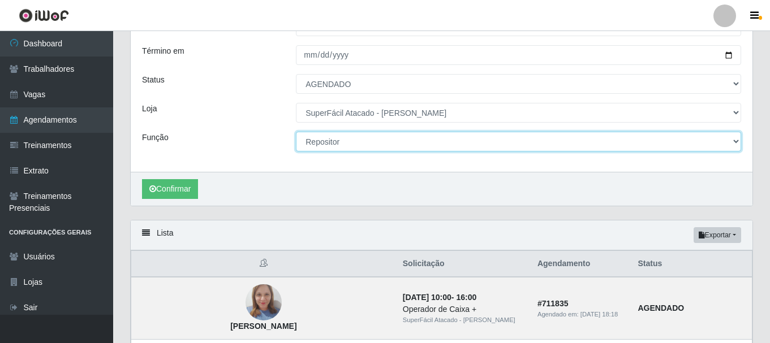
scroll to position [113, 0]
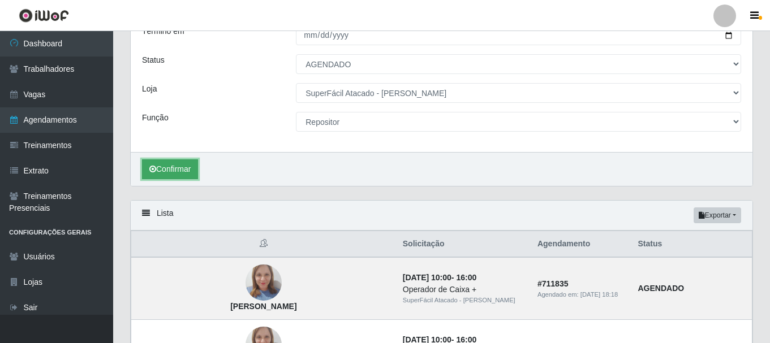
click at [167, 169] on button "Confirmar" at bounding box center [170, 170] width 56 height 20
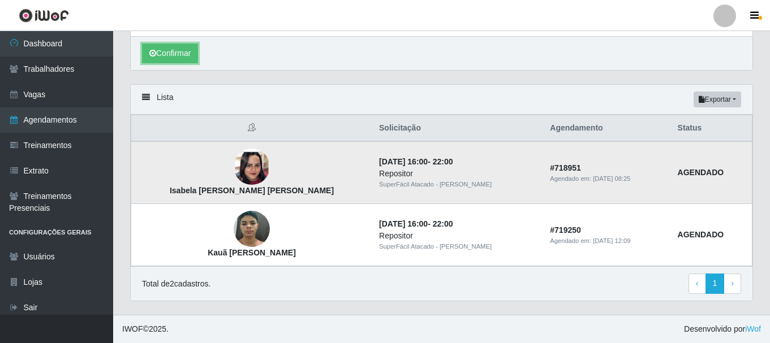
scroll to position [230, 0]
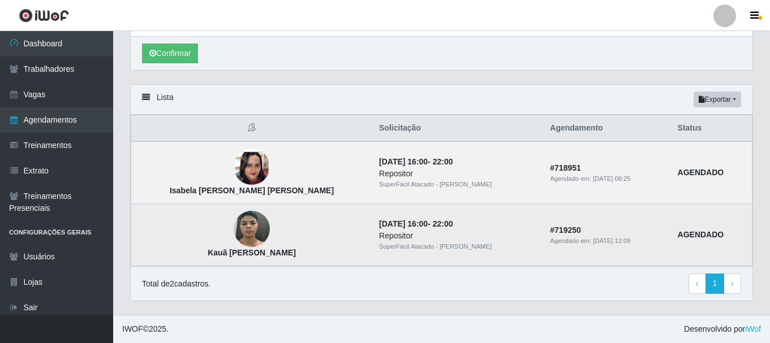
click at [234, 237] on img at bounding box center [252, 229] width 36 height 48
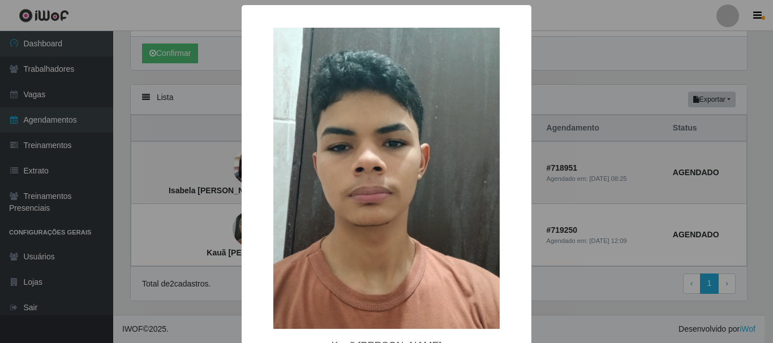
drag, startPoint x: 175, startPoint y: 217, endPoint x: 206, endPoint y: 214, distance: 30.6
click at [176, 217] on div "× Kauã [PERSON_NAME] OK Cancel" at bounding box center [386, 171] width 773 height 343
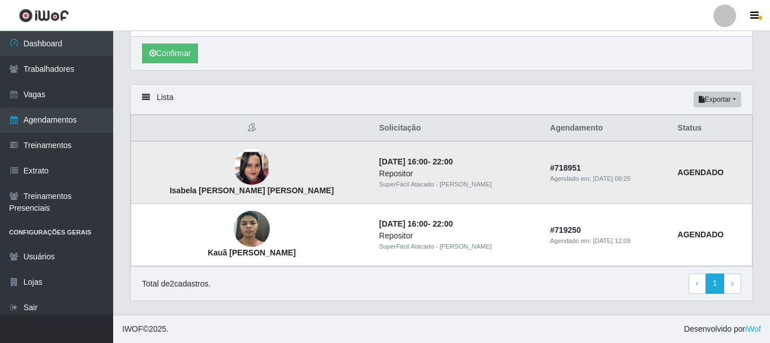
click at [239, 170] on img at bounding box center [252, 167] width 36 height 79
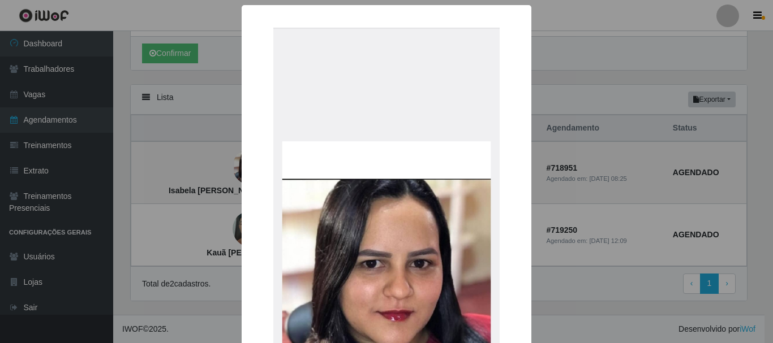
click at [186, 220] on div "× Isabela [PERSON_NAME] [PERSON_NAME] OK Cancel" at bounding box center [386, 171] width 773 height 343
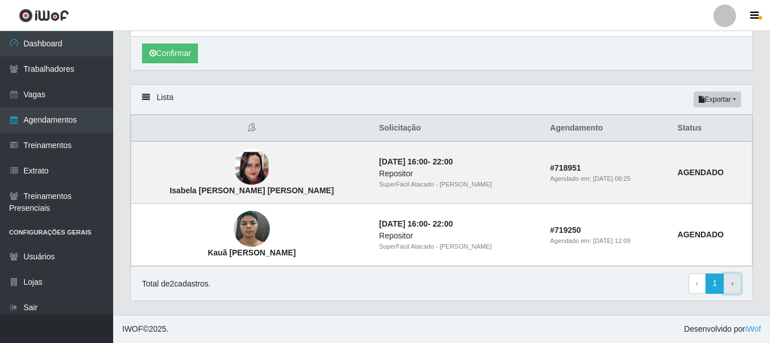
click at [730, 282] on link "› Next" at bounding box center [732, 284] width 18 height 20
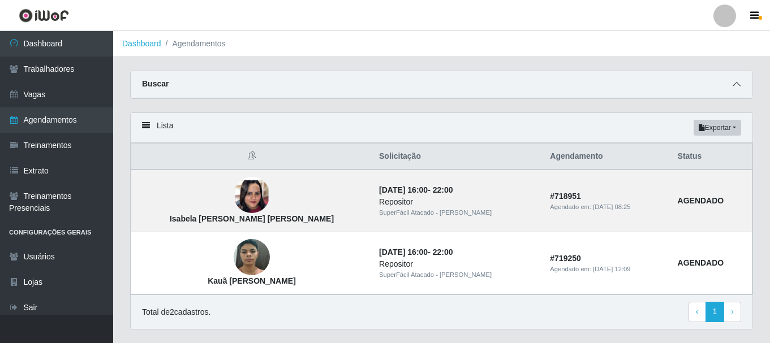
click at [736, 84] on icon at bounding box center [737, 84] width 8 height 8
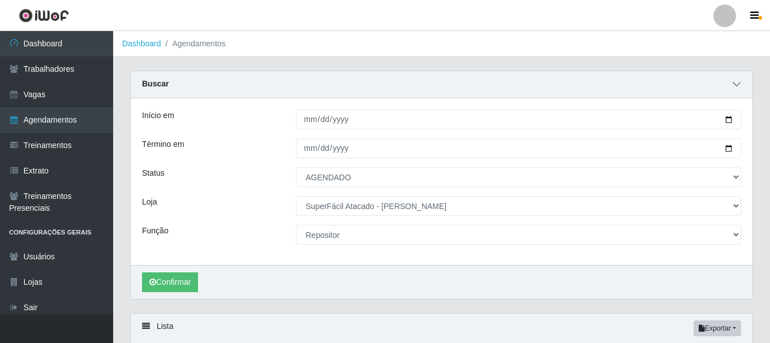
click at [736, 84] on icon at bounding box center [737, 84] width 8 height 8
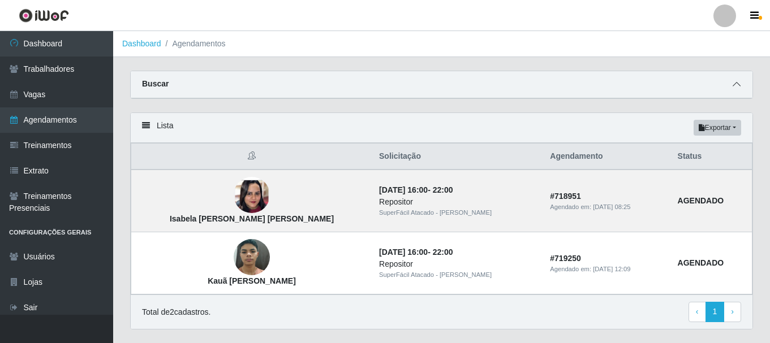
click at [736, 87] on icon at bounding box center [737, 84] width 8 height 8
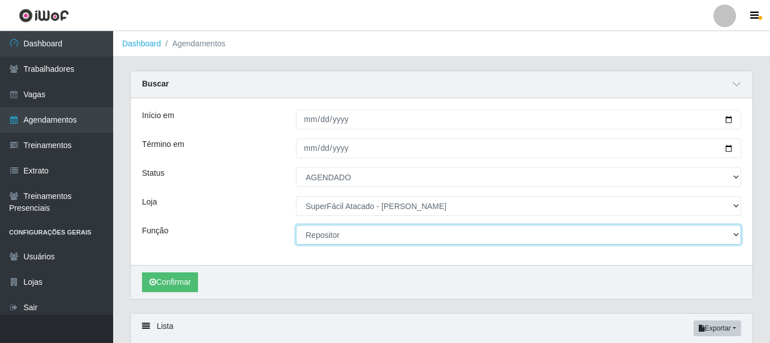
click at [341, 236] on select "[Selecione...] Embalador Embalador + Embalador ++ Operador de Caixa Operador de…" at bounding box center [518, 235] width 445 height 20
select select "22"
click at [296, 226] on select "[Selecione...] Embalador Embalador + Embalador ++ Operador de Caixa Operador de…" at bounding box center [518, 235] width 445 height 20
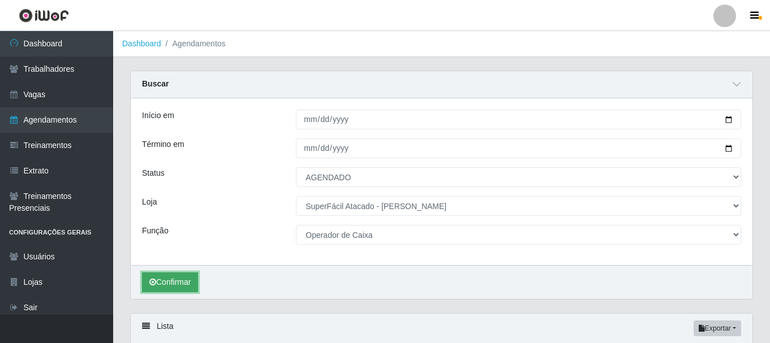
click at [181, 282] on button "Confirmar" at bounding box center [170, 283] width 56 height 20
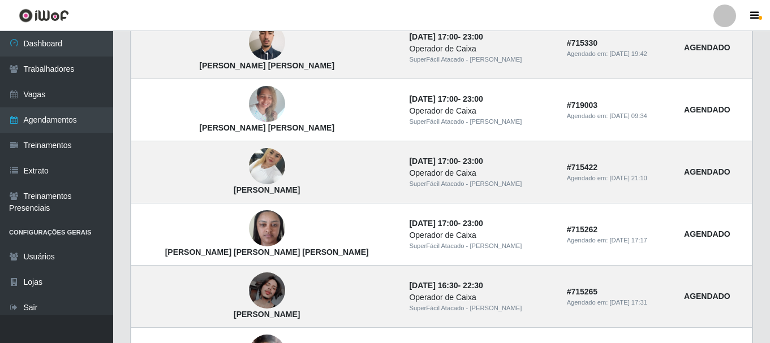
scroll to position [71, 0]
